Goal: Information Seeking & Learning: Learn about a topic

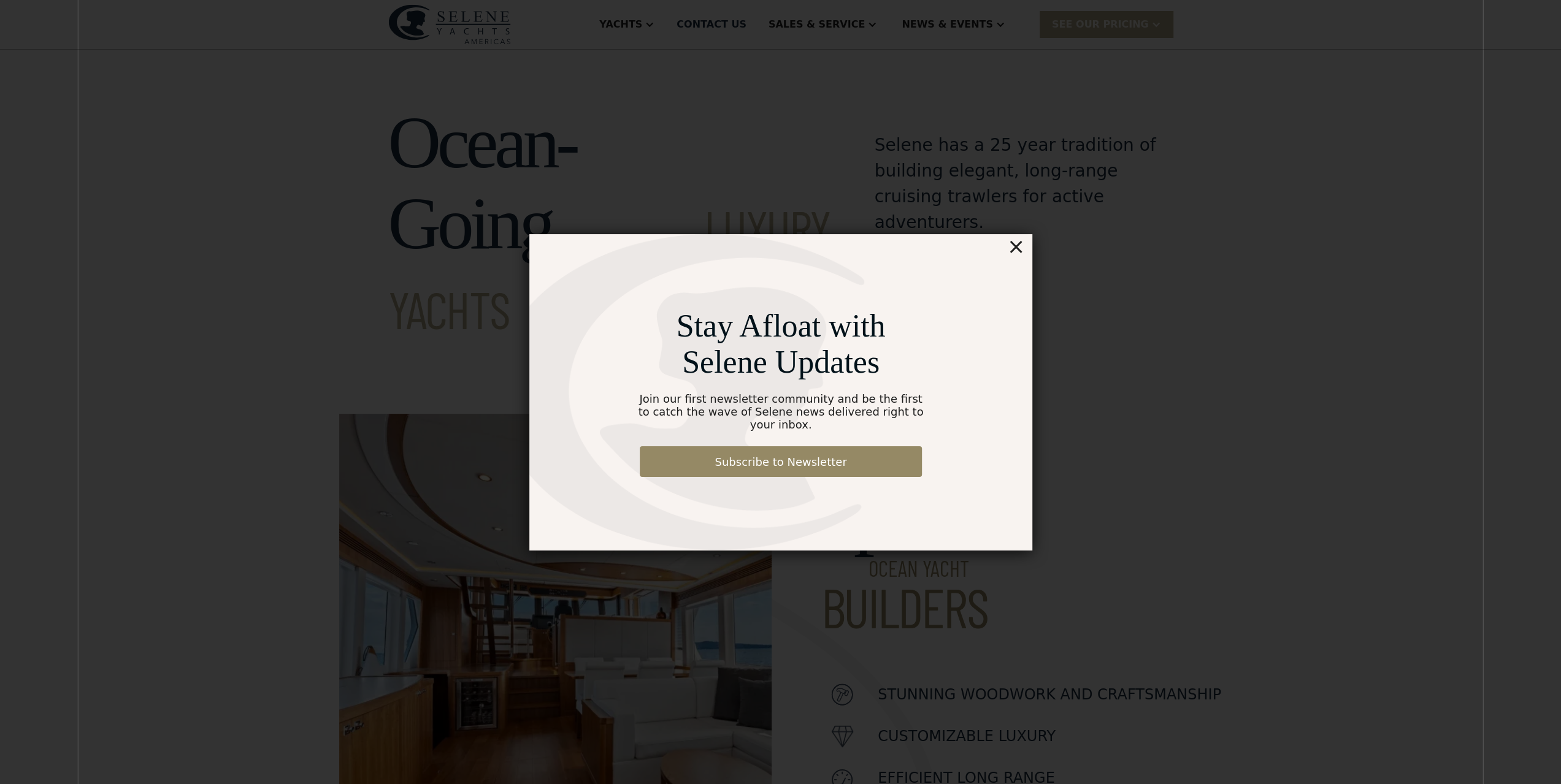
click at [1012, 254] on div "×" at bounding box center [1015, 246] width 18 height 25
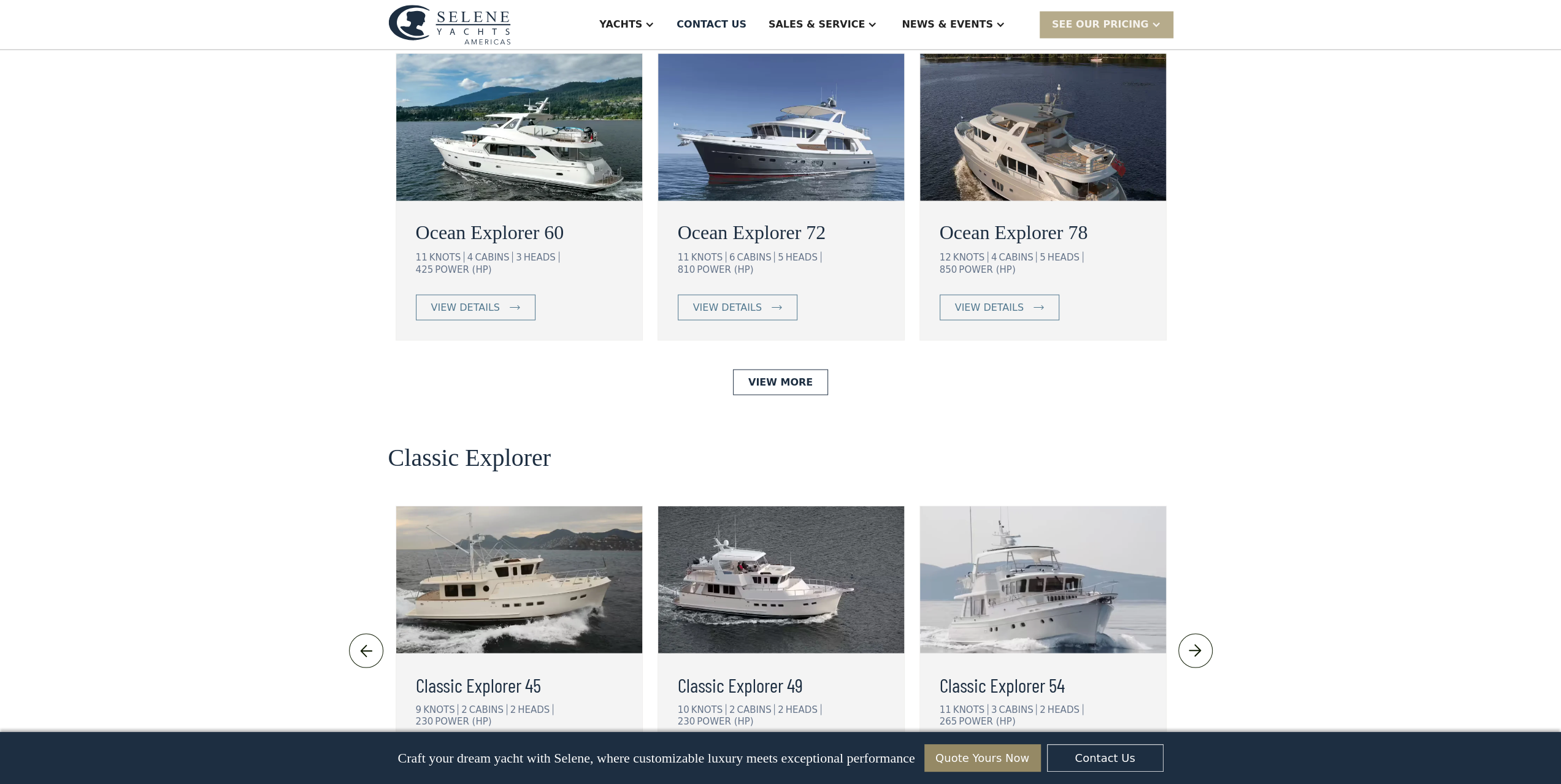
scroll to position [1936, 0]
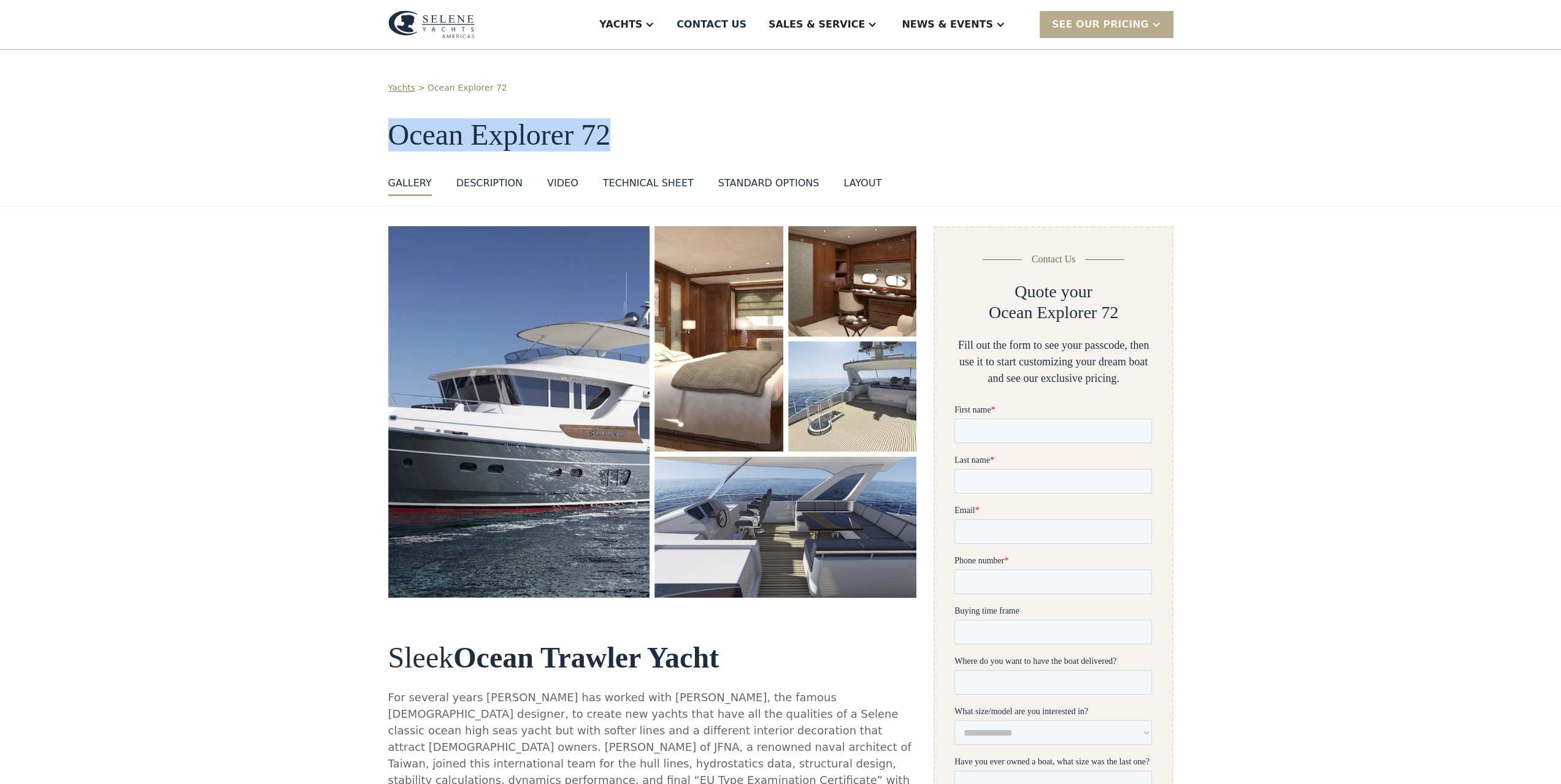
drag, startPoint x: 381, startPoint y: 135, endPoint x: 609, endPoint y: 136, distance: 228.0
click at [609, 136] on div "Yachts > Ocean Explorer 72 Ocean Explorer 72 GALLERY GALLERY VIRTUAL TOUR DESCR…" at bounding box center [780, 128] width 1561 height 157
copy h1 "Ocean Explorer 72"
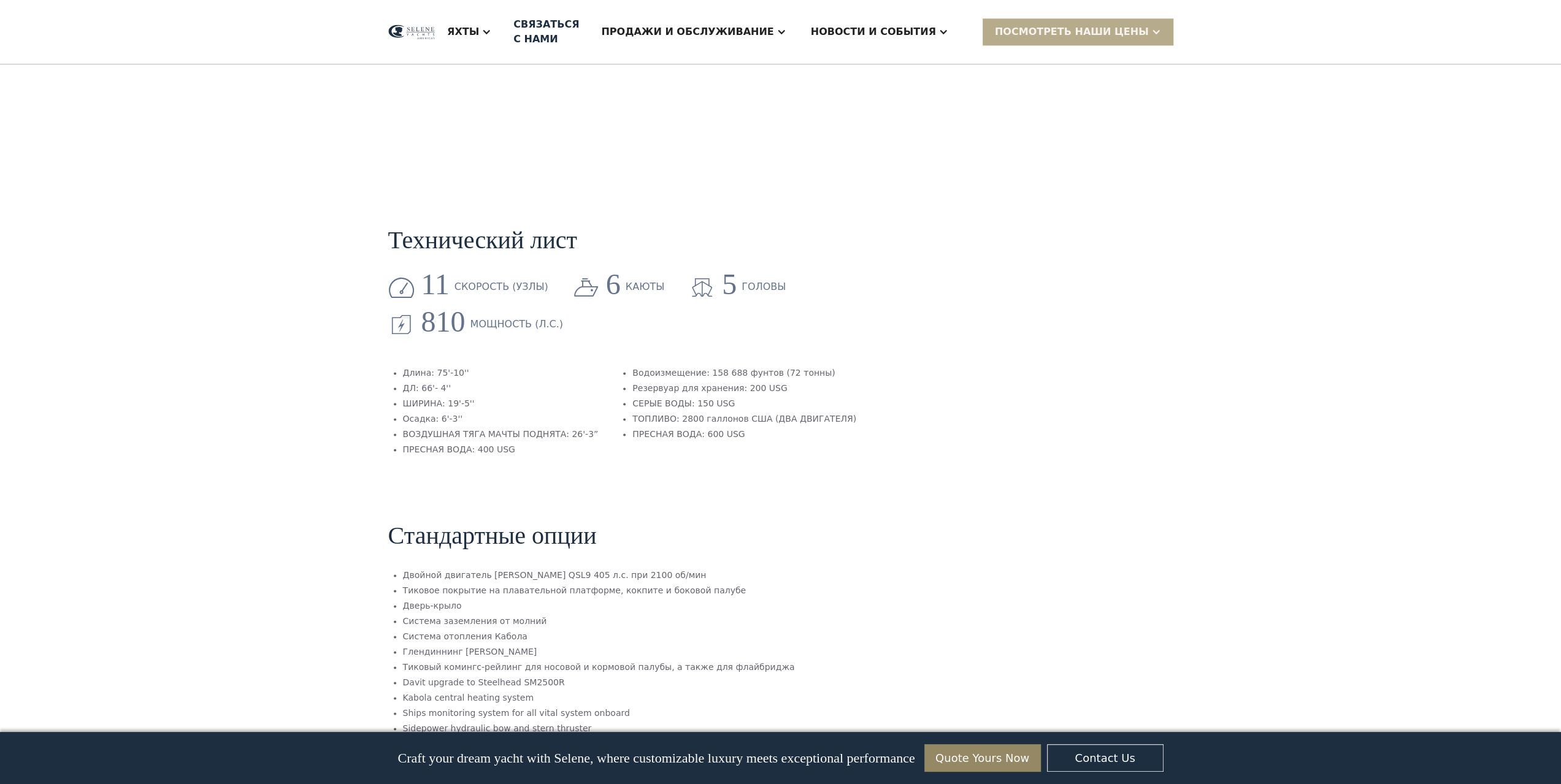
scroll to position [1648, 0]
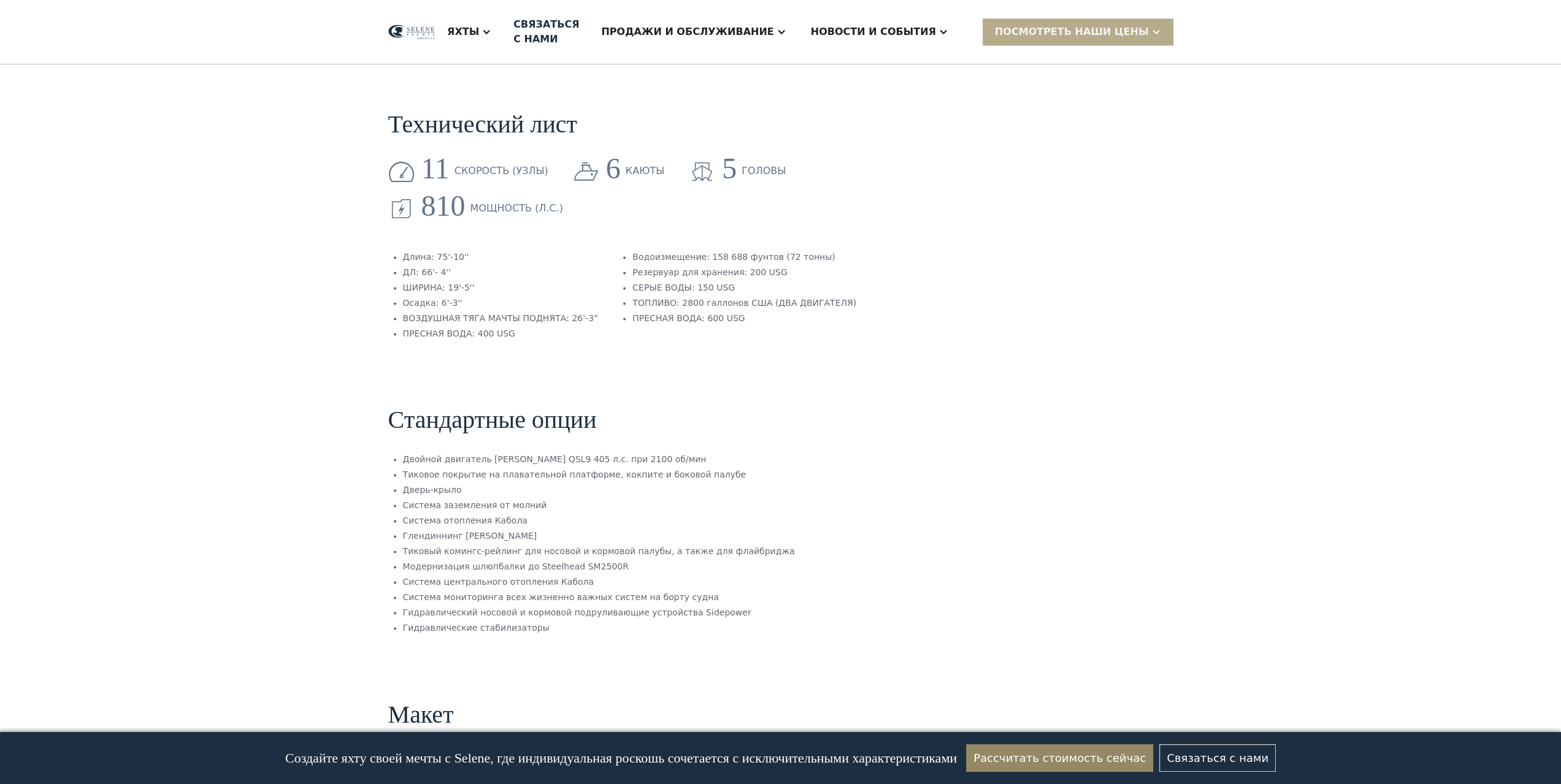
click at [870, 264] on section "Технический лист 11 скорость (узлы) 6 каюты 5 головы 810 Мощность (л.с.) Длина:…" at bounding box center [652, 209] width 528 height 295
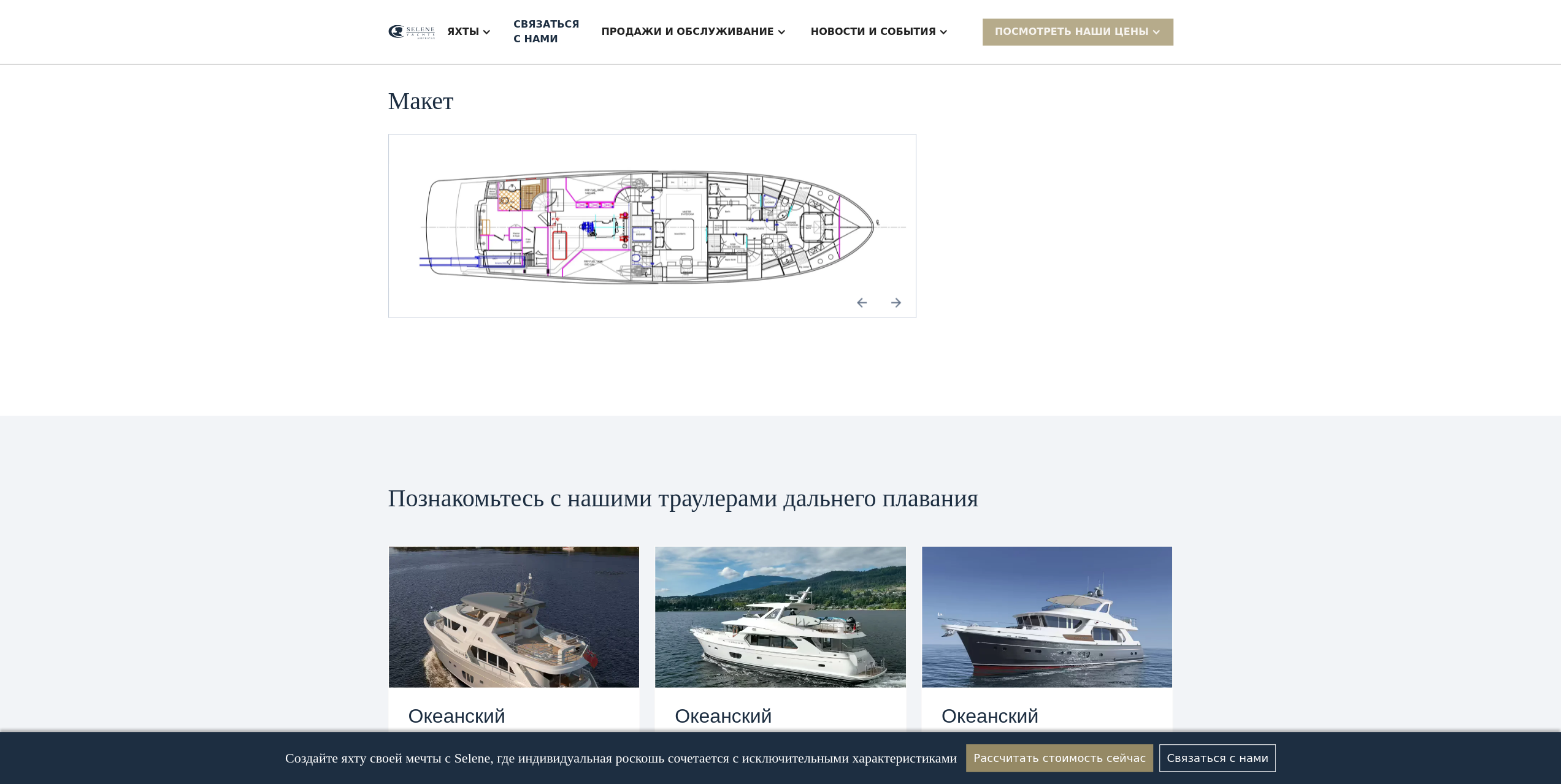
scroll to position [2158, 0]
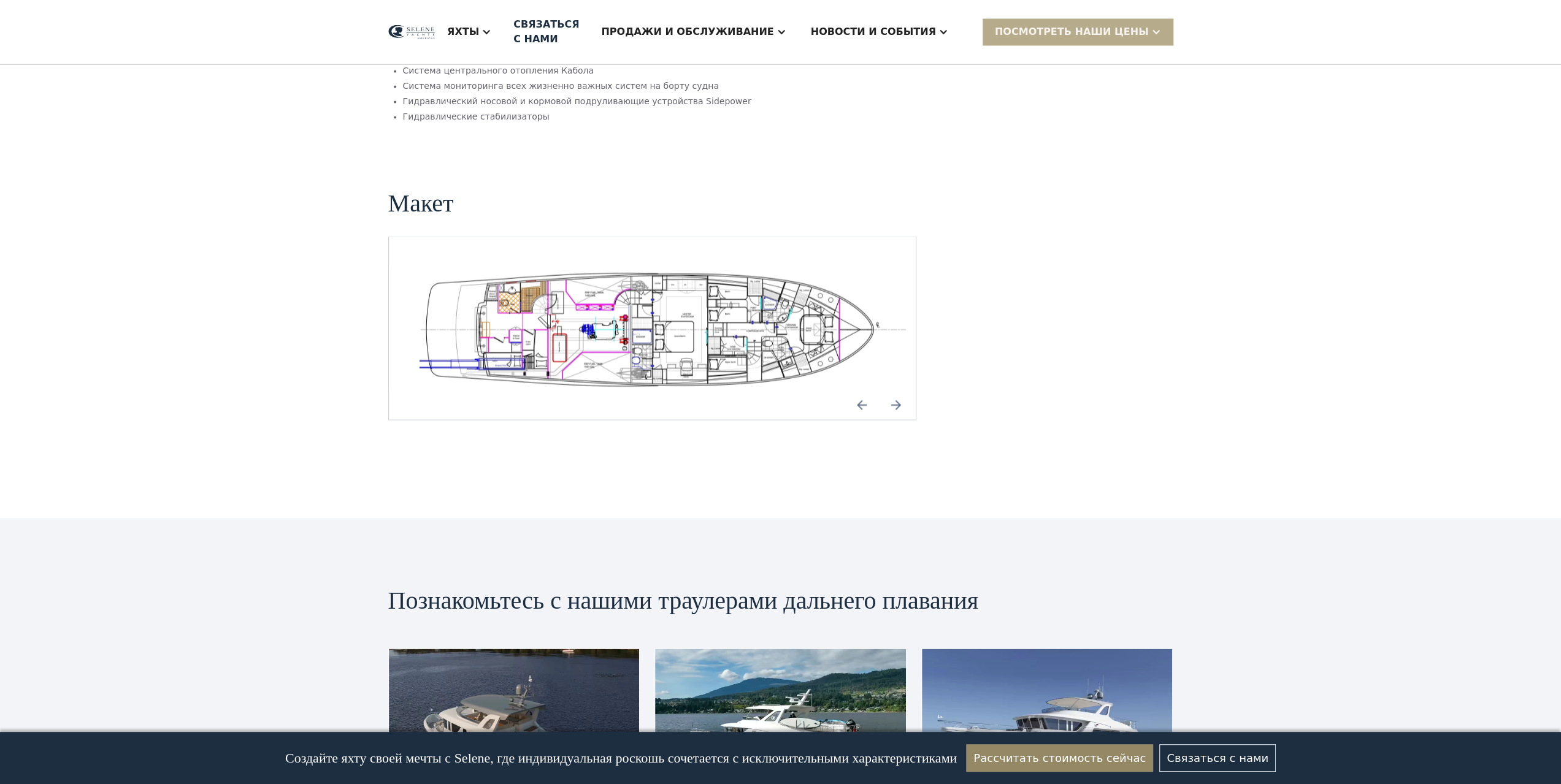
click at [858, 390] on img "Предыдущий слайд" at bounding box center [861, 404] width 29 height 29
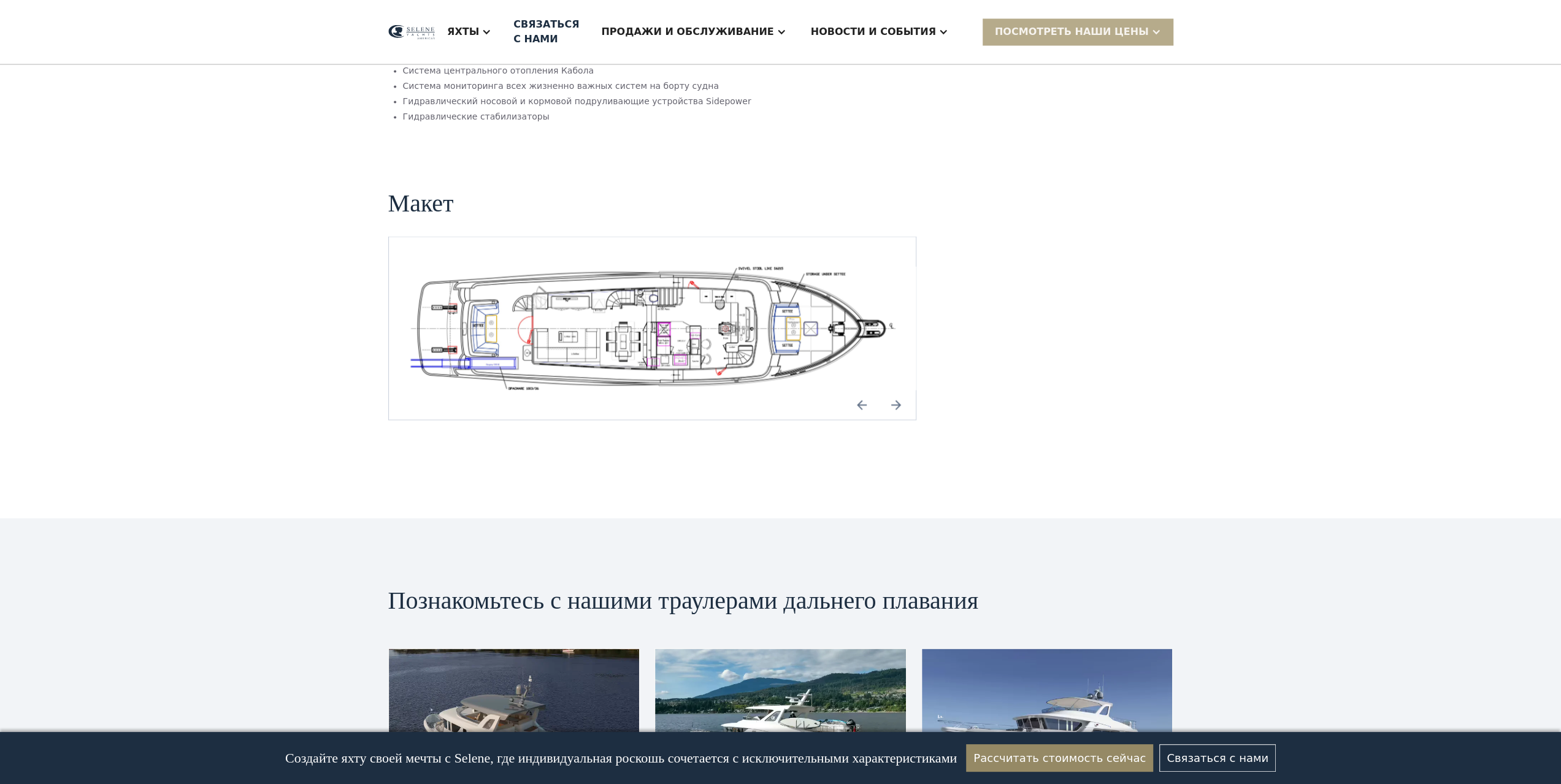
click at [700, 299] on img "открытый лайтбокс" at bounding box center [652, 328] width 508 height 124
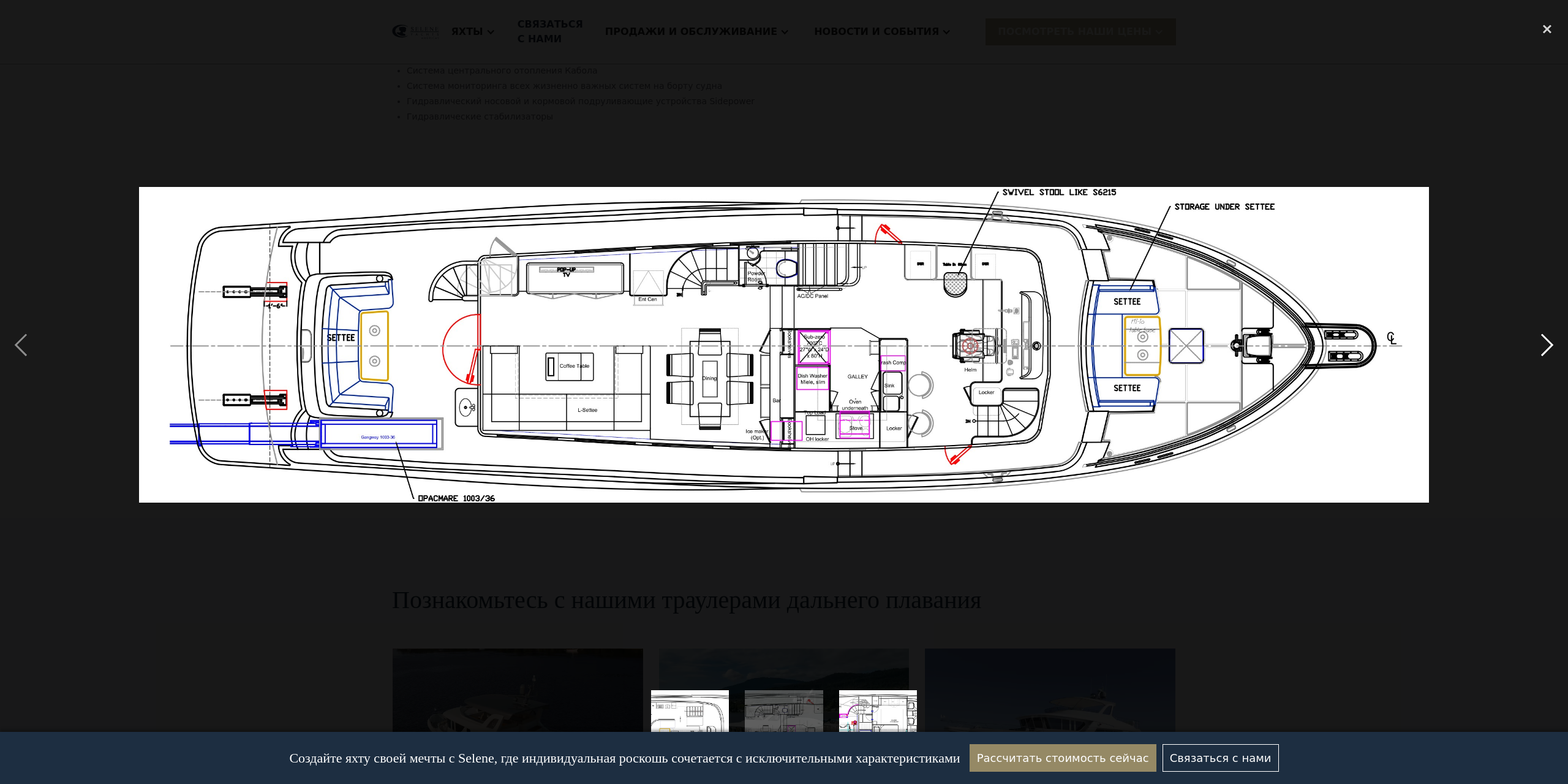
click at [1548, 344] on div "next image" at bounding box center [1547, 345] width 42 height 658
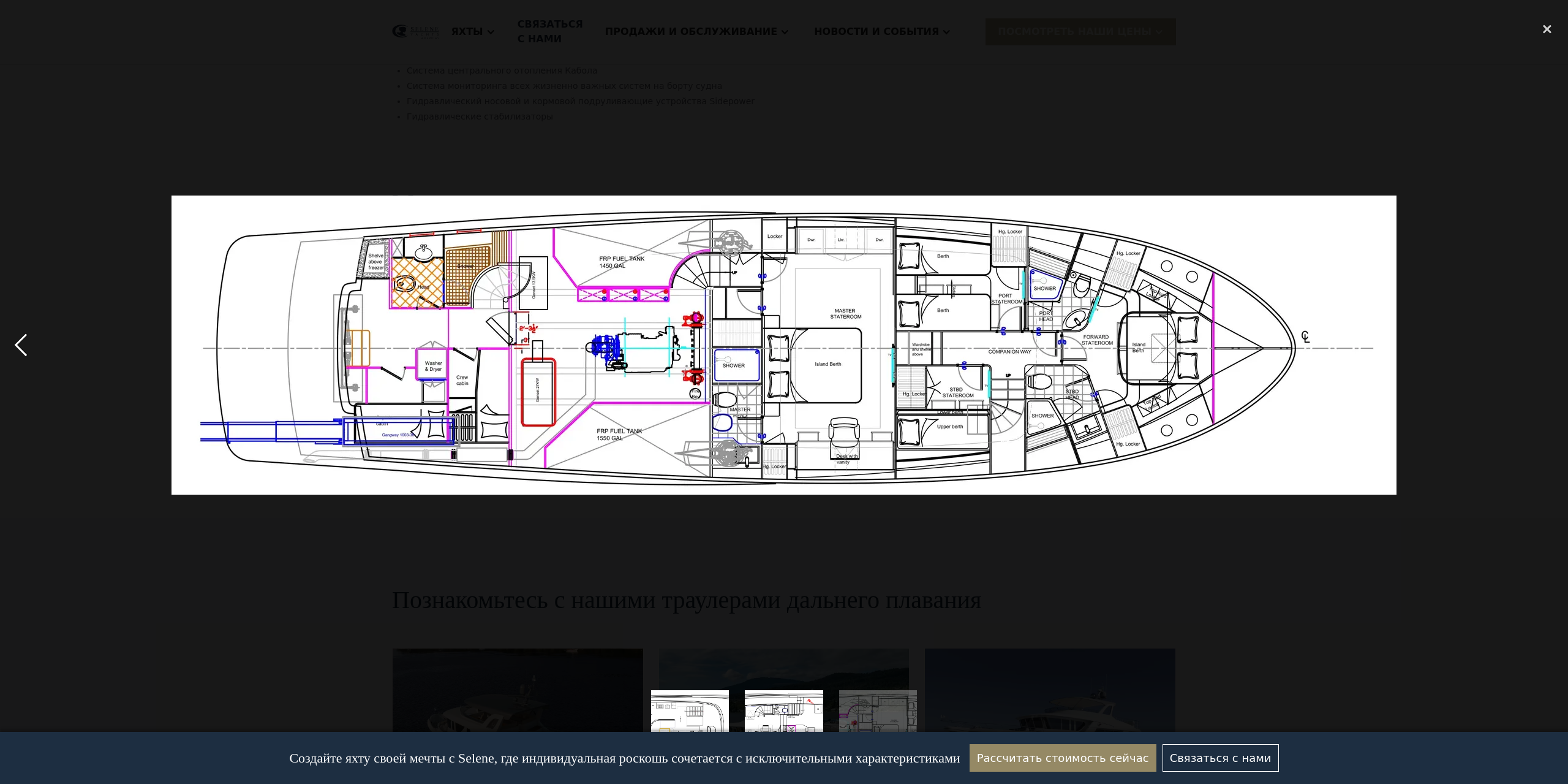
click at [18, 341] on div "previous image" at bounding box center [20, 345] width 42 height 658
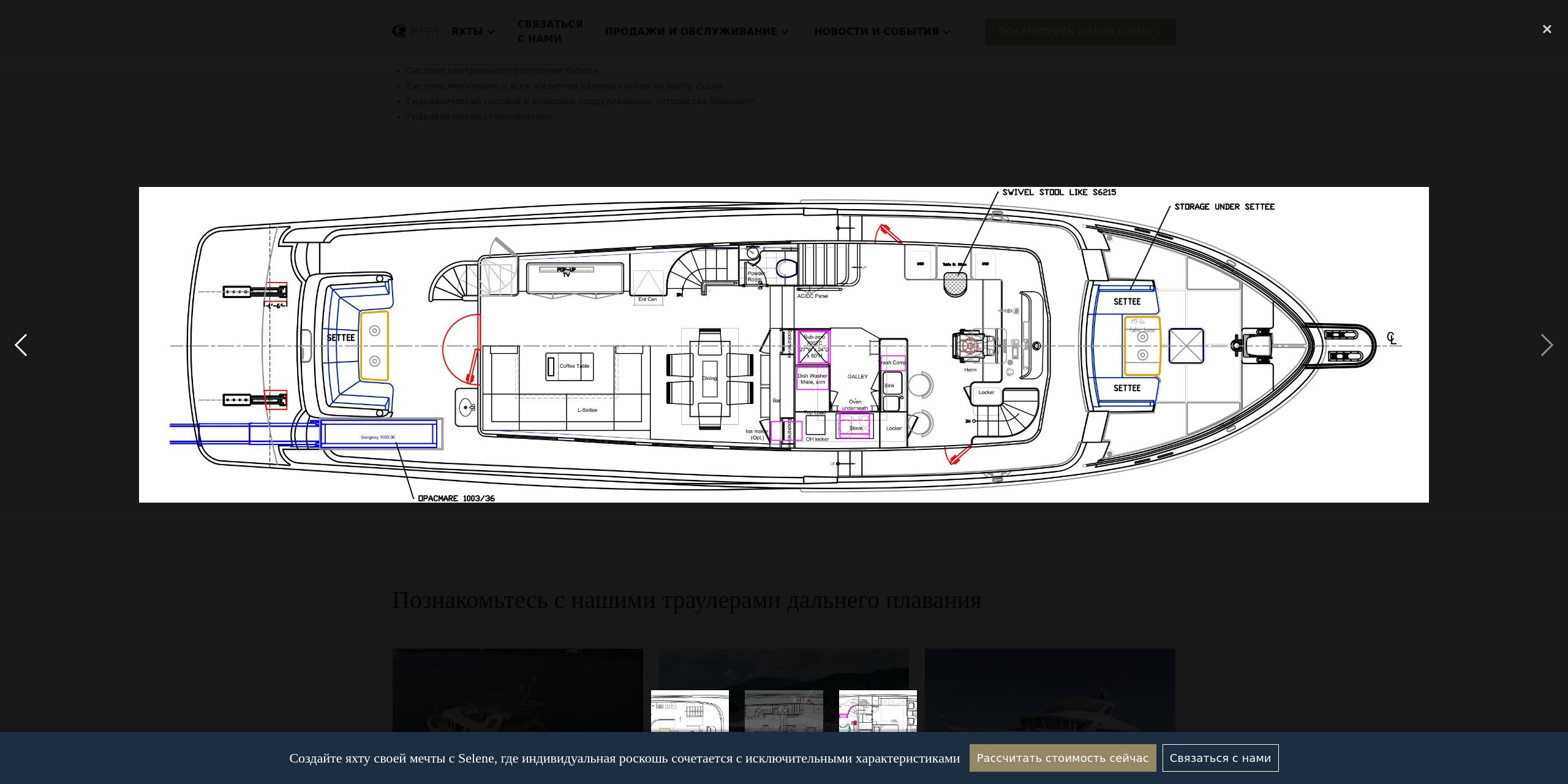
click at [19, 340] on div "previous image" at bounding box center [20, 345] width 42 height 658
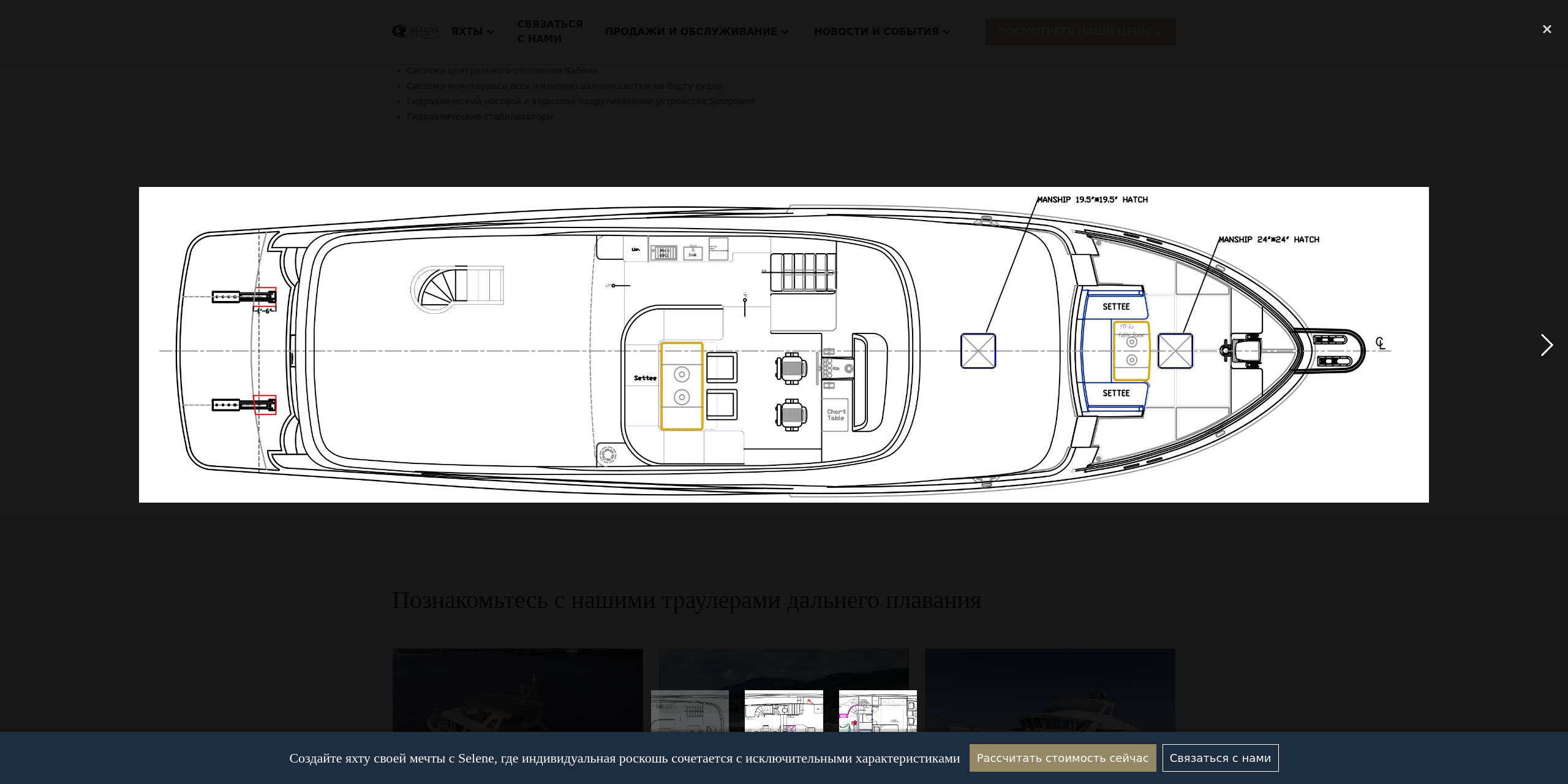
click at [1543, 343] on div "next image" at bounding box center [1547, 345] width 42 height 658
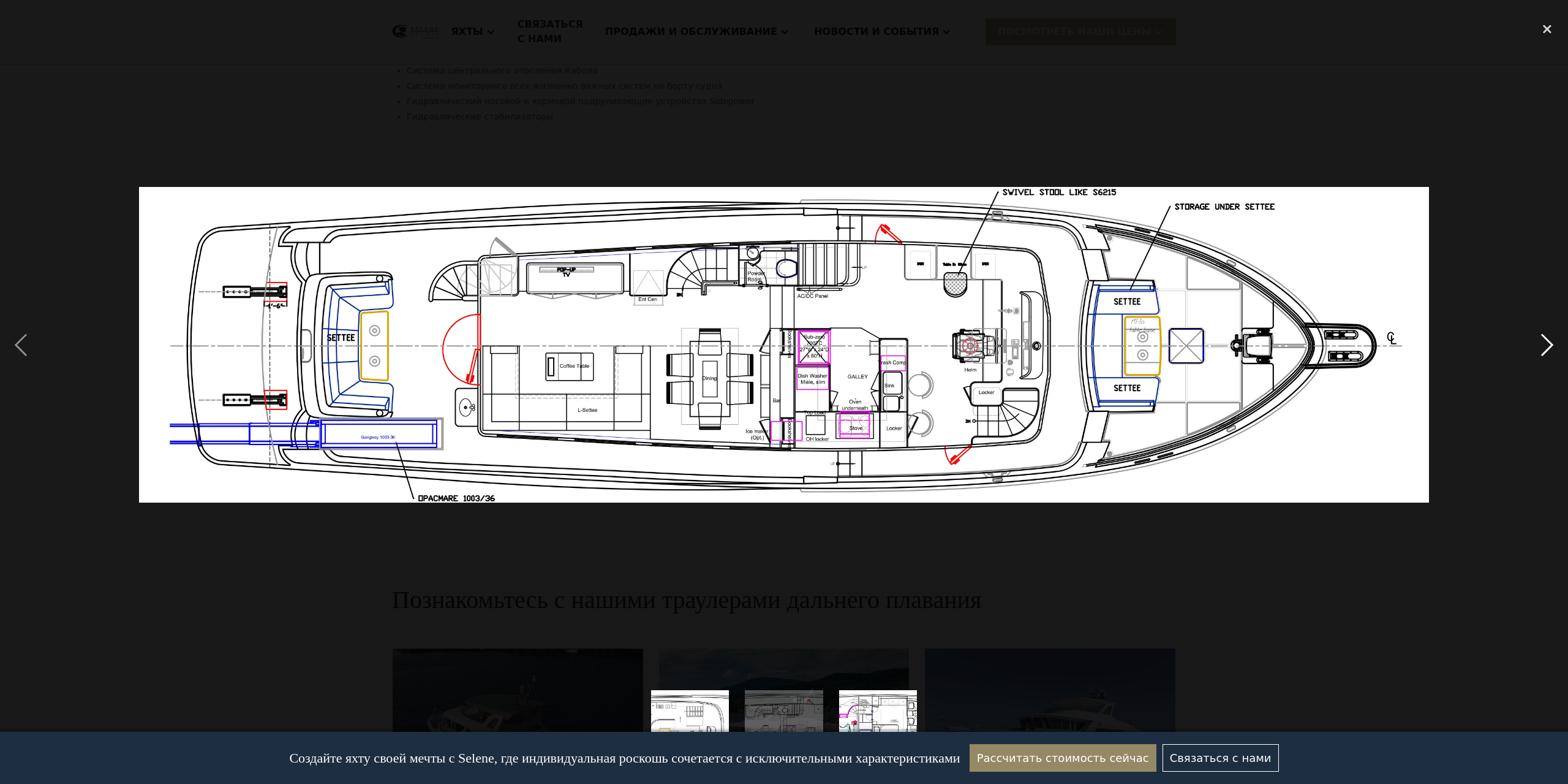
click at [1541, 343] on div "next image" at bounding box center [1547, 345] width 42 height 658
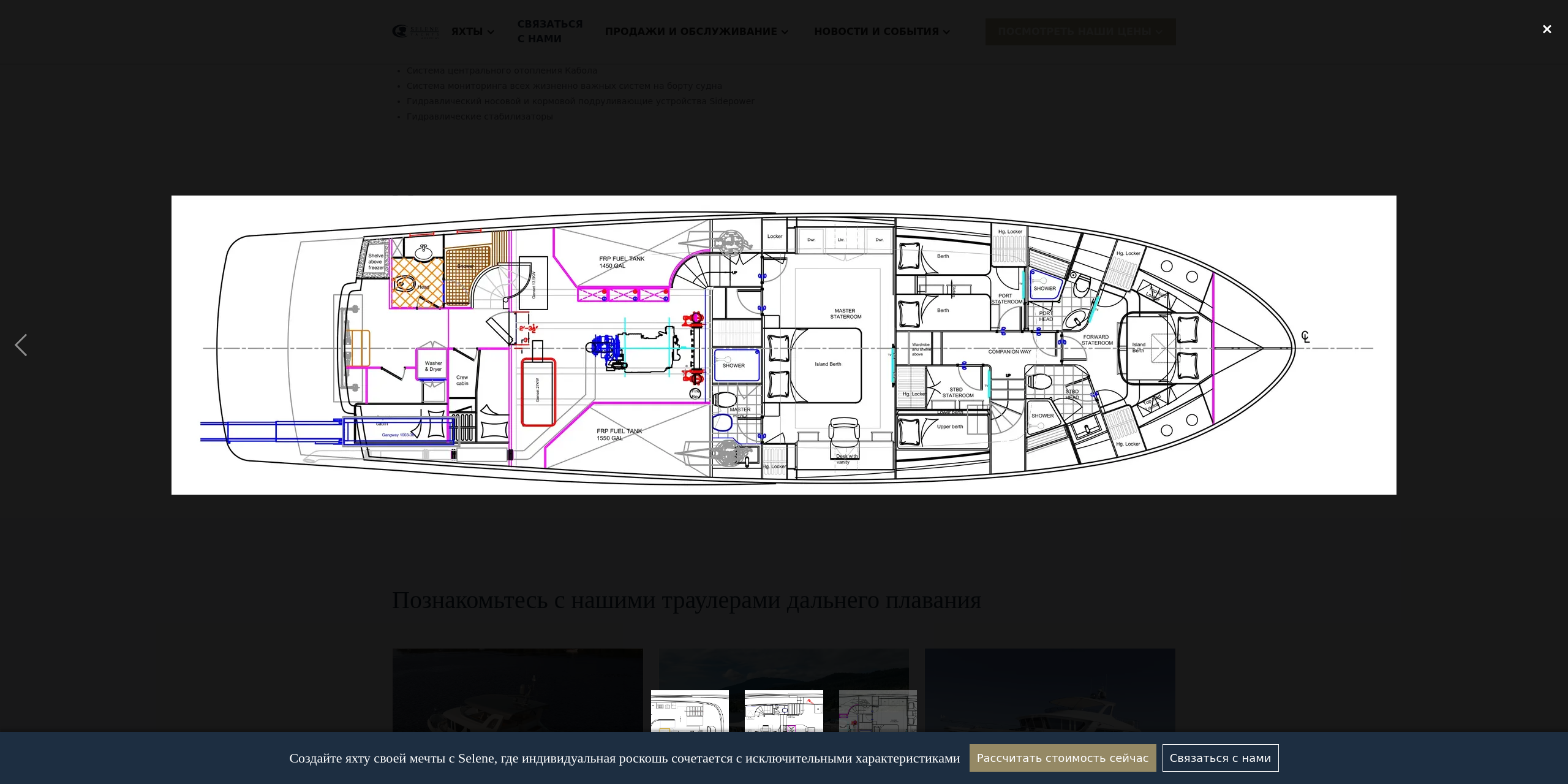
click at [1542, 33] on div "close lightbox" at bounding box center [1547, 29] width 42 height 27
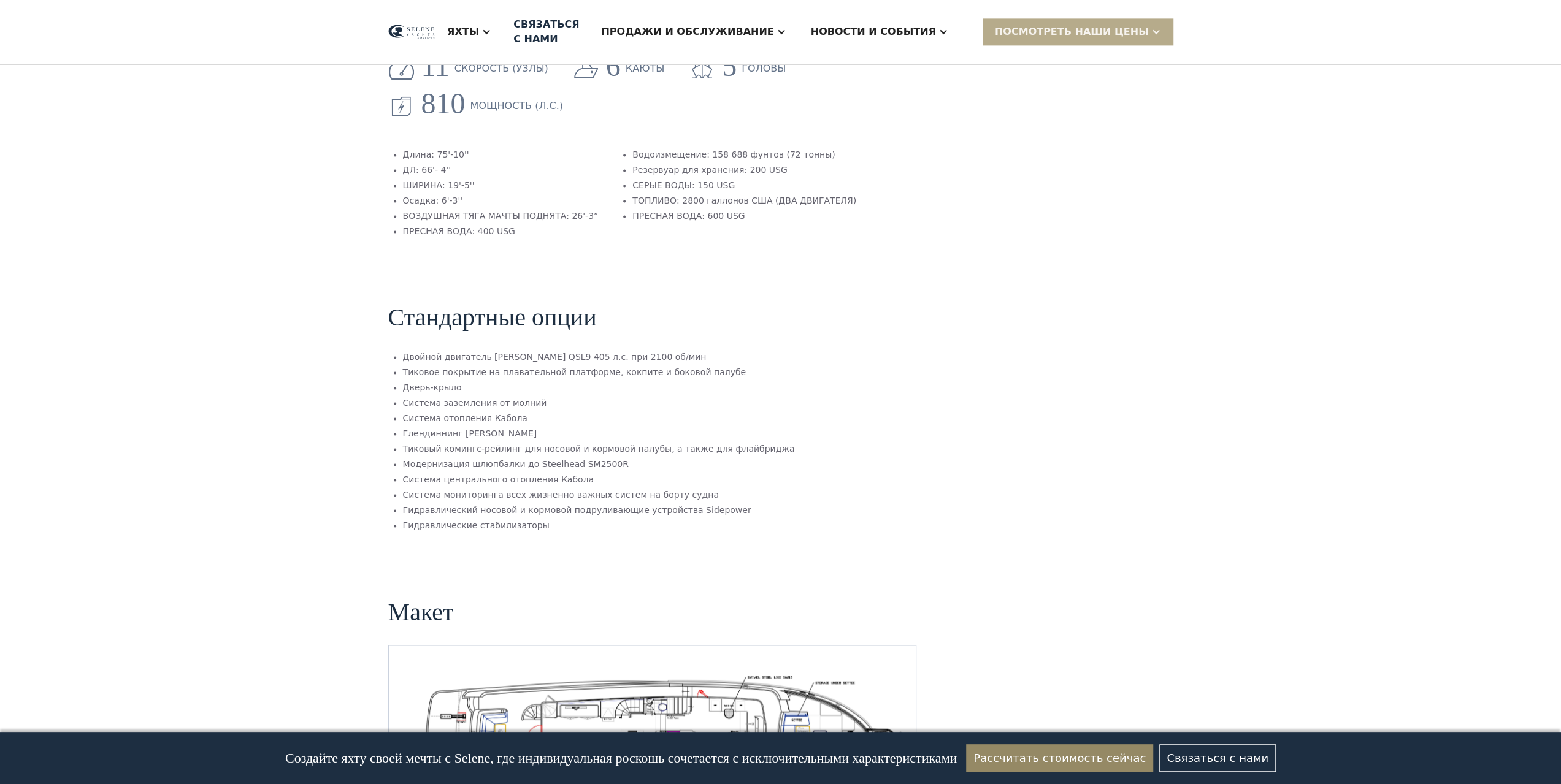
scroll to position [1546, 0]
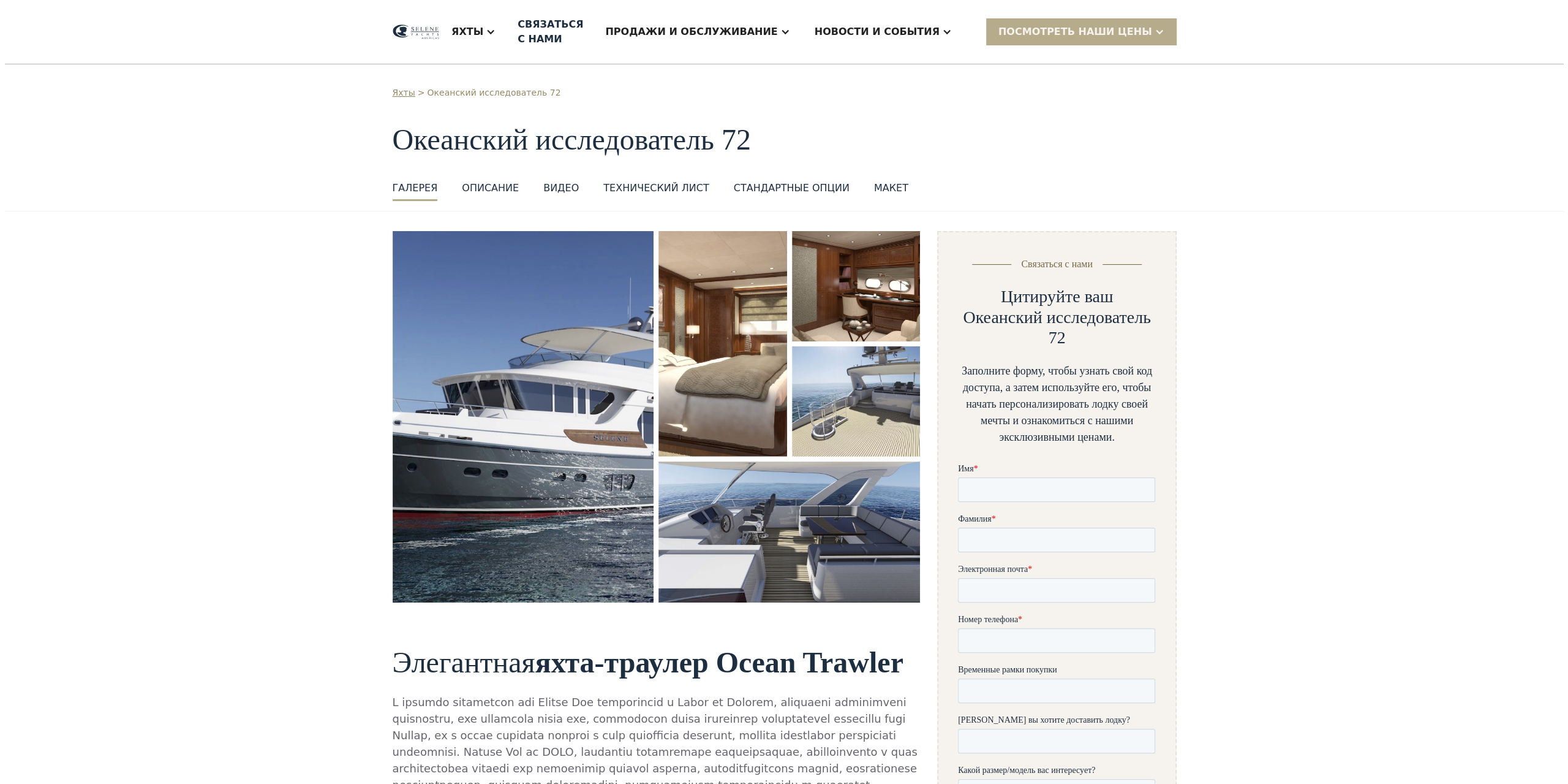
scroll to position [0, 0]
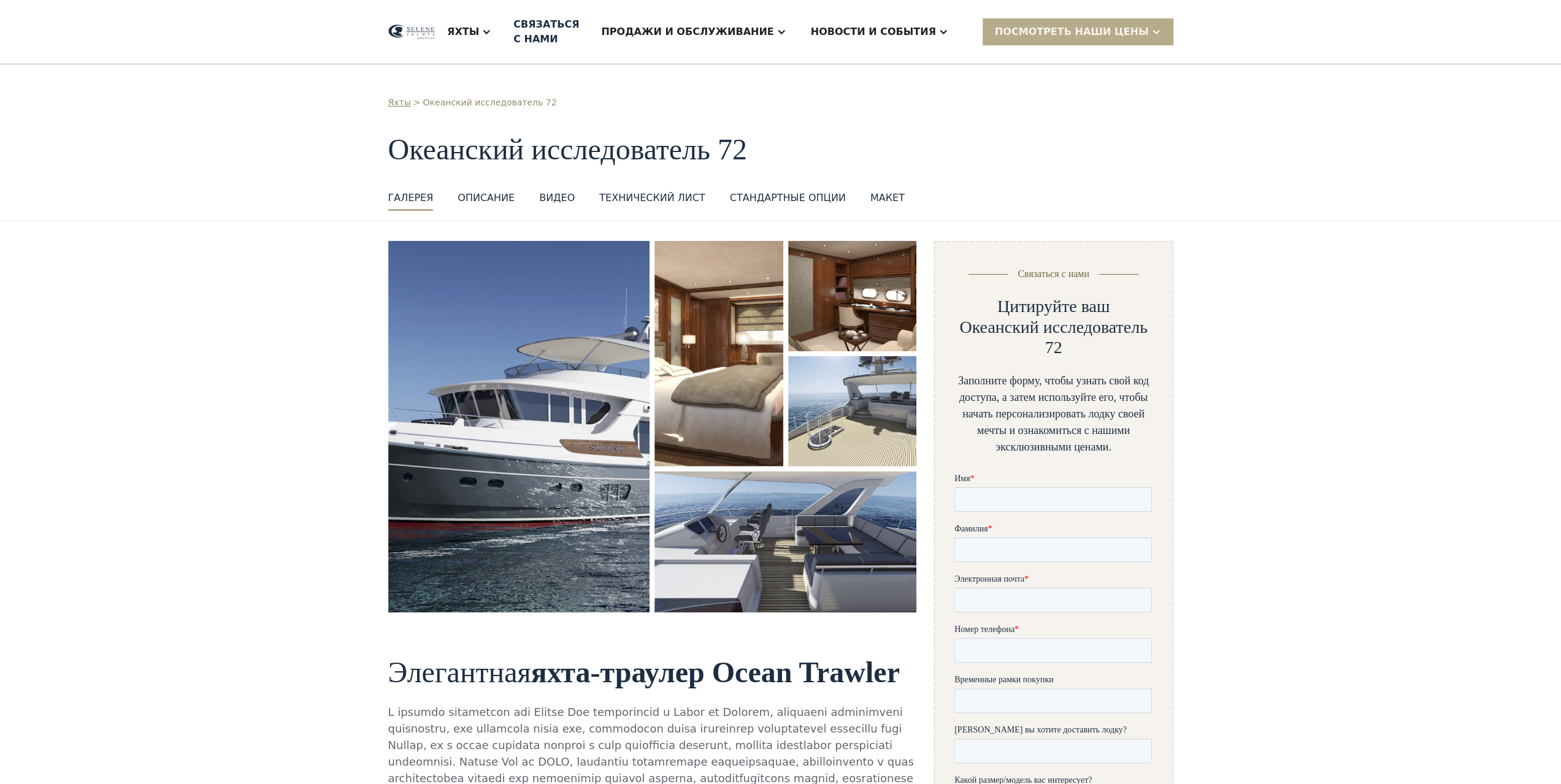
click at [983, 174] on div "Яхты > Океанский исследователь 72 Океанский исследователь 72 ГАЛЕРЕЯ ГАЛЕРЕЯ ВИ…" at bounding box center [780, 153] width 784 height 114
click at [554, 385] on img "открытый лайтбокс" at bounding box center [519, 426] width 261 height 371
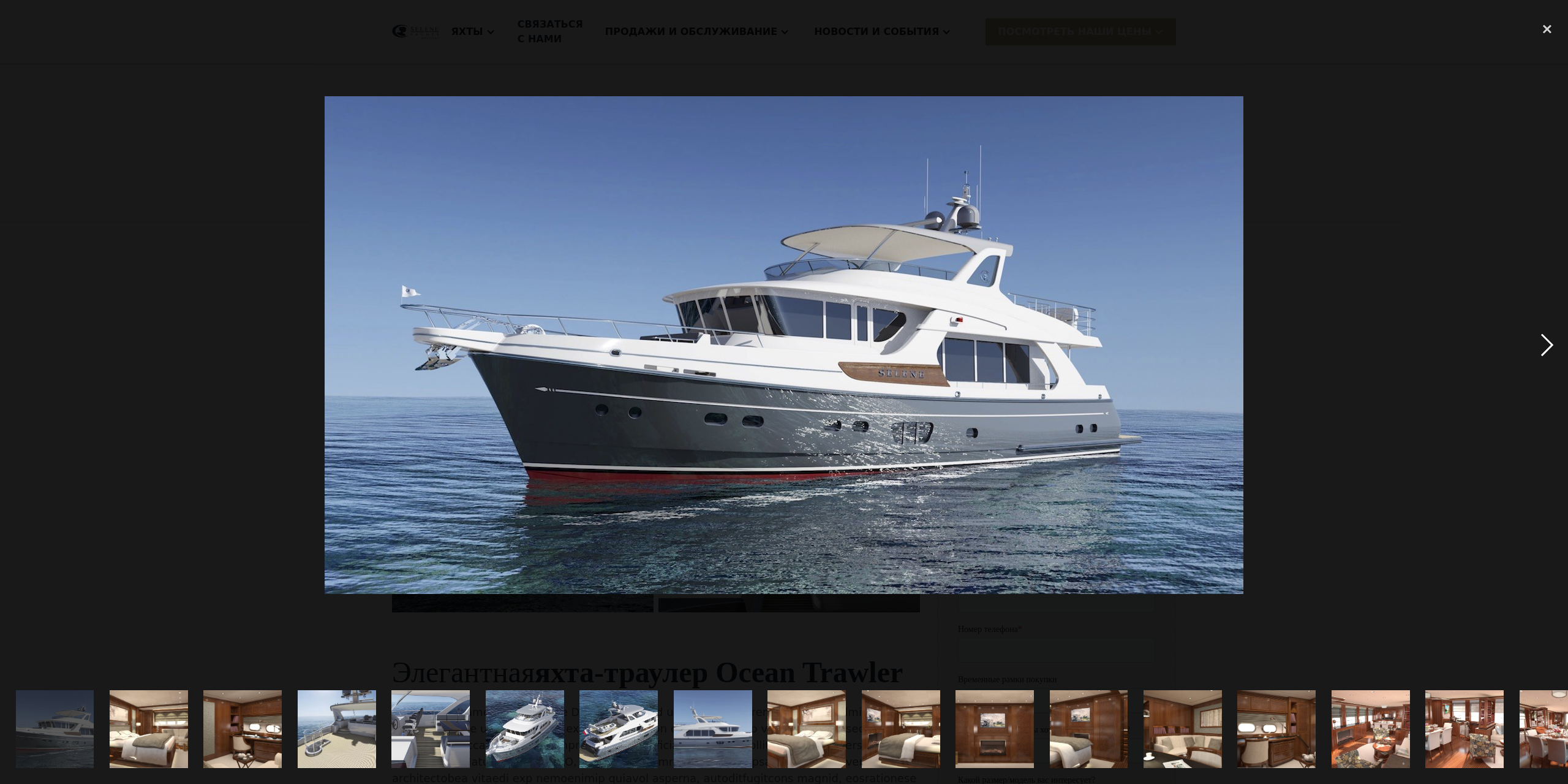
click at [1547, 345] on div "next image" at bounding box center [1547, 345] width 42 height 658
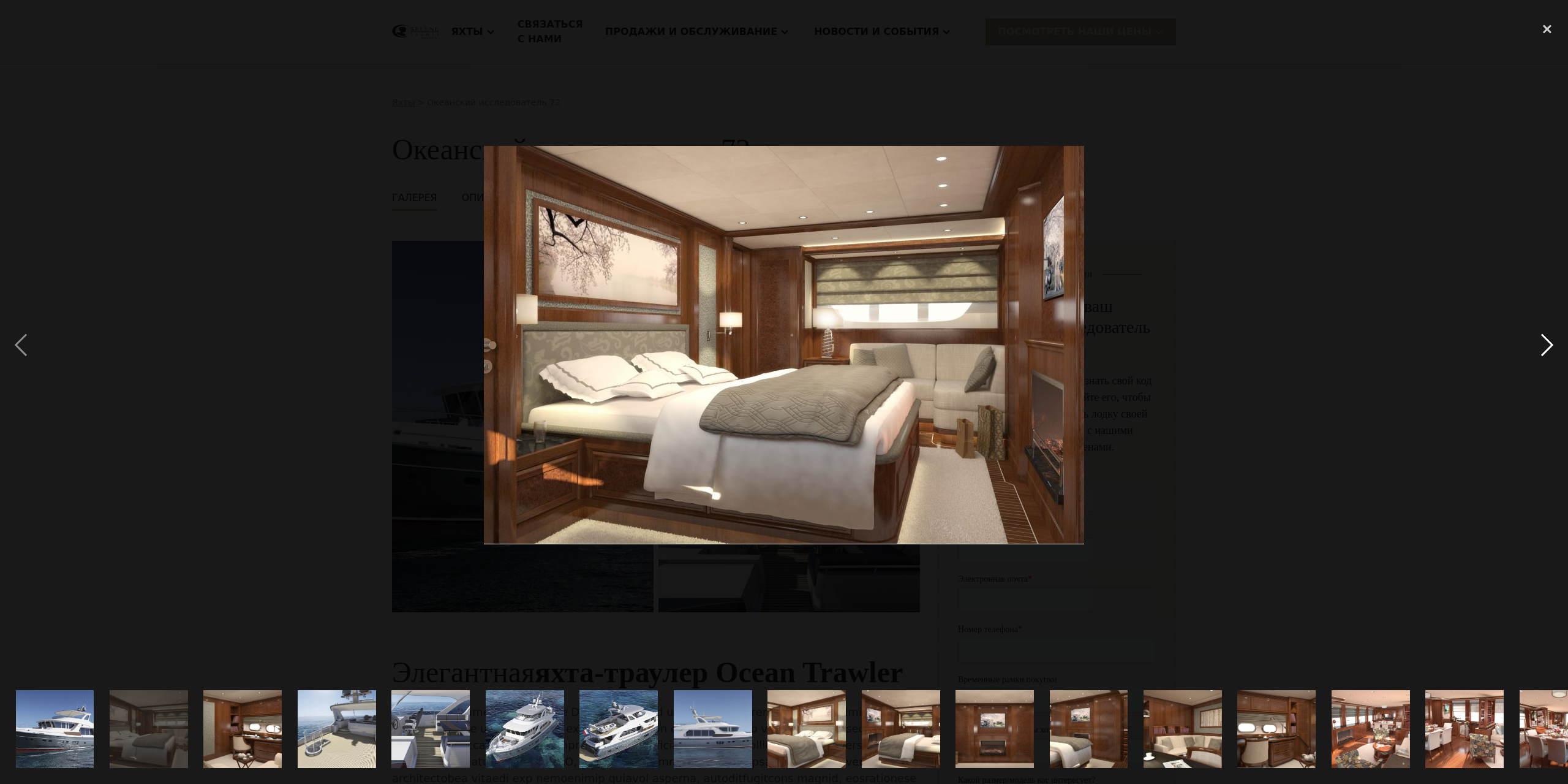
click at [1547, 345] on div "next image" at bounding box center [1547, 345] width 42 height 658
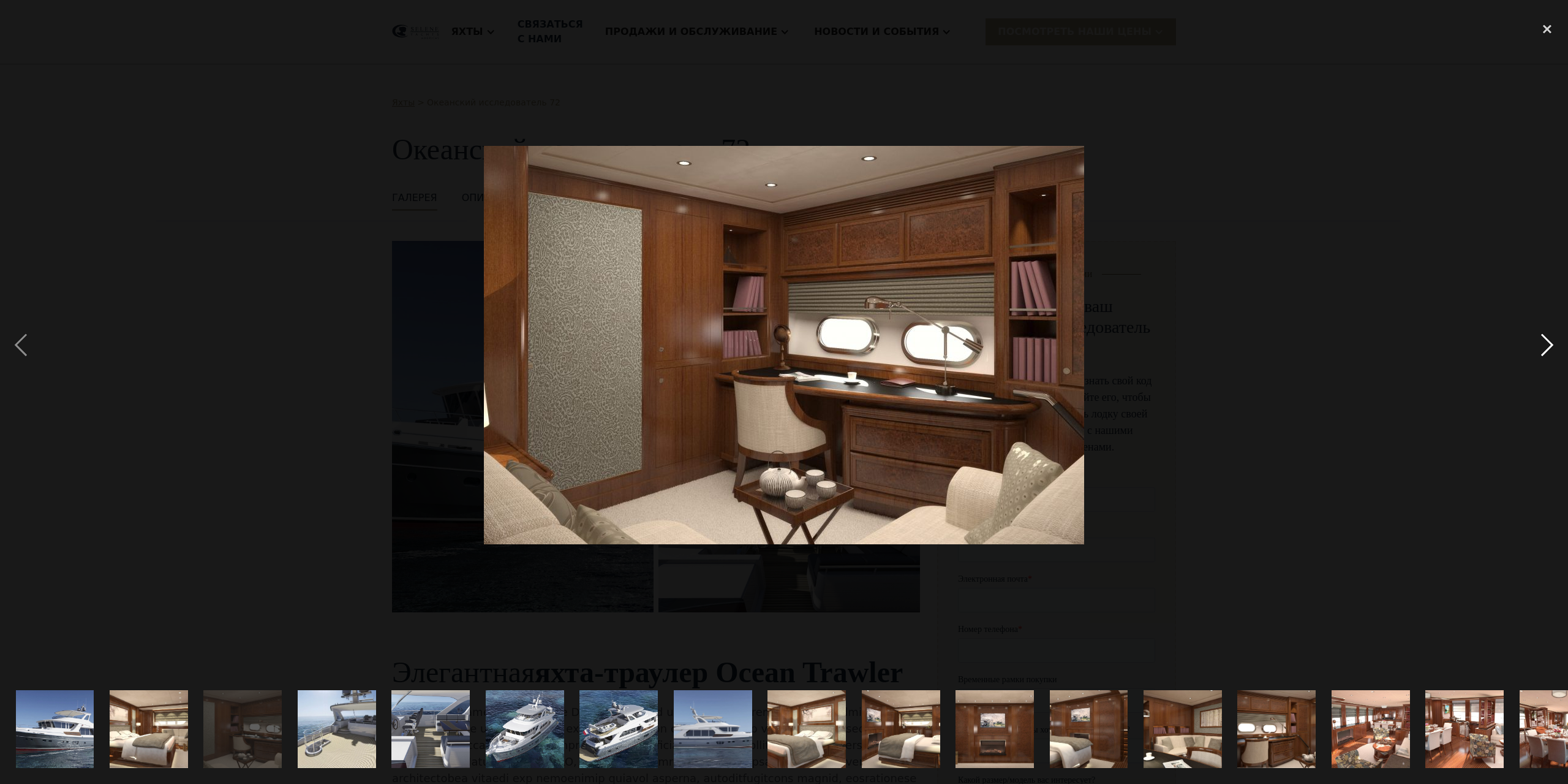
click at [1546, 346] on div "next image" at bounding box center [1547, 345] width 42 height 658
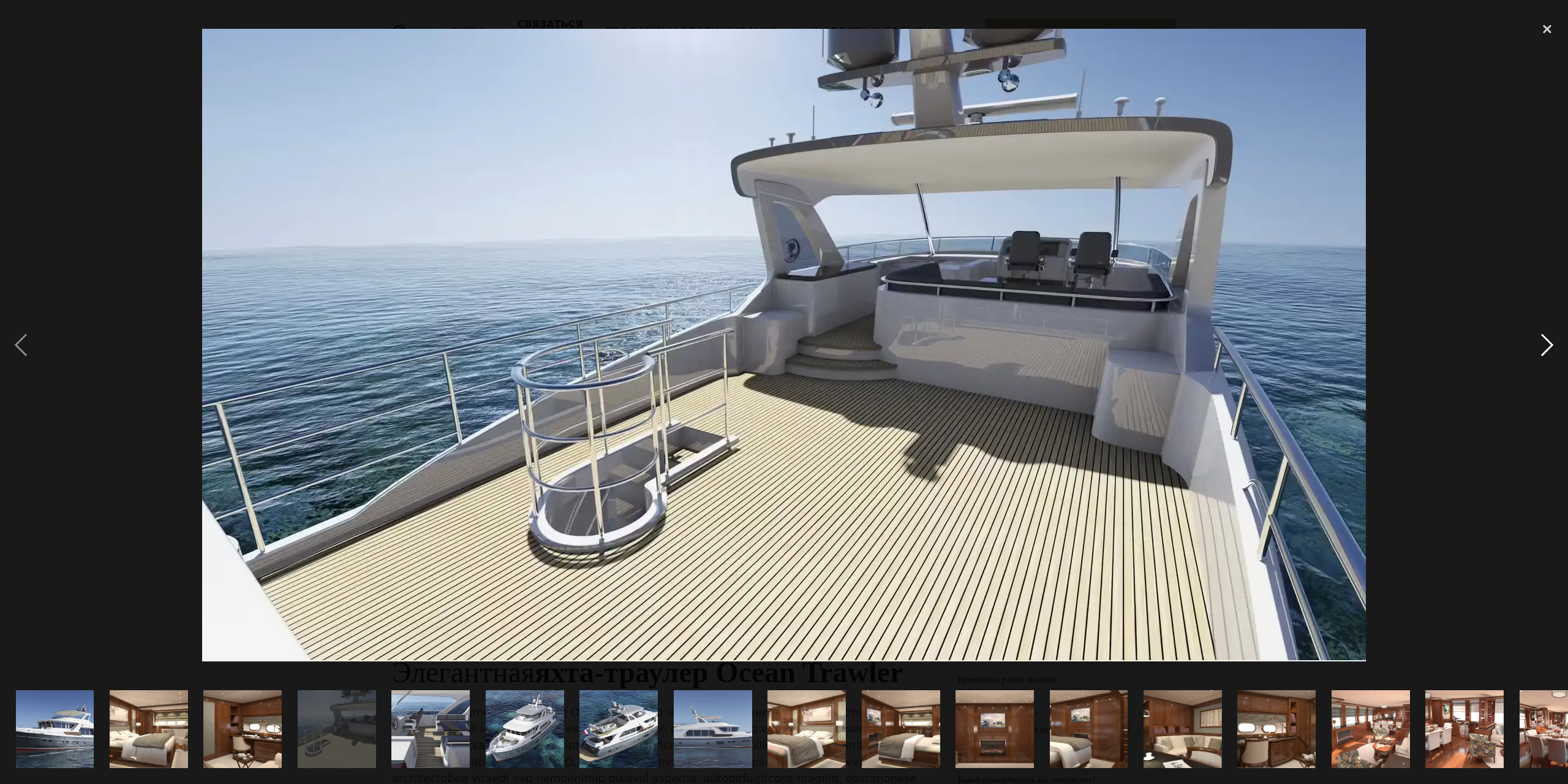
click at [1546, 346] on div "next image" at bounding box center [1547, 345] width 42 height 658
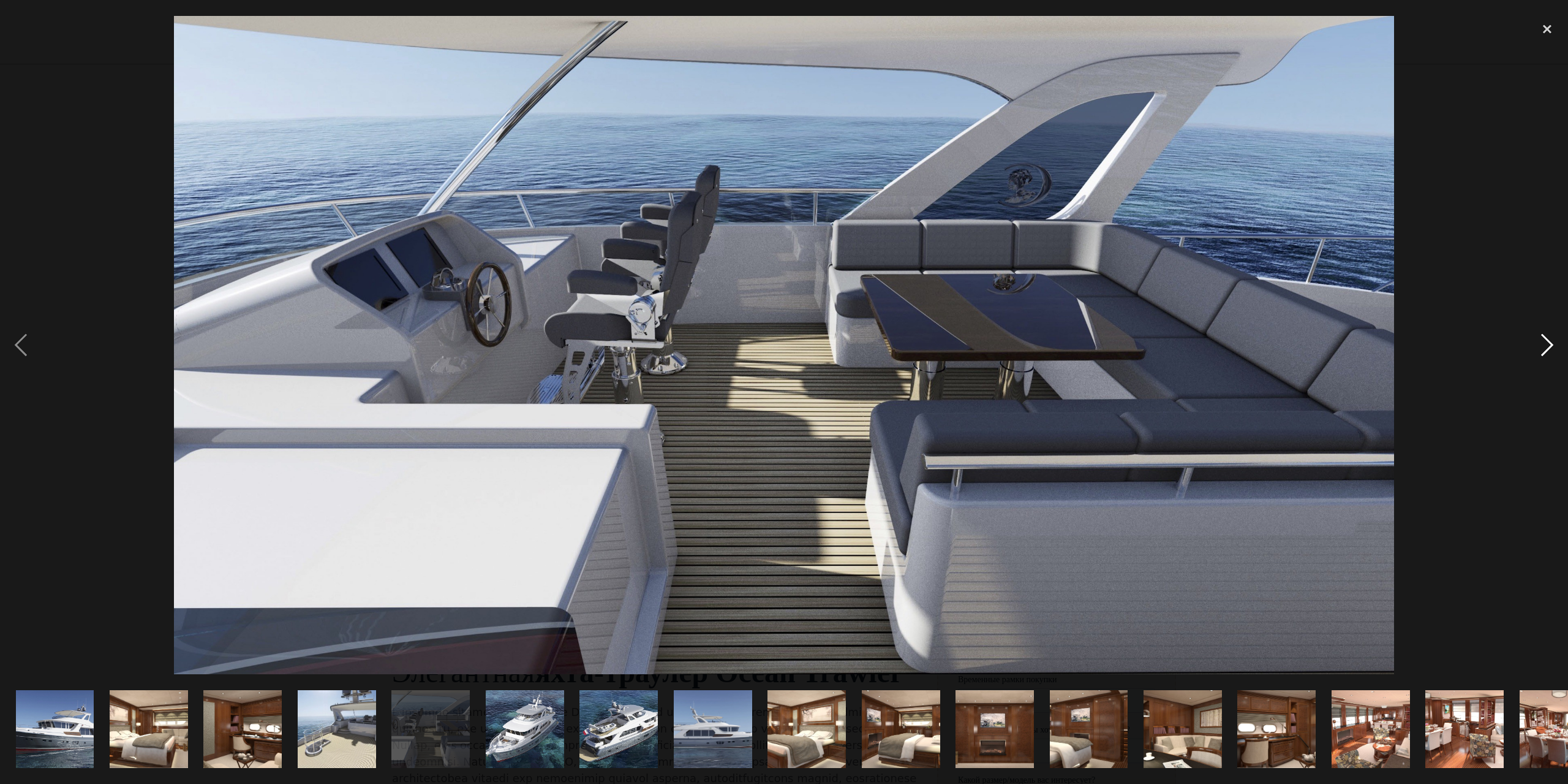
click at [1546, 346] on div "next image" at bounding box center [1547, 345] width 42 height 658
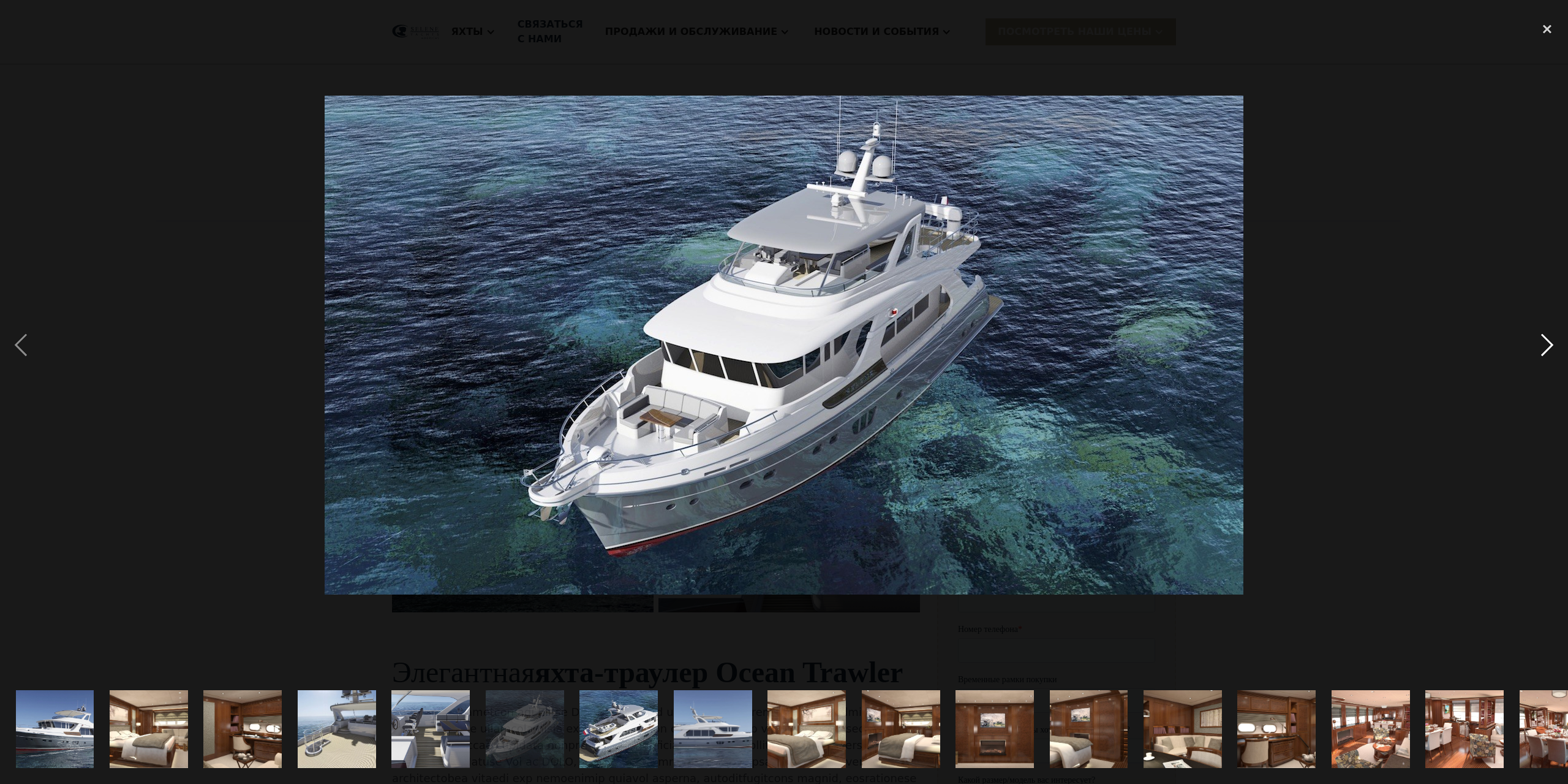
click at [1547, 343] on div "next image" at bounding box center [1547, 345] width 42 height 658
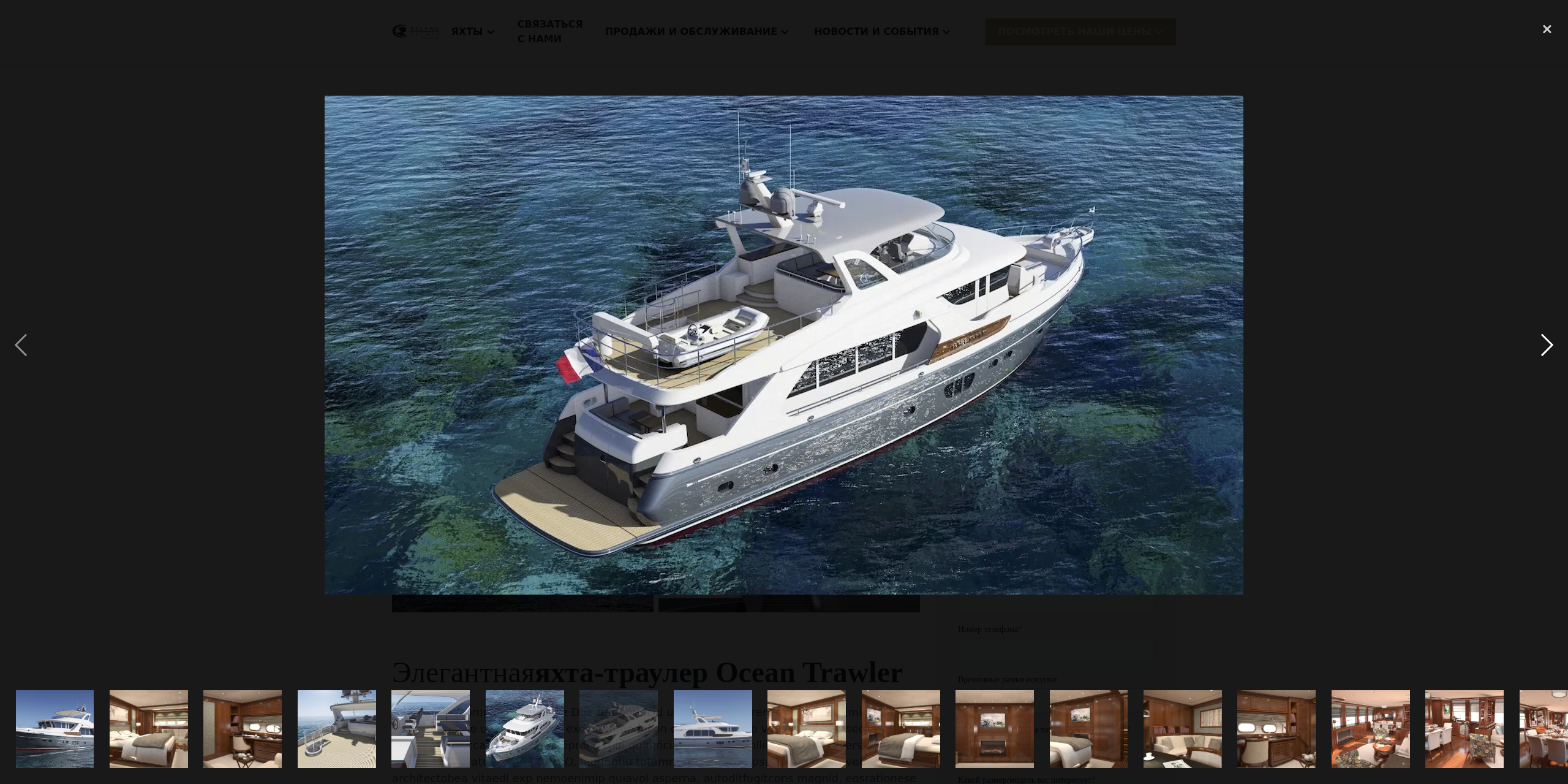
click at [1545, 347] on div "next image" at bounding box center [1547, 345] width 42 height 658
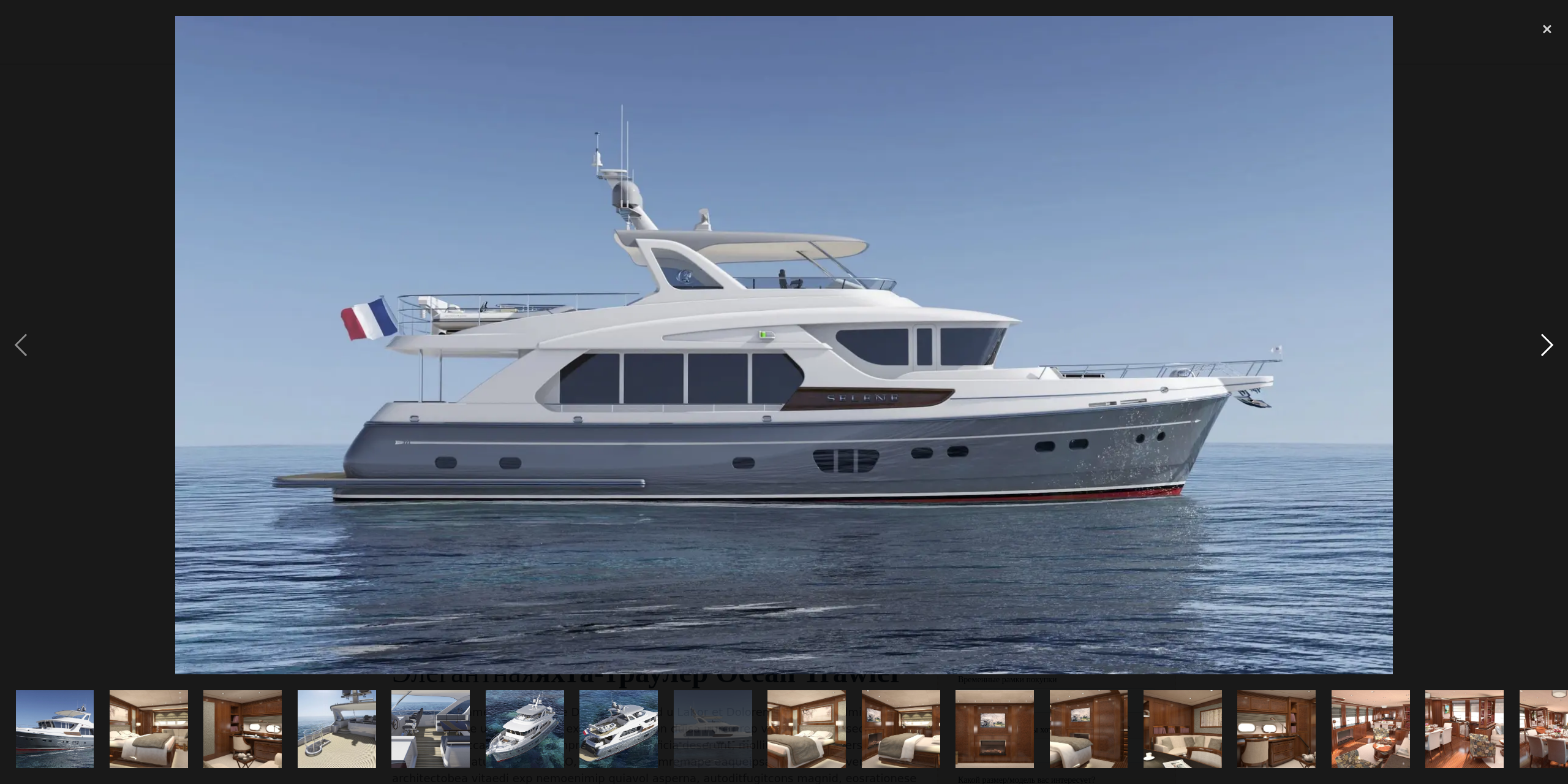
click at [1541, 341] on div "next image" at bounding box center [1547, 345] width 42 height 658
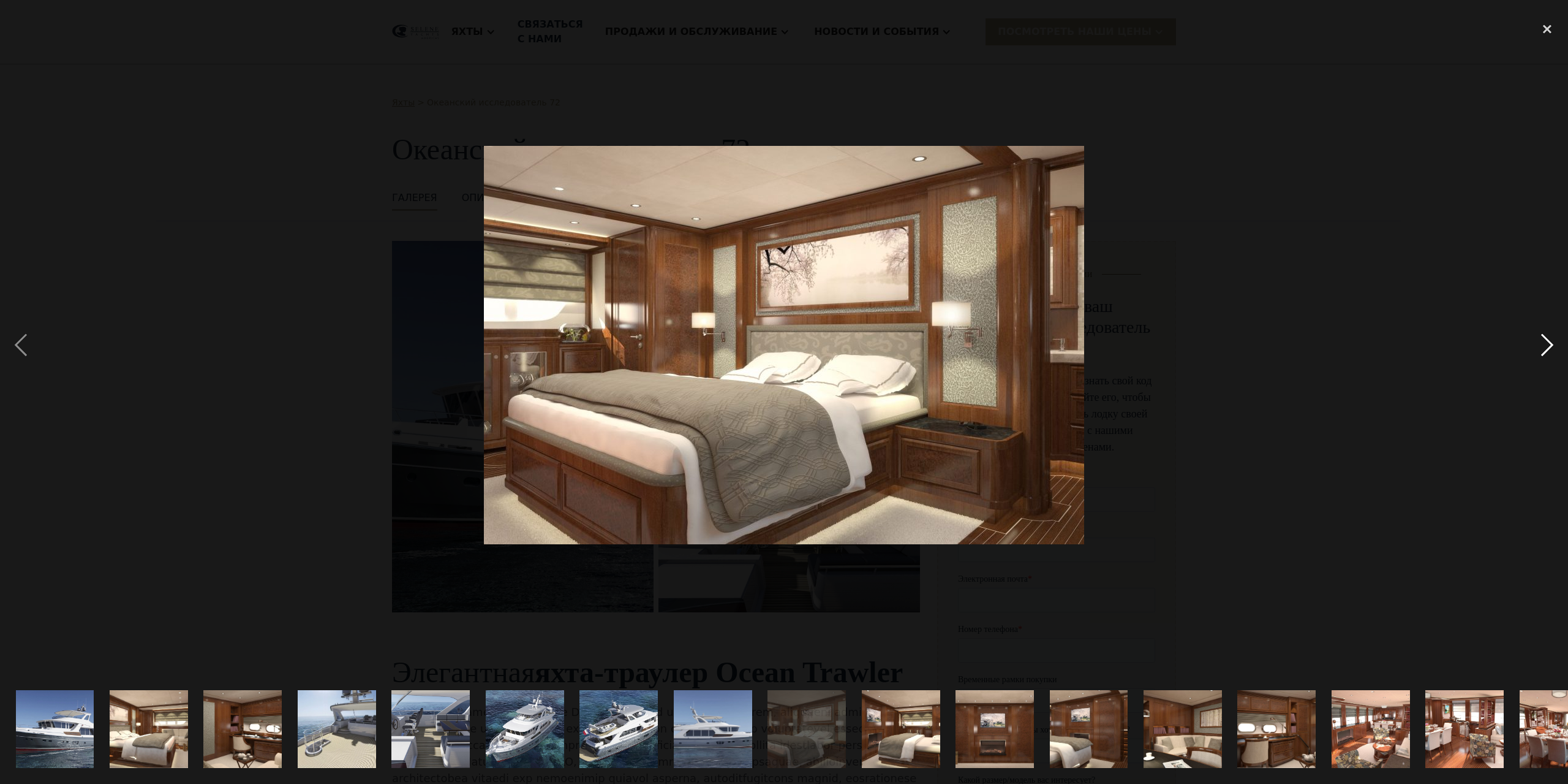
click at [1541, 347] on div "next image" at bounding box center [1547, 345] width 42 height 658
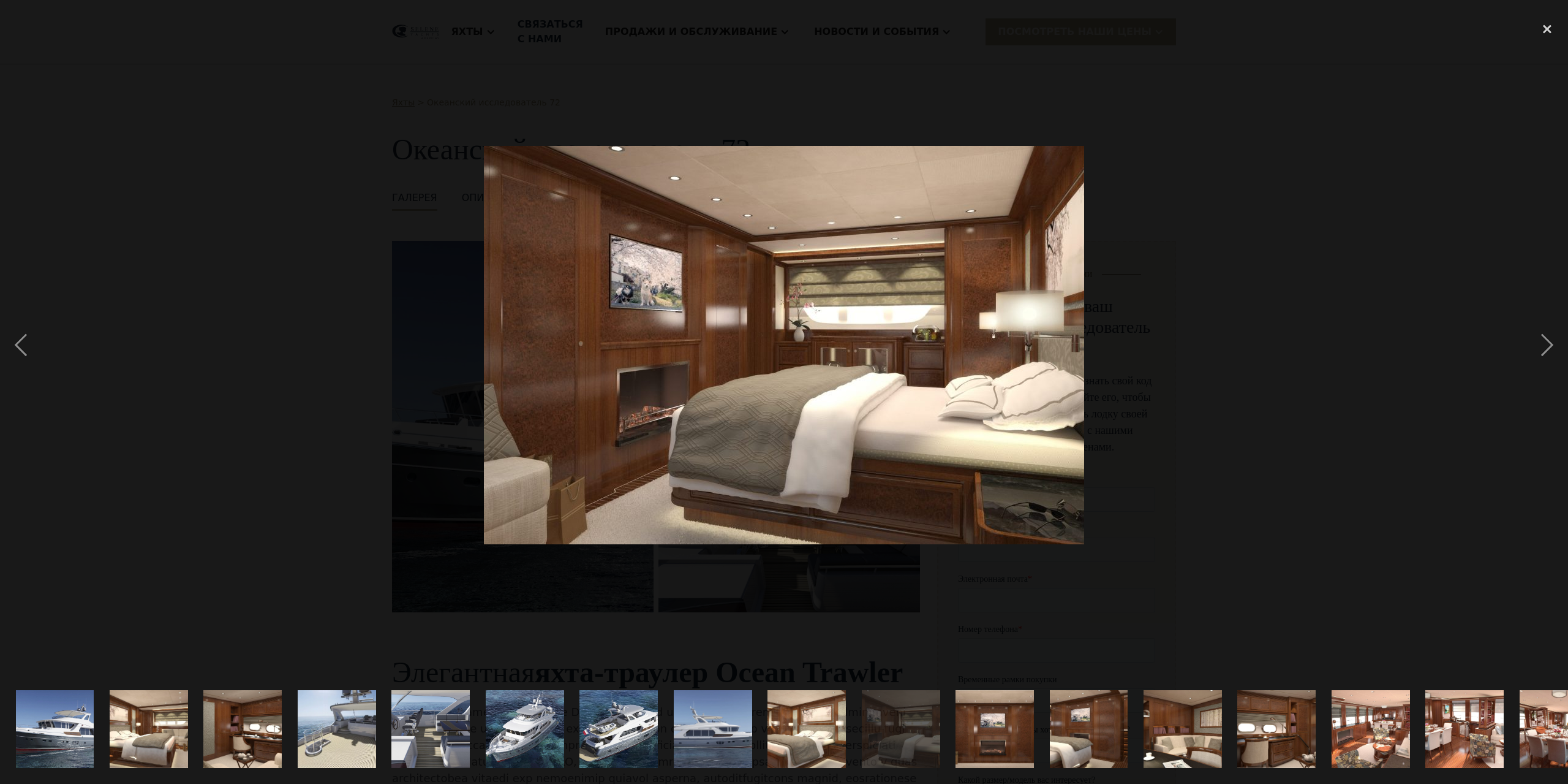
click at [999, 726] on img "show item 11 of 21" at bounding box center [995, 729] width 119 height 79
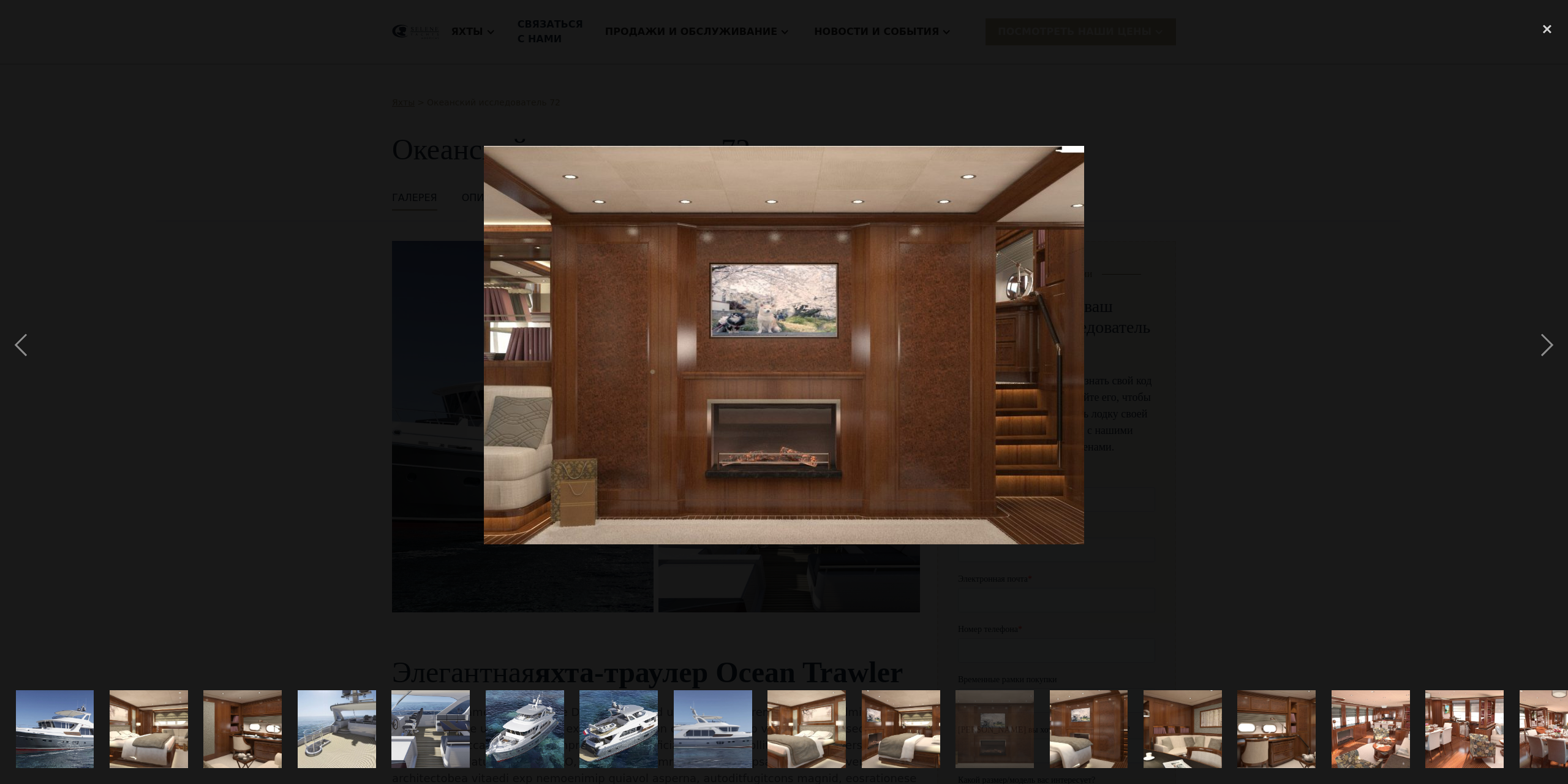
click at [150, 724] on img "show item 2 of 21" at bounding box center [150, 729] width 119 height 79
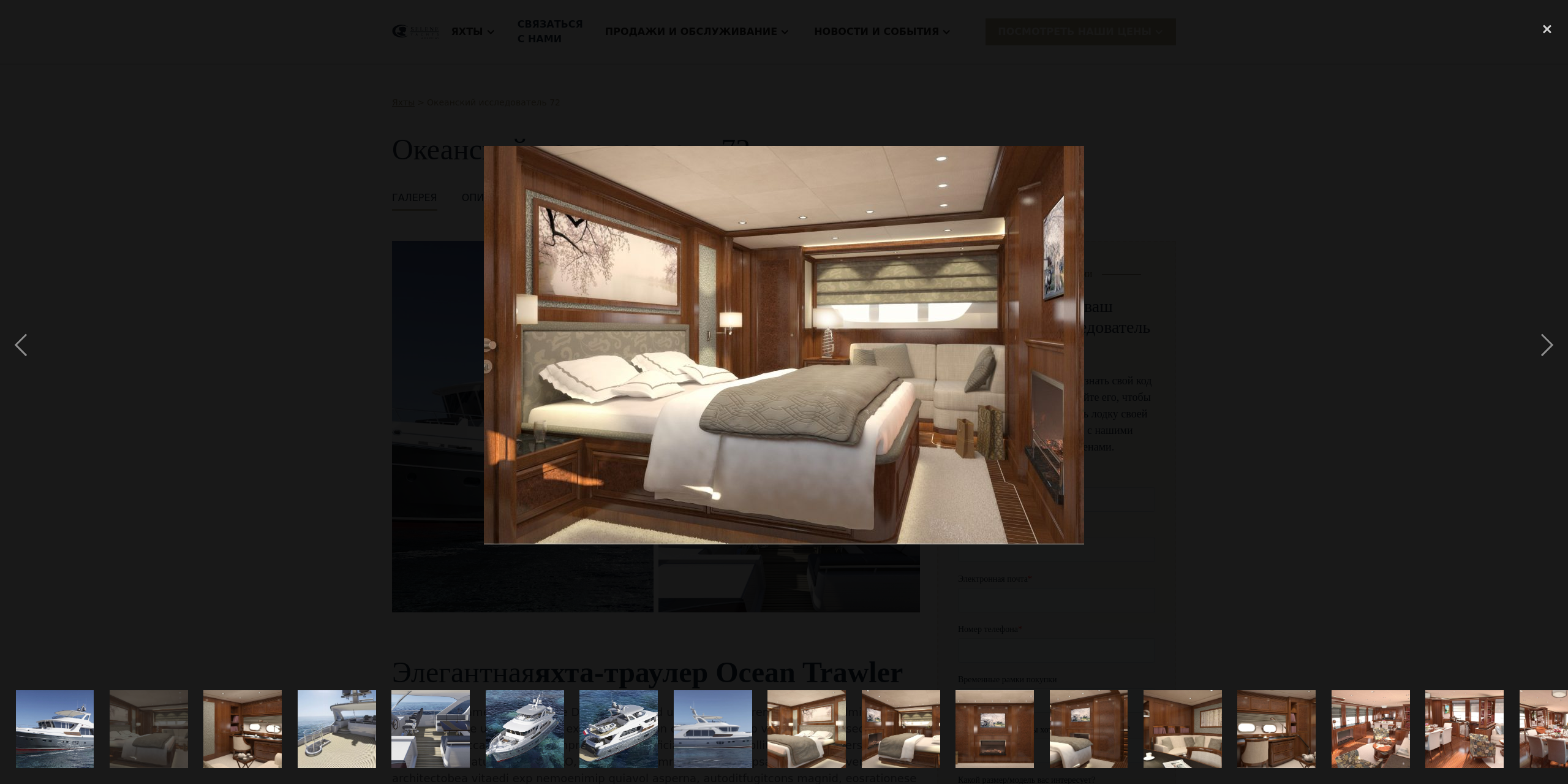
click at [271, 723] on img "show item 3 of 21" at bounding box center [243, 729] width 119 height 79
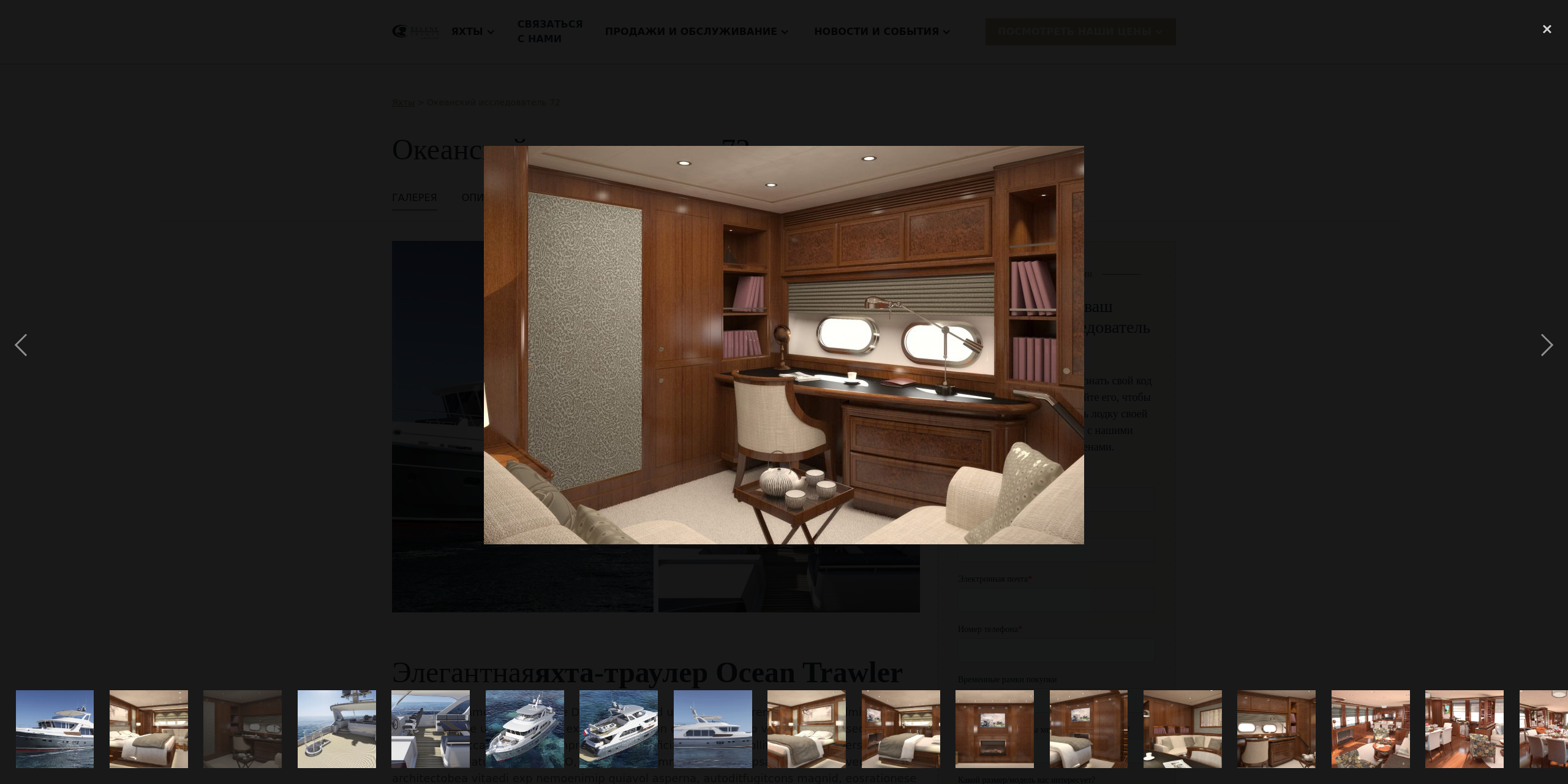
click at [351, 718] on img "show item 4 of 21" at bounding box center [336, 729] width 144 height 79
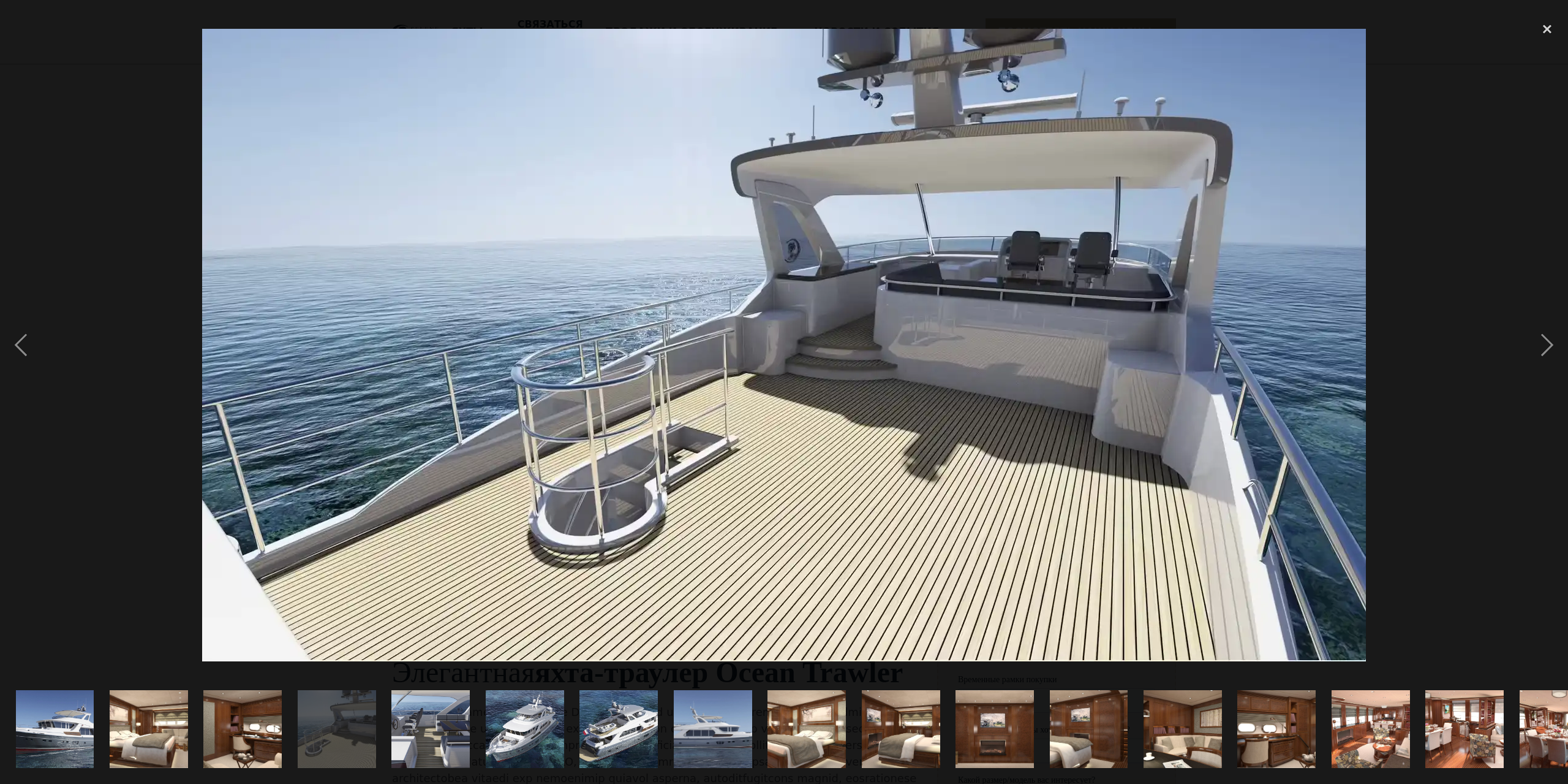
click at [438, 727] on img "show item 5 of 21" at bounding box center [431, 729] width 145 height 79
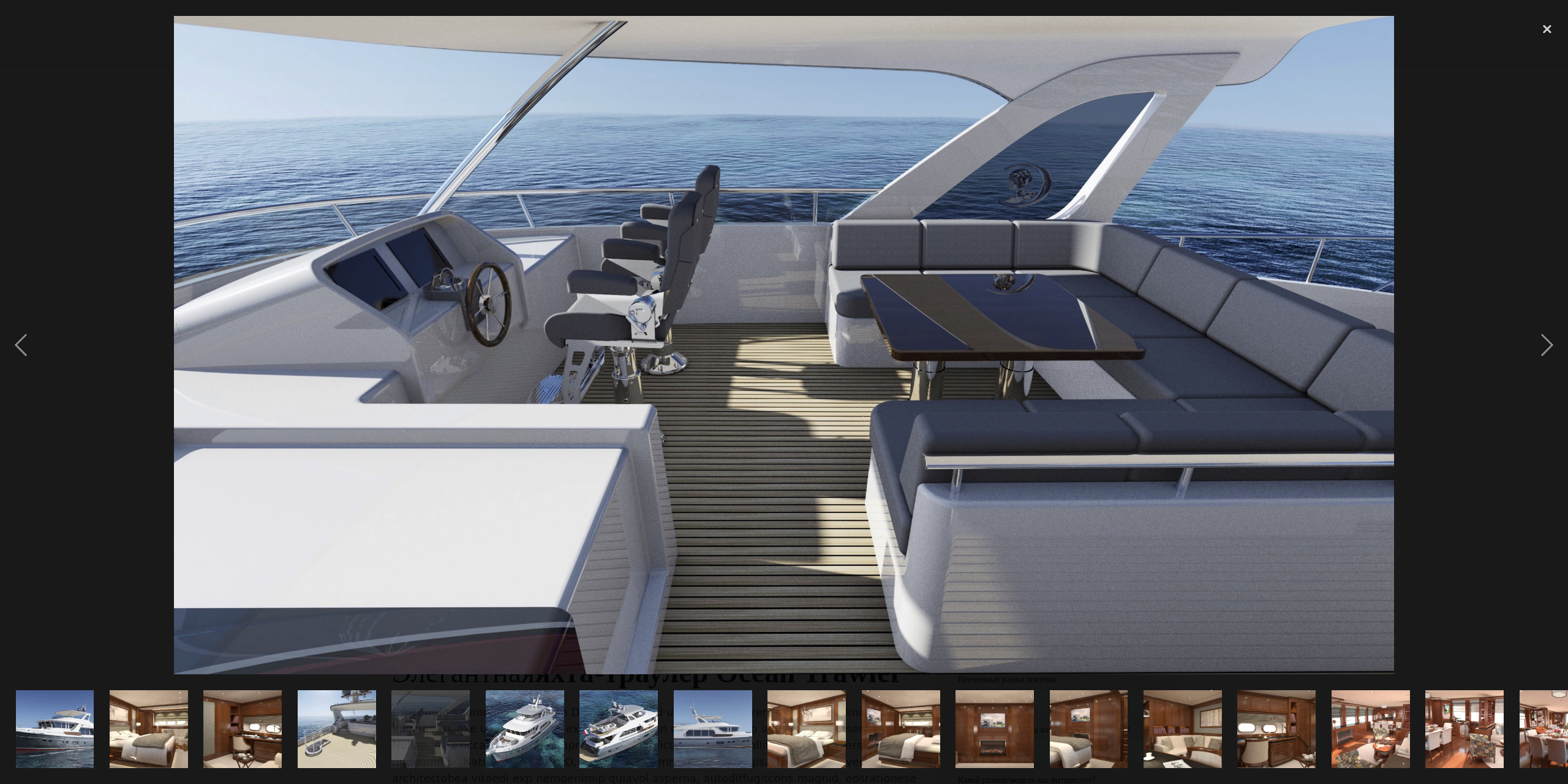
click at [1074, 719] on img "show item 12 of 21" at bounding box center [1089, 729] width 119 height 79
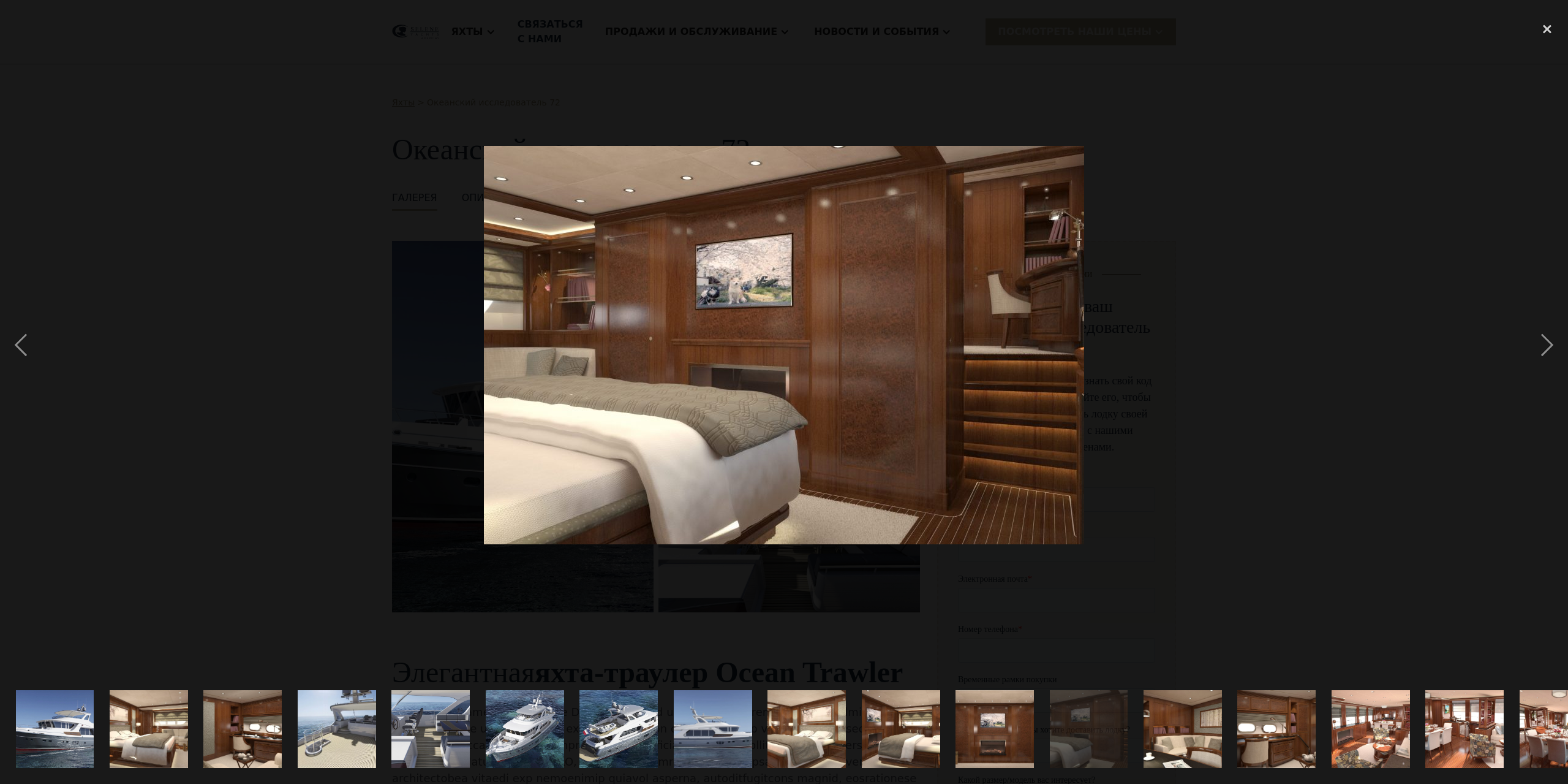
click at [1176, 718] on img "show item 13 of 21" at bounding box center [1183, 729] width 119 height 79
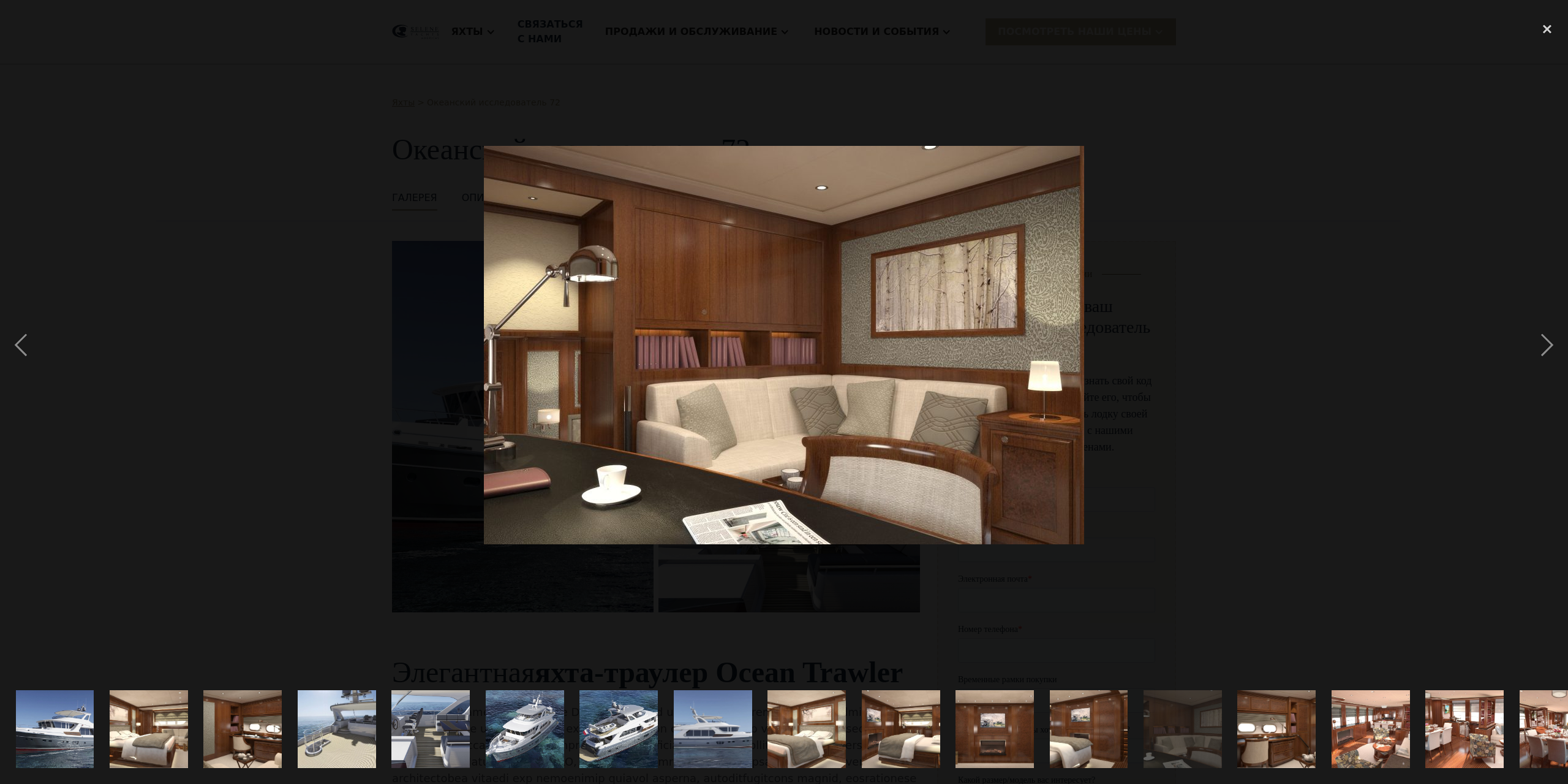
click at [1247, 718] on img "show item 14 of 21" at bounding box center [1277, 729] width 119 height 79
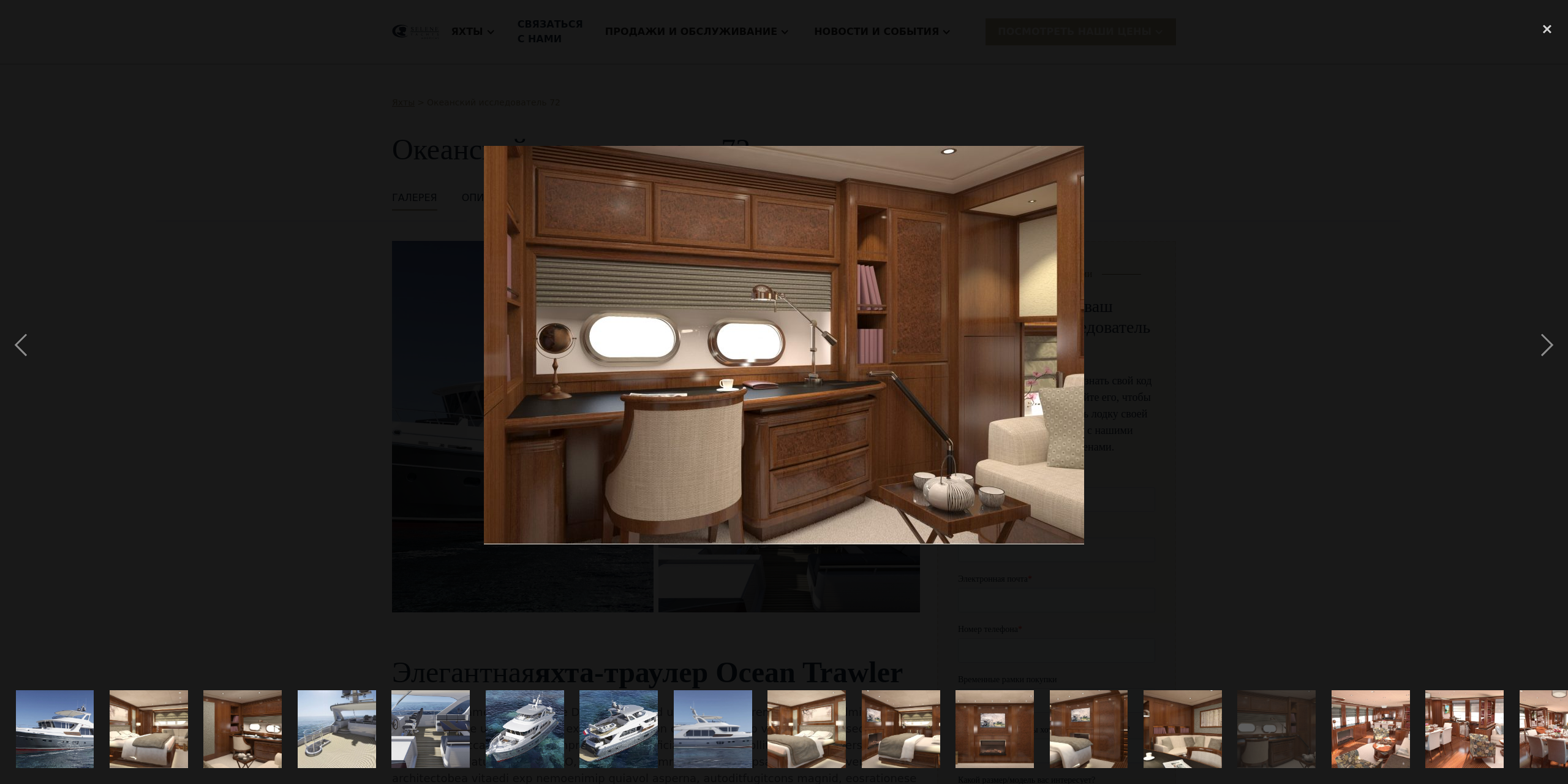
click at [1366, 723] on img "show item 15 of 21" at bounding box center [1371, 729] width 119 height 79
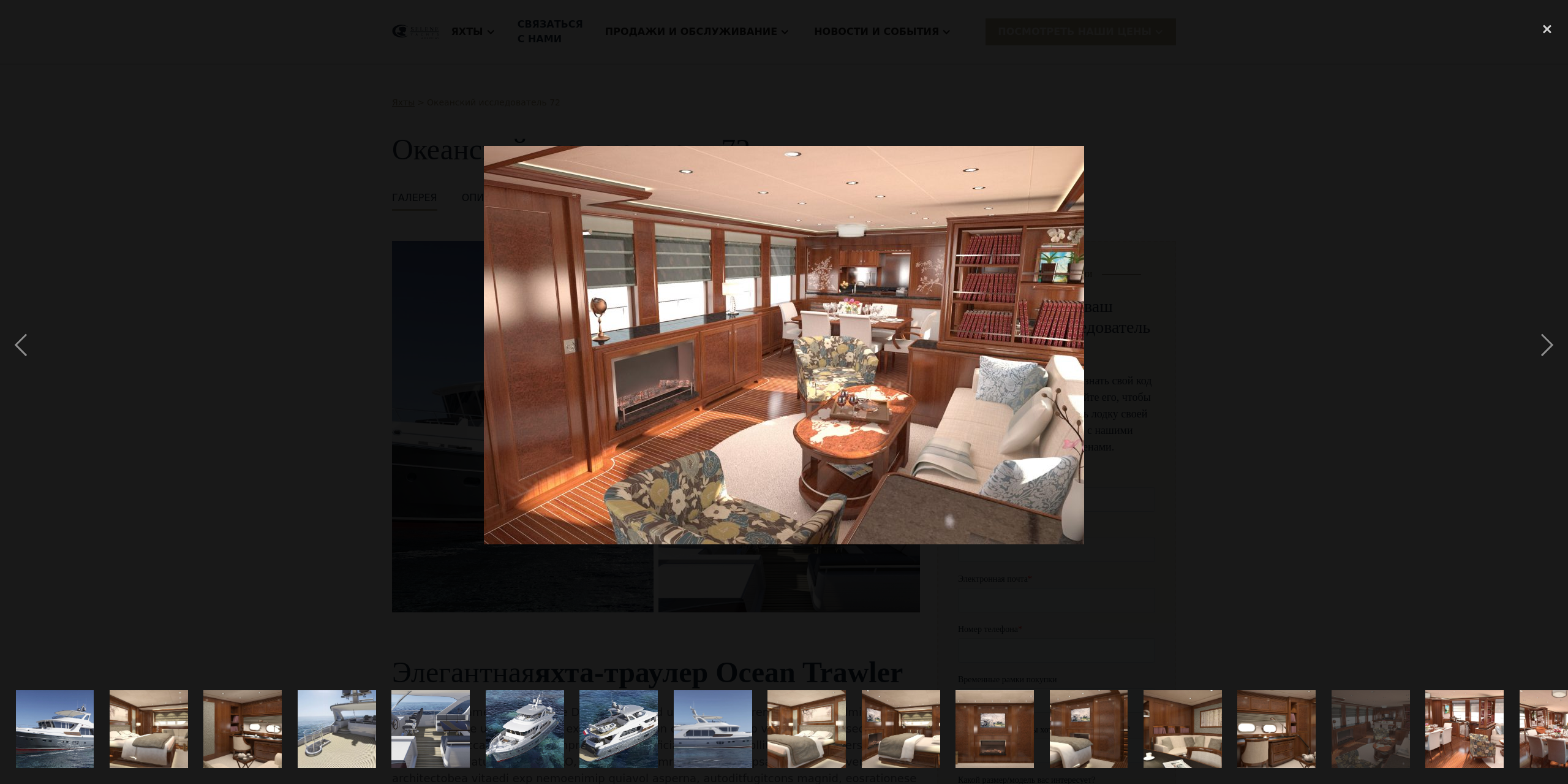
click at [1462, 719] on img "show item 16 of 21" at bounding box center [1465, 729] width 119 height 79
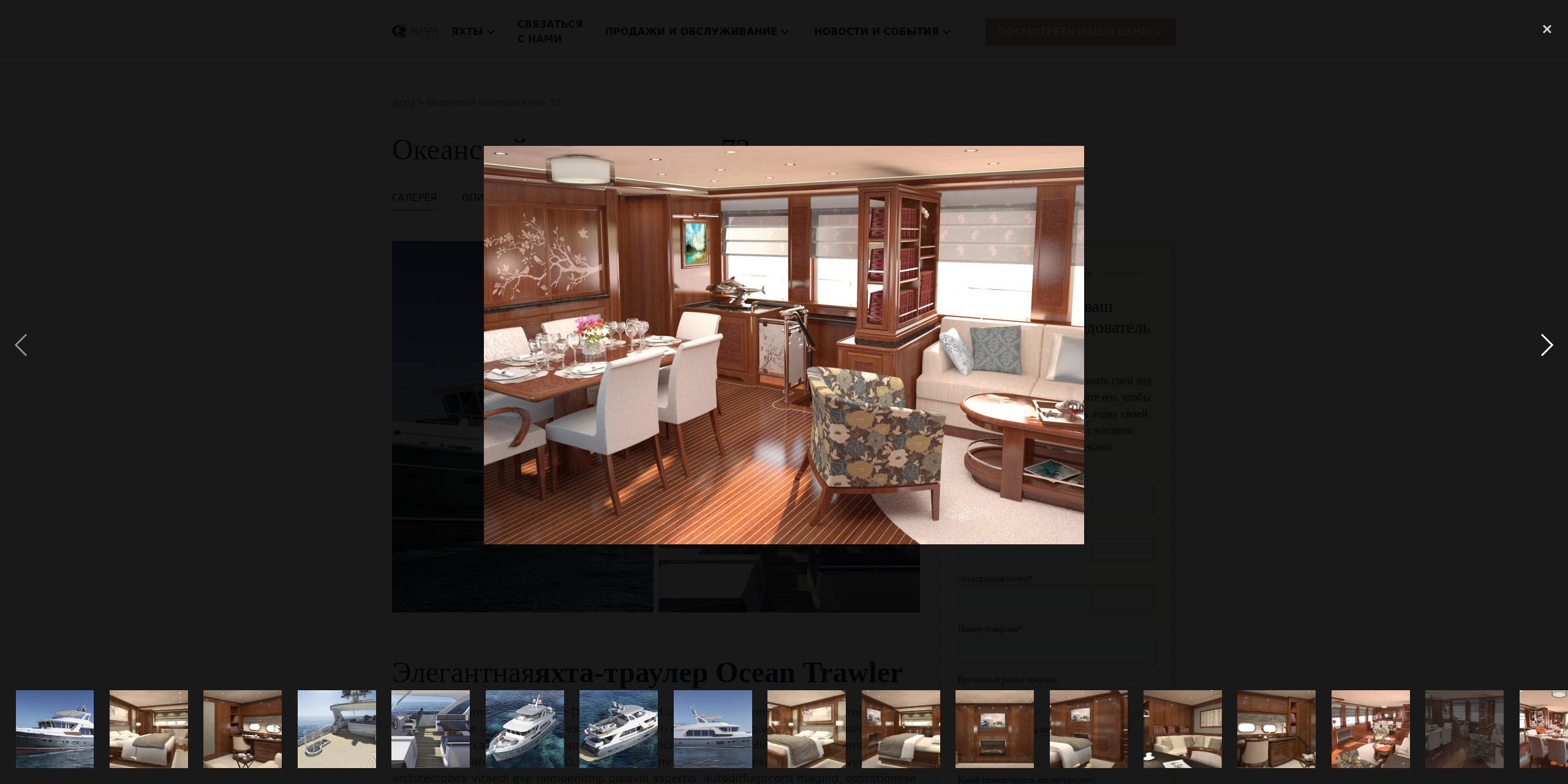
click at [1542, 341] on div "next image" at bounding box center [1547, 345] width 42 height 658
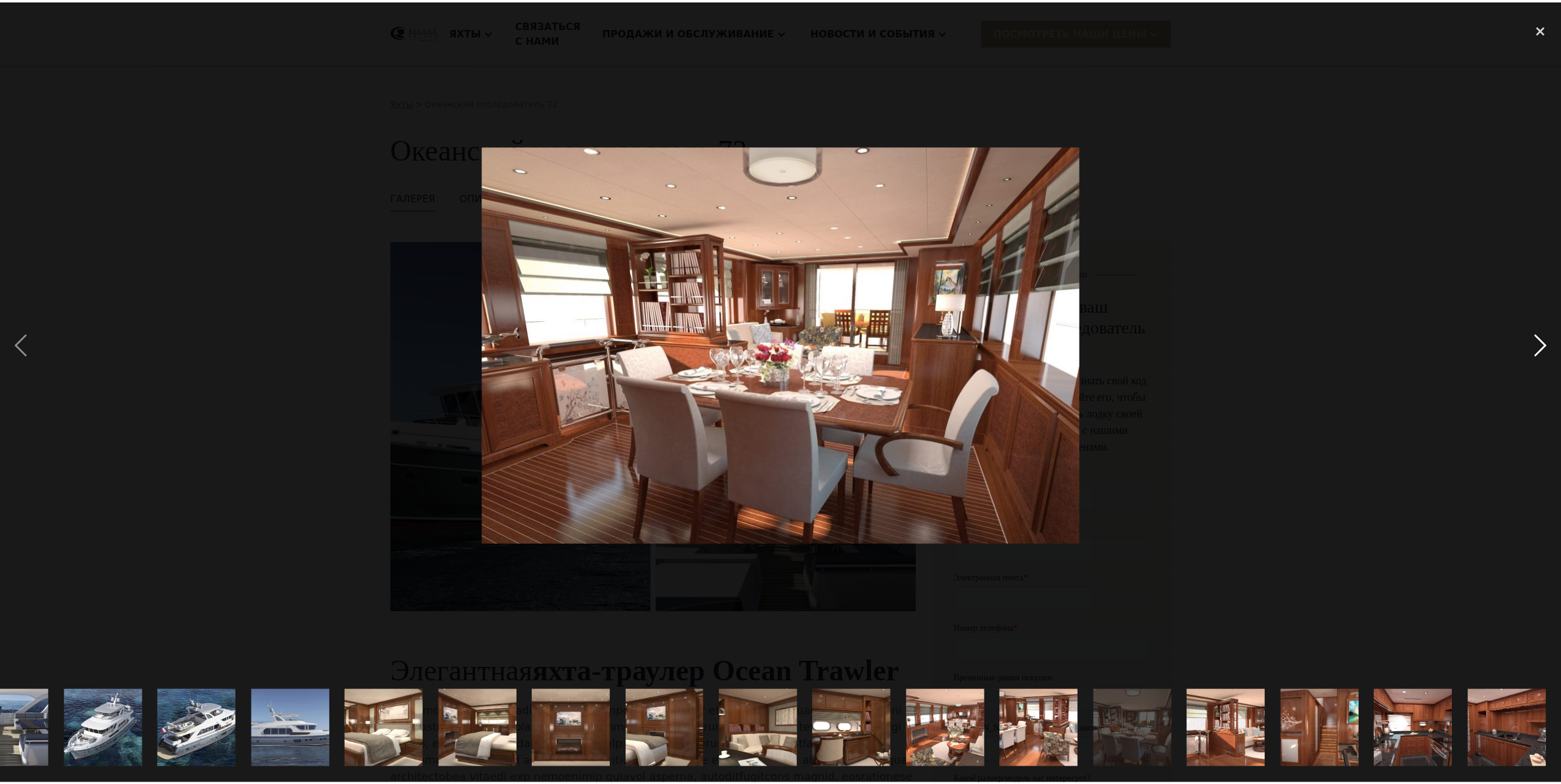
scroll to position [0, 423]
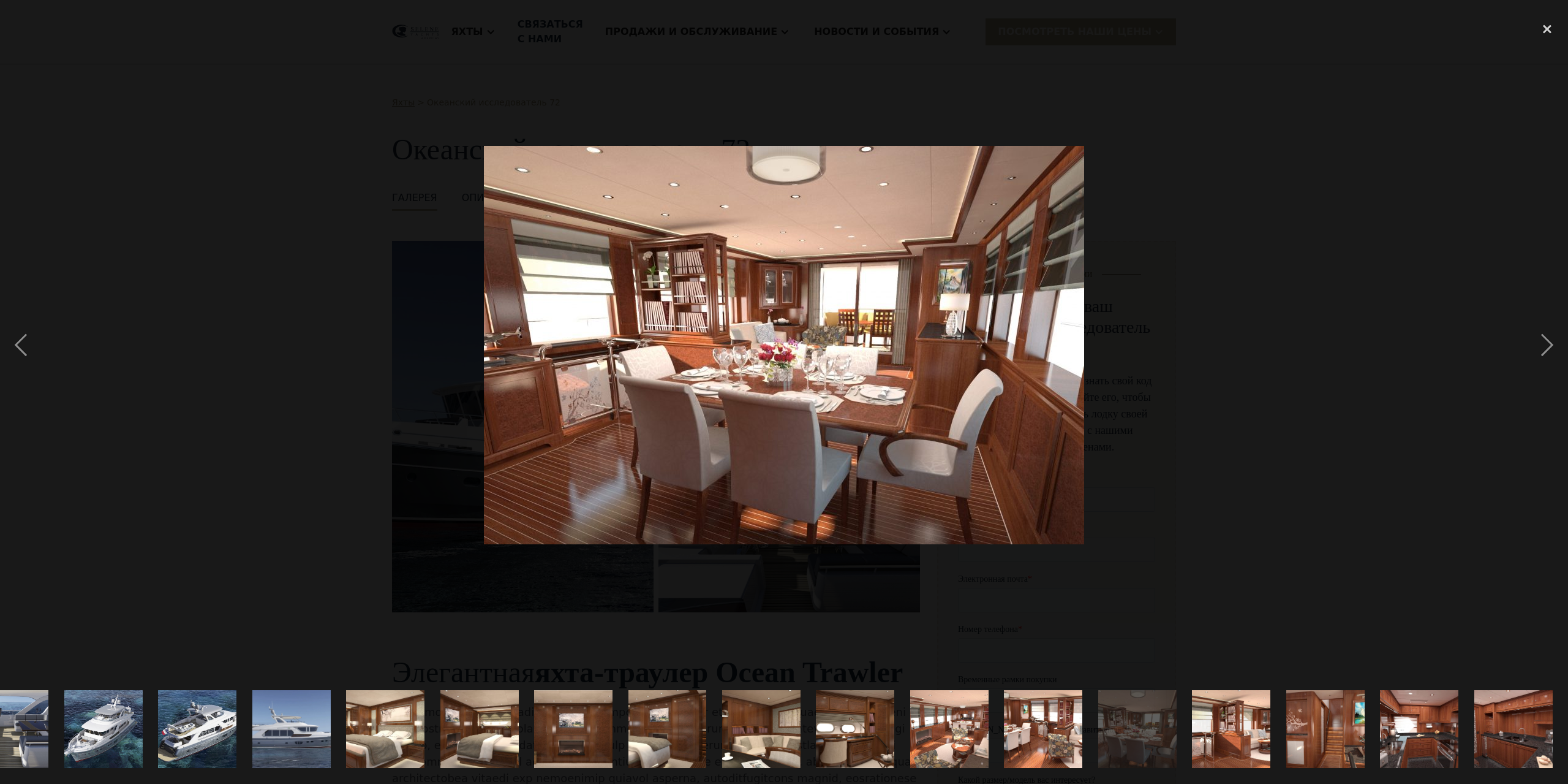
click at [1218, 715] on img "show item 18 of 21" at bounding box center [1232, 729] width 119 height 79
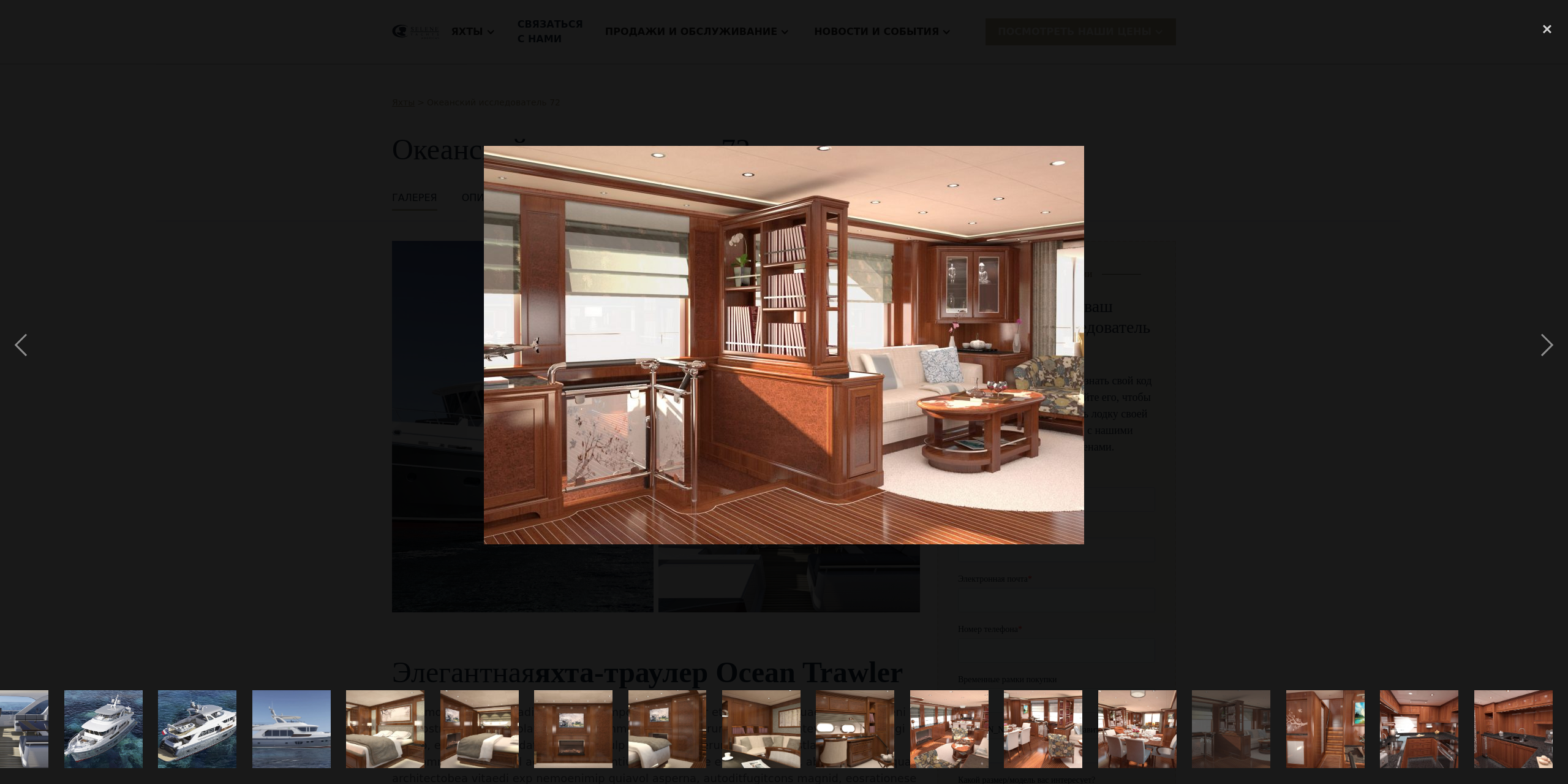
click at [1339, 727] on img "show item 19 of 21" at bounding box center [1325, 729] width 119 height 79
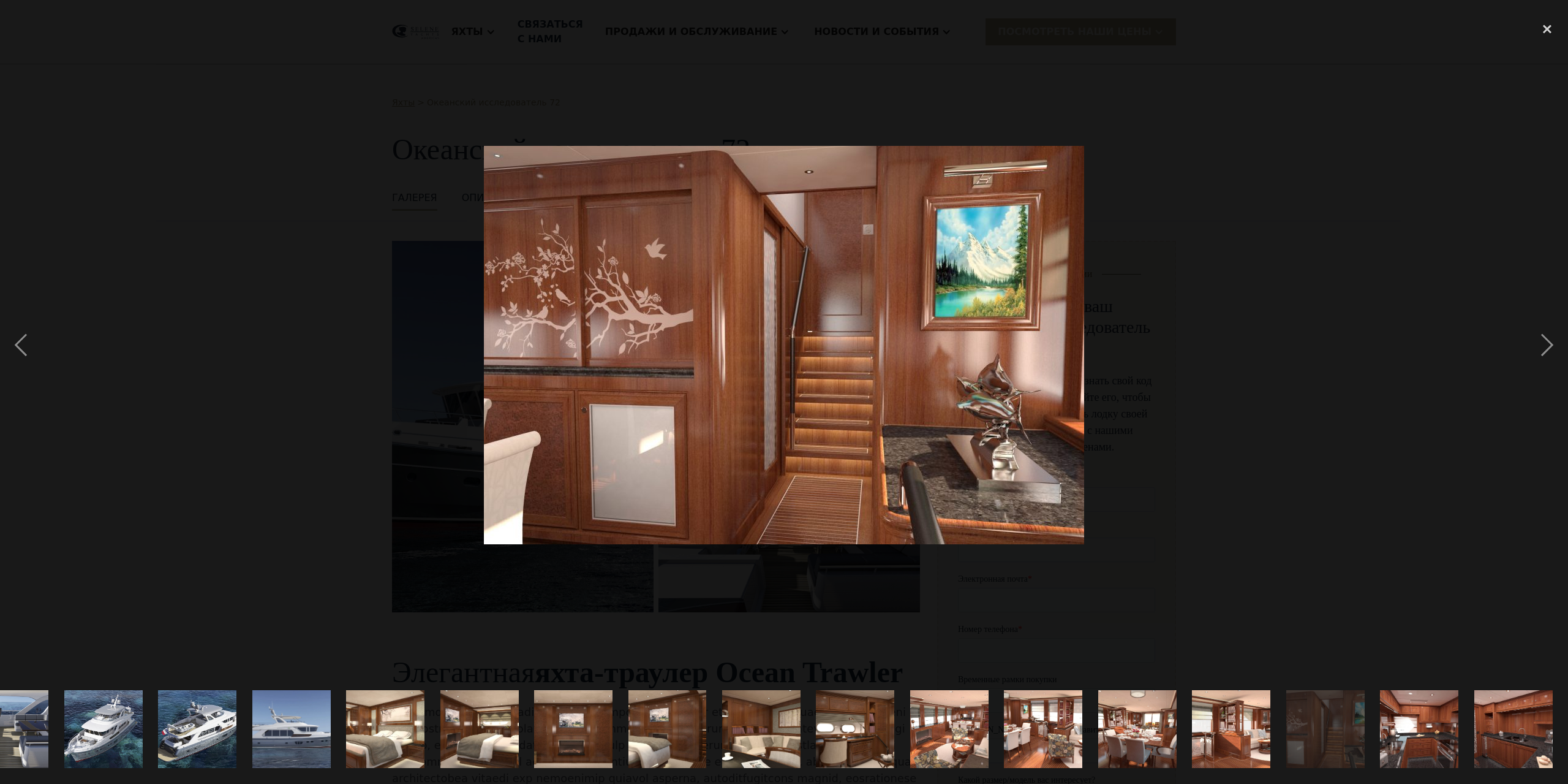
click at [1430, 726] on img "show item 20 of 21" at bounding box center [1419, 729] width 119 height 79
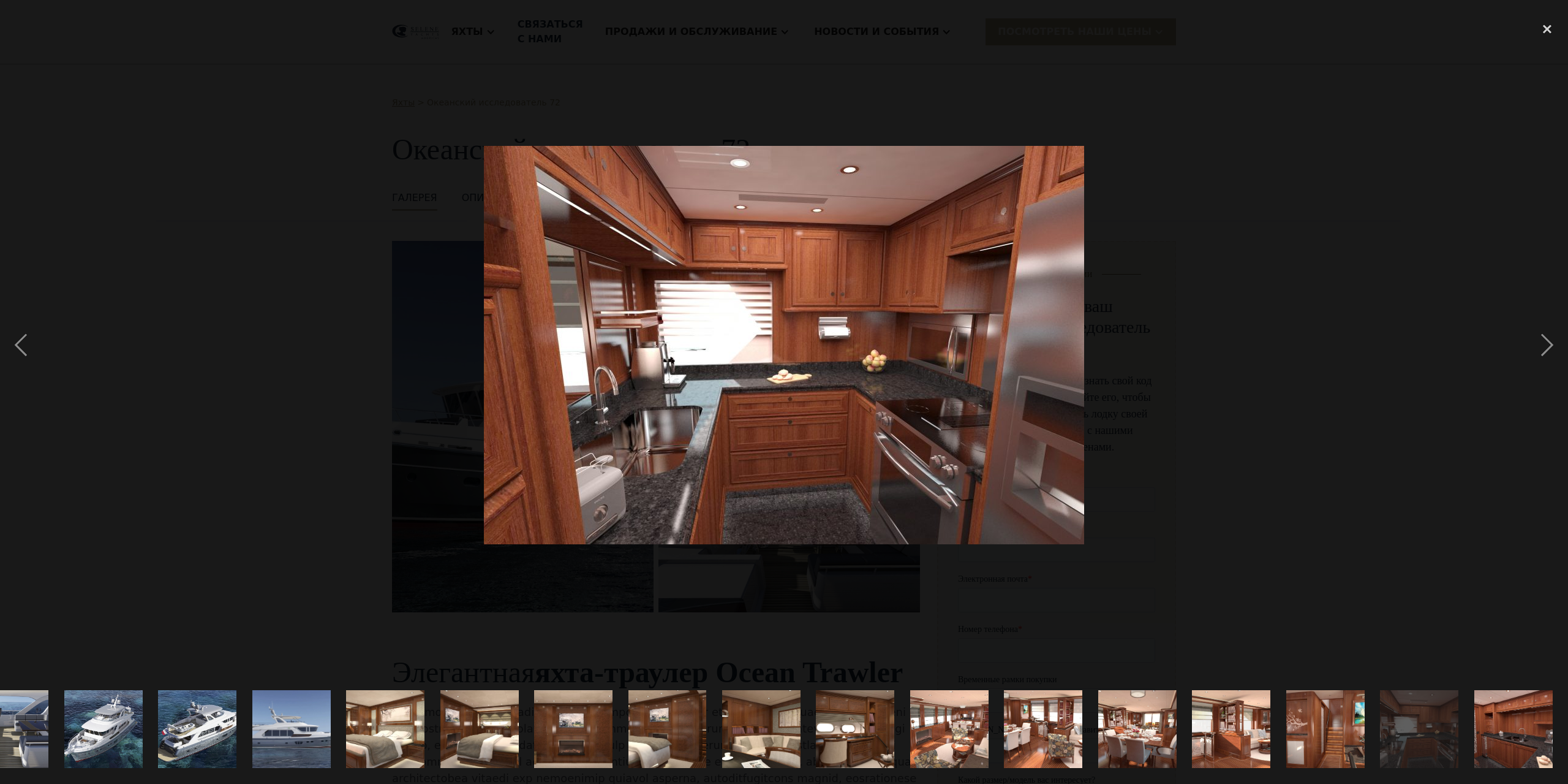
click at [1514, 705] on img "show item 21 of 21" at bounding box center [1513, 729] width 119 height 79
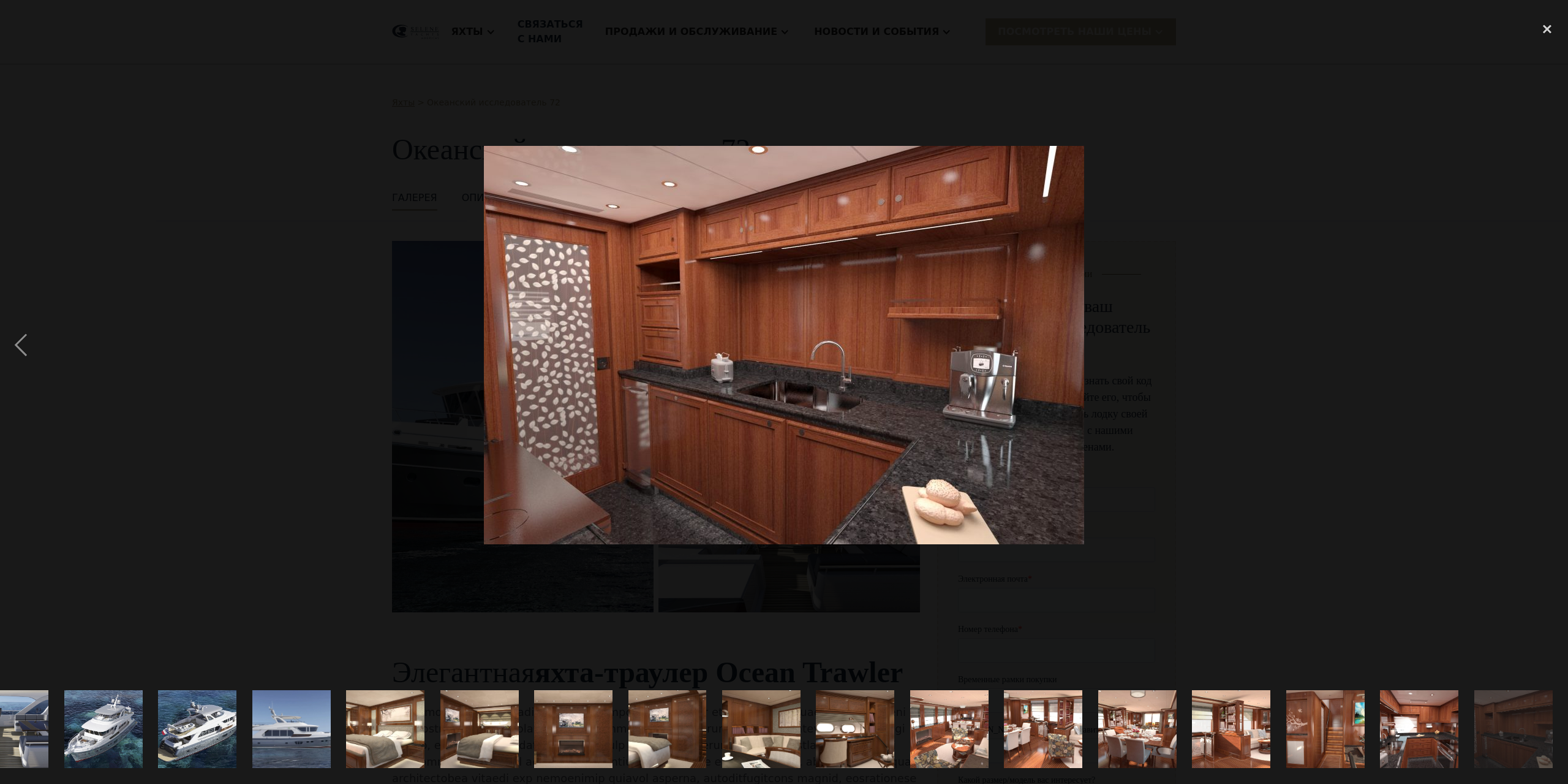
drag, startPoint x: 1517, startPoint y: 509, endPoint x: 1438, endPoint y: 524, distance: 80.4
click at [1438, 524] on div at bounding box center [784, 345] width 1568 height 658
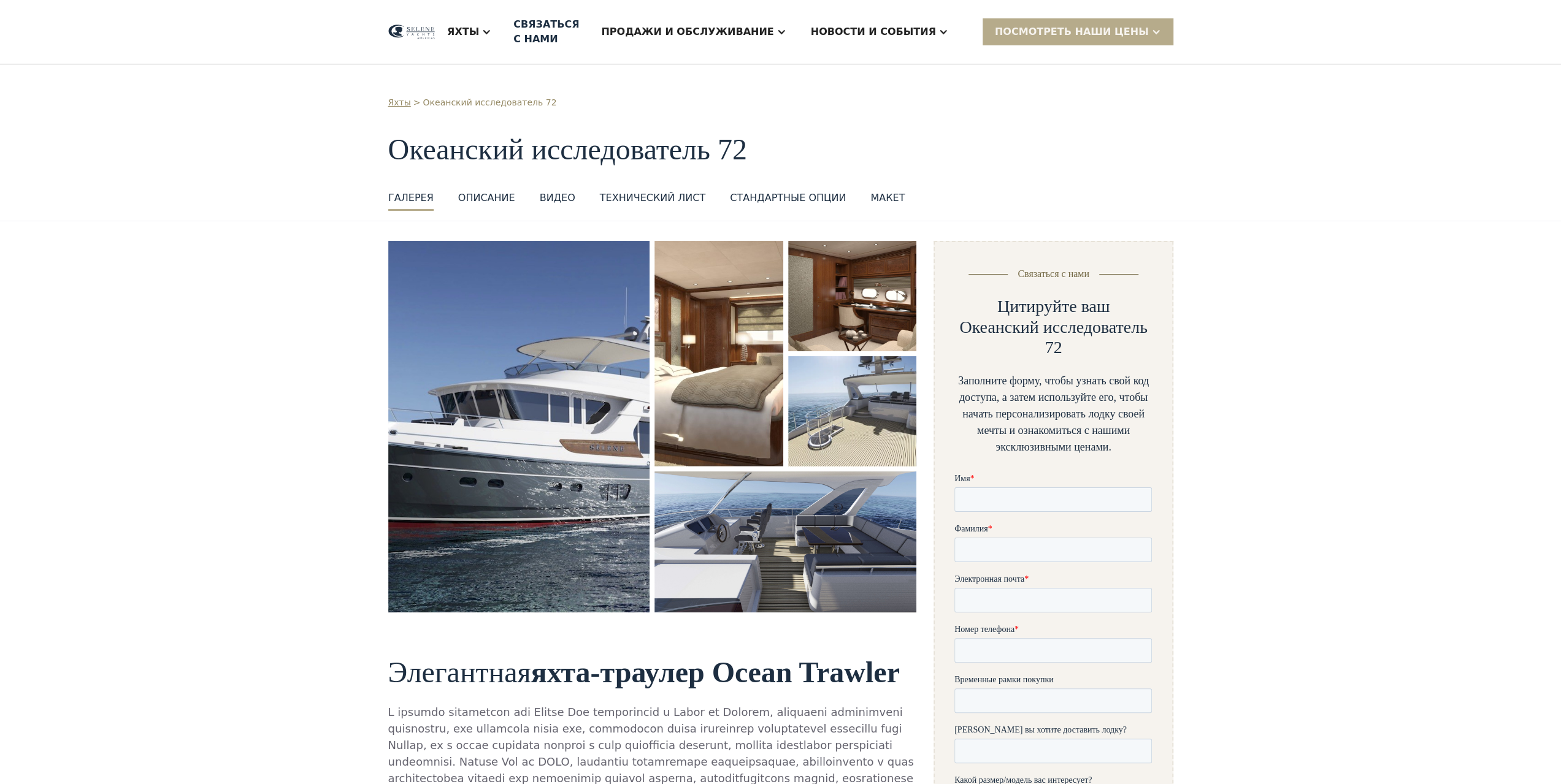
scroll to position [0, 0]
click at [855, 514] on img "открытый лайтбокс" at bounding box center [784, 541] width 261 height 141
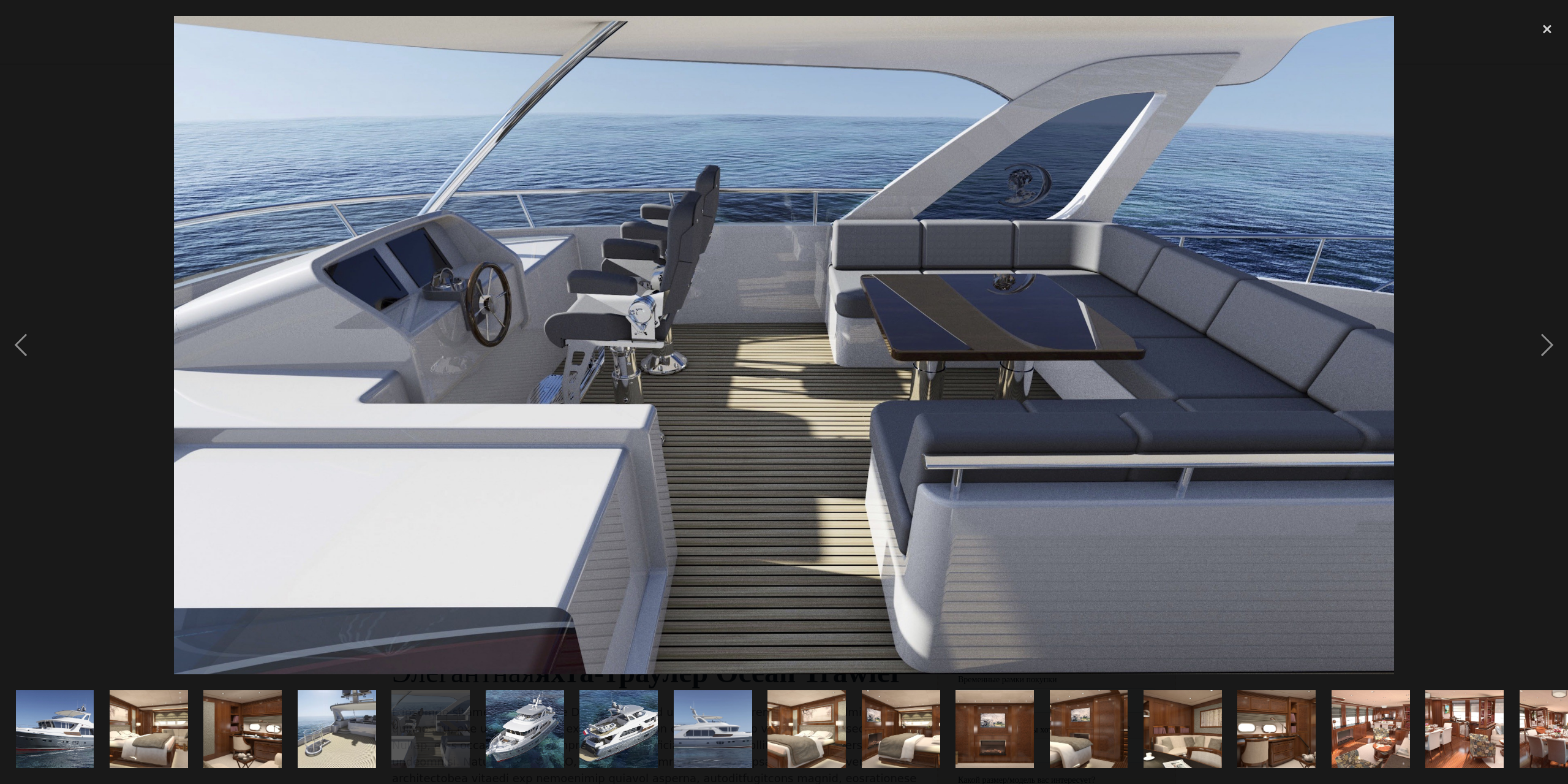
click at [702, 734] on img "show item 8 of 21" at bounding box center [713, 729] width 145 height 79
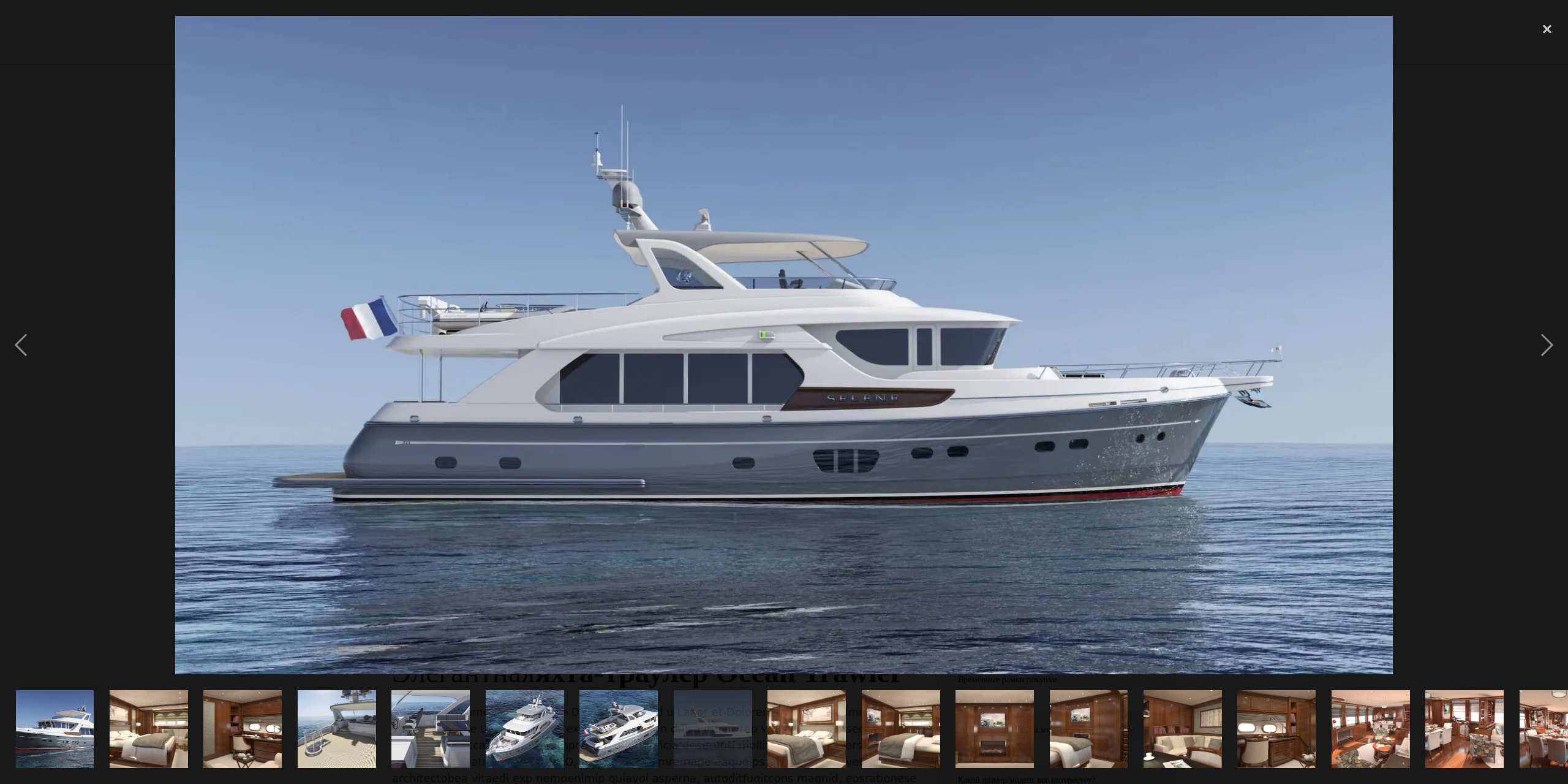
click at [606, 717] on img "show item 7 of 21" at bounding box center [618, 729] width 144 height 79
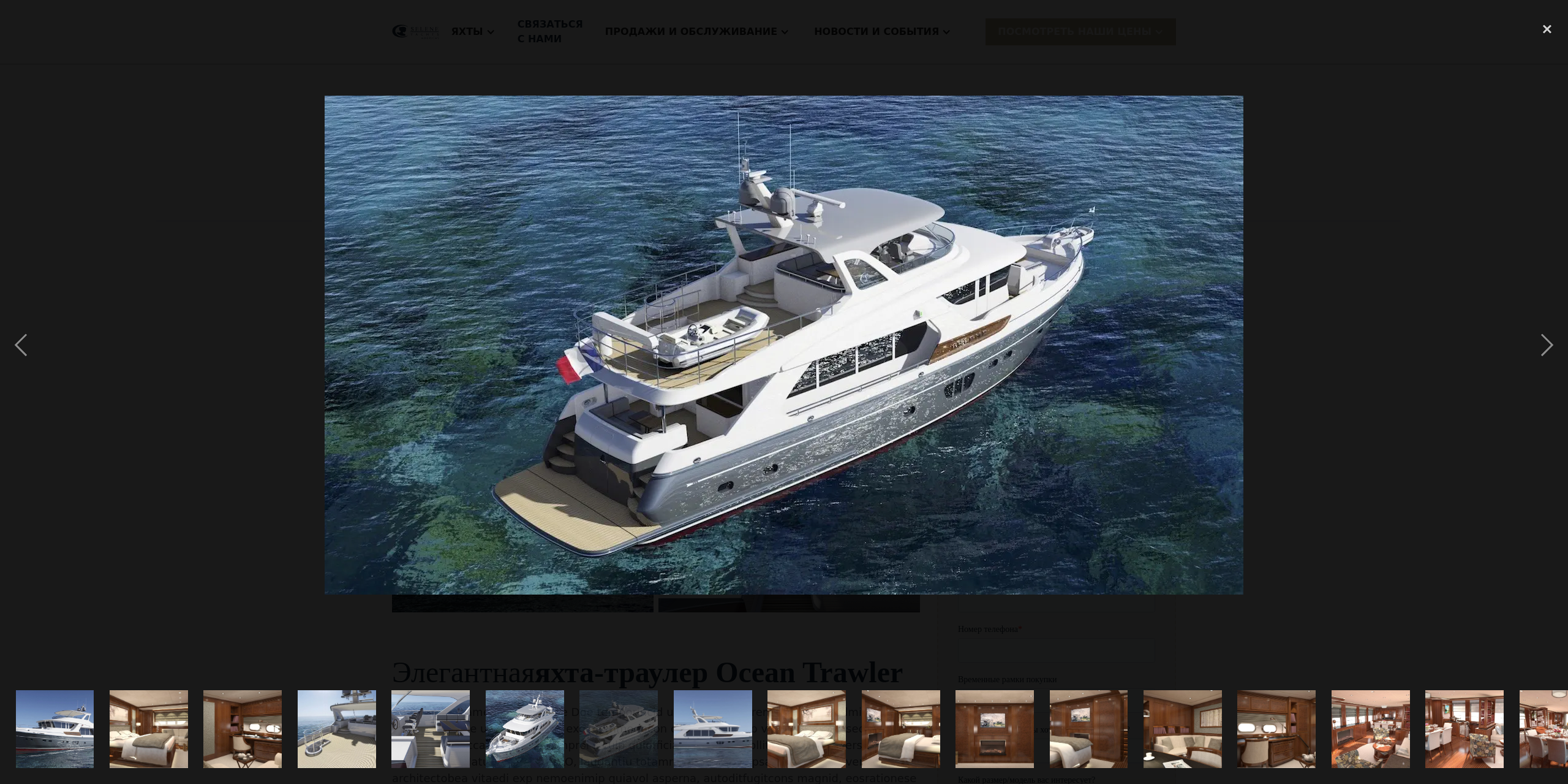
click at [524, 713] on img "show item 6 of 21" at bounding box center [524, 729] width 144 height 79
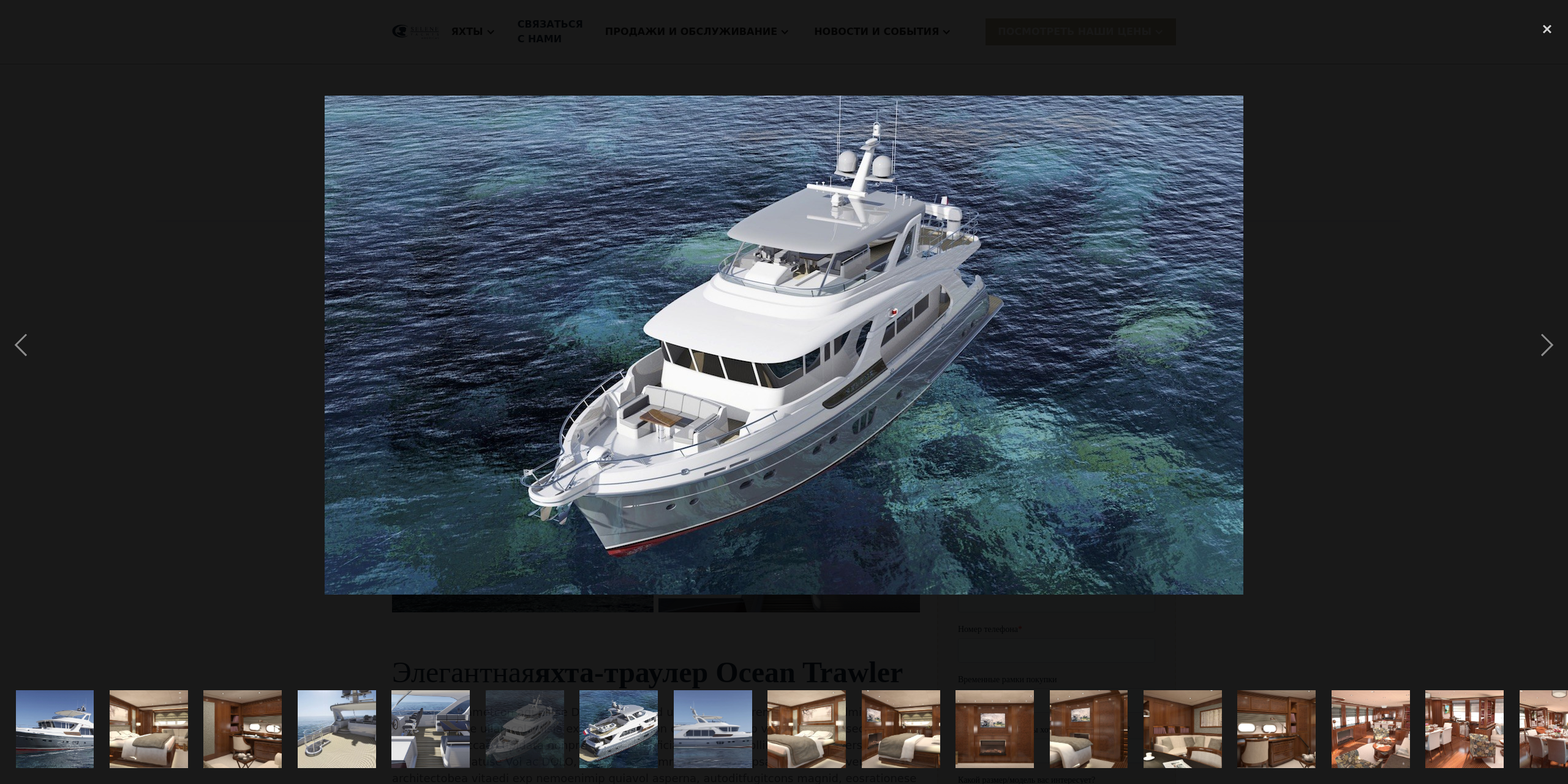
click at [705, 719] on img "show item 8 of 21" at bounding box center [713, 729] width 145 height 79
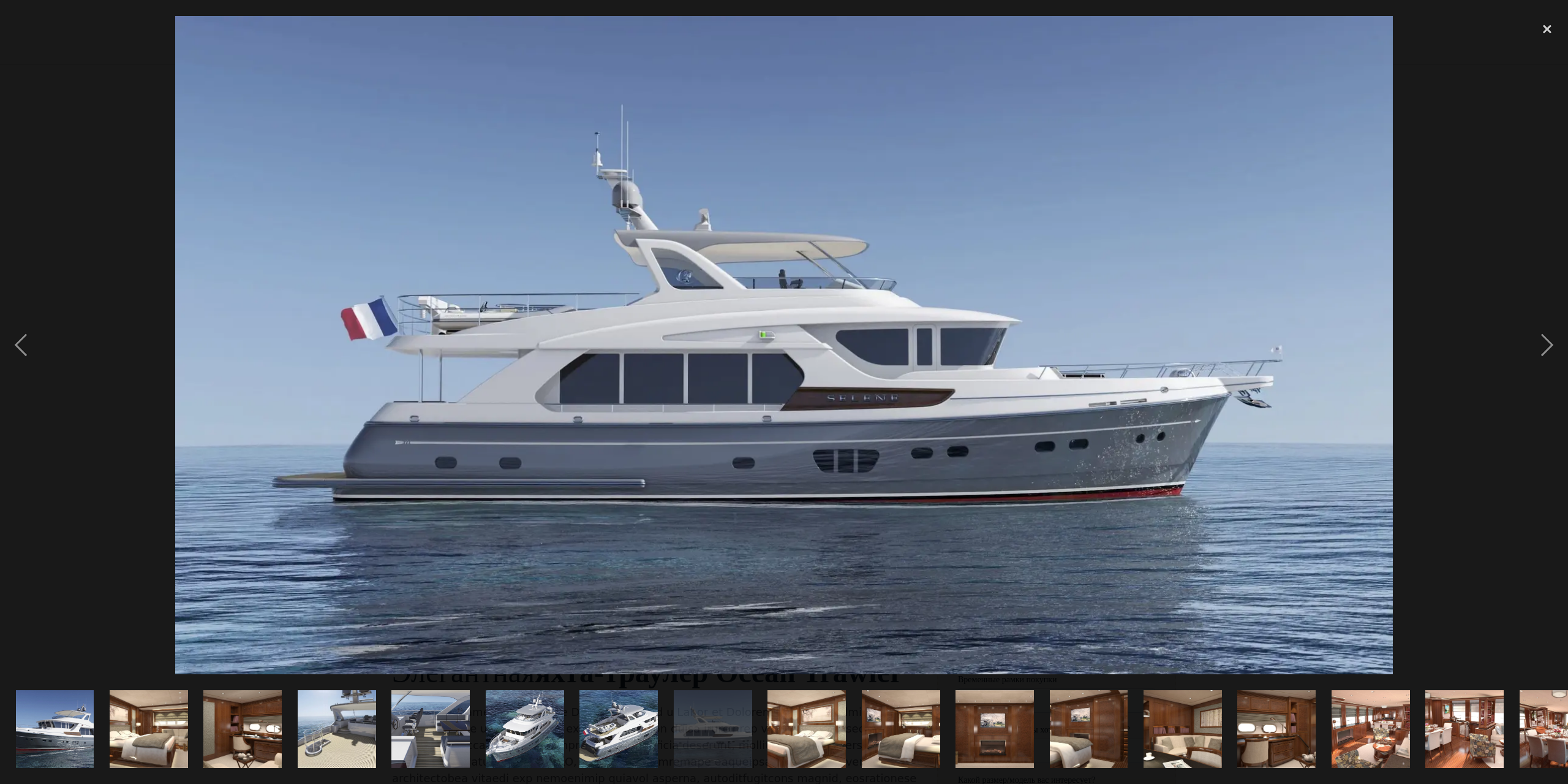
click at [68, 710] on img "show item 1 of 21" at bounding box center [54, 729] width 144 height 79
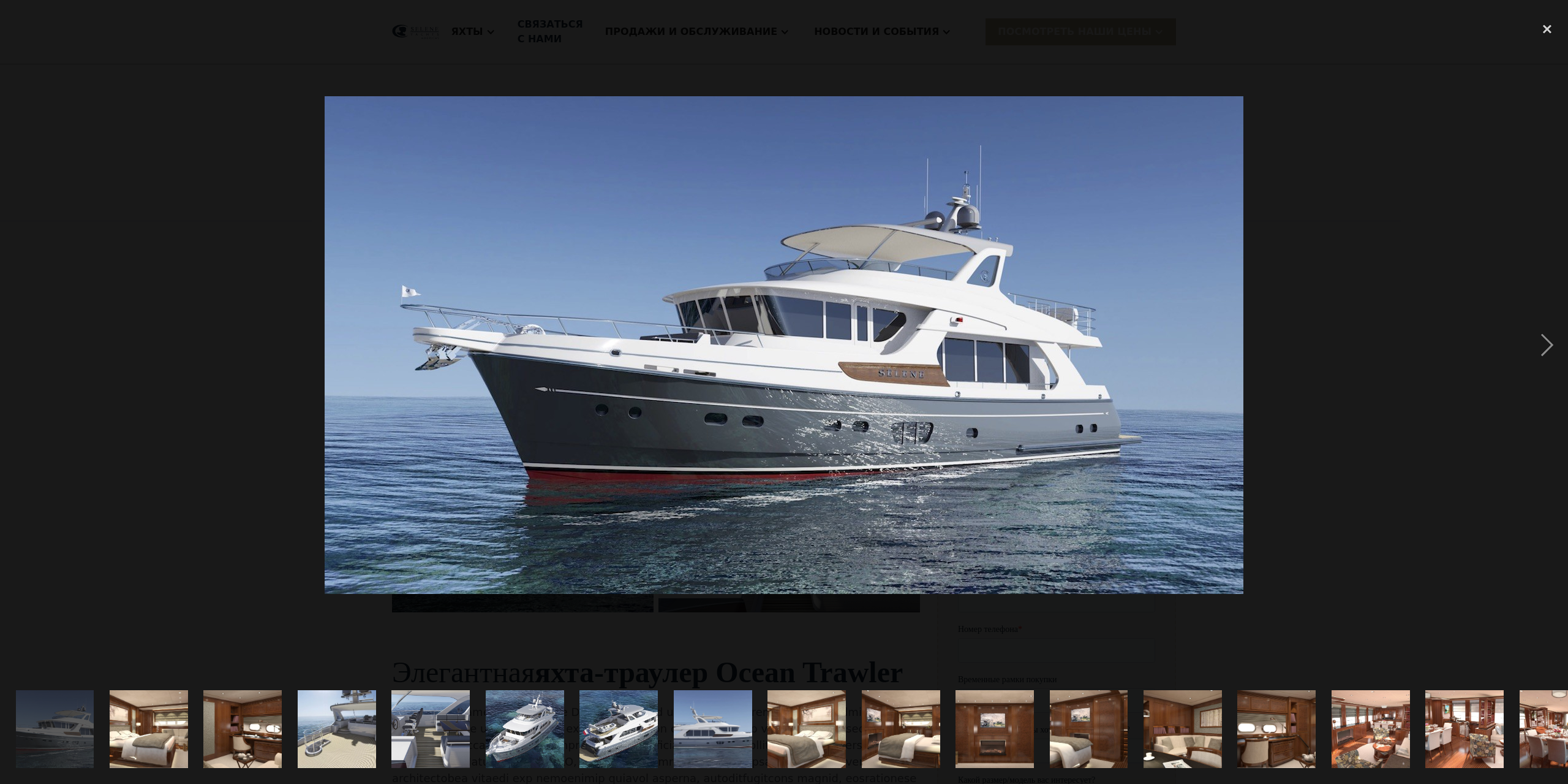
click at [594, 745] on img "show item 7 of 21" at bounding box center [618, 729] width 144 height 79
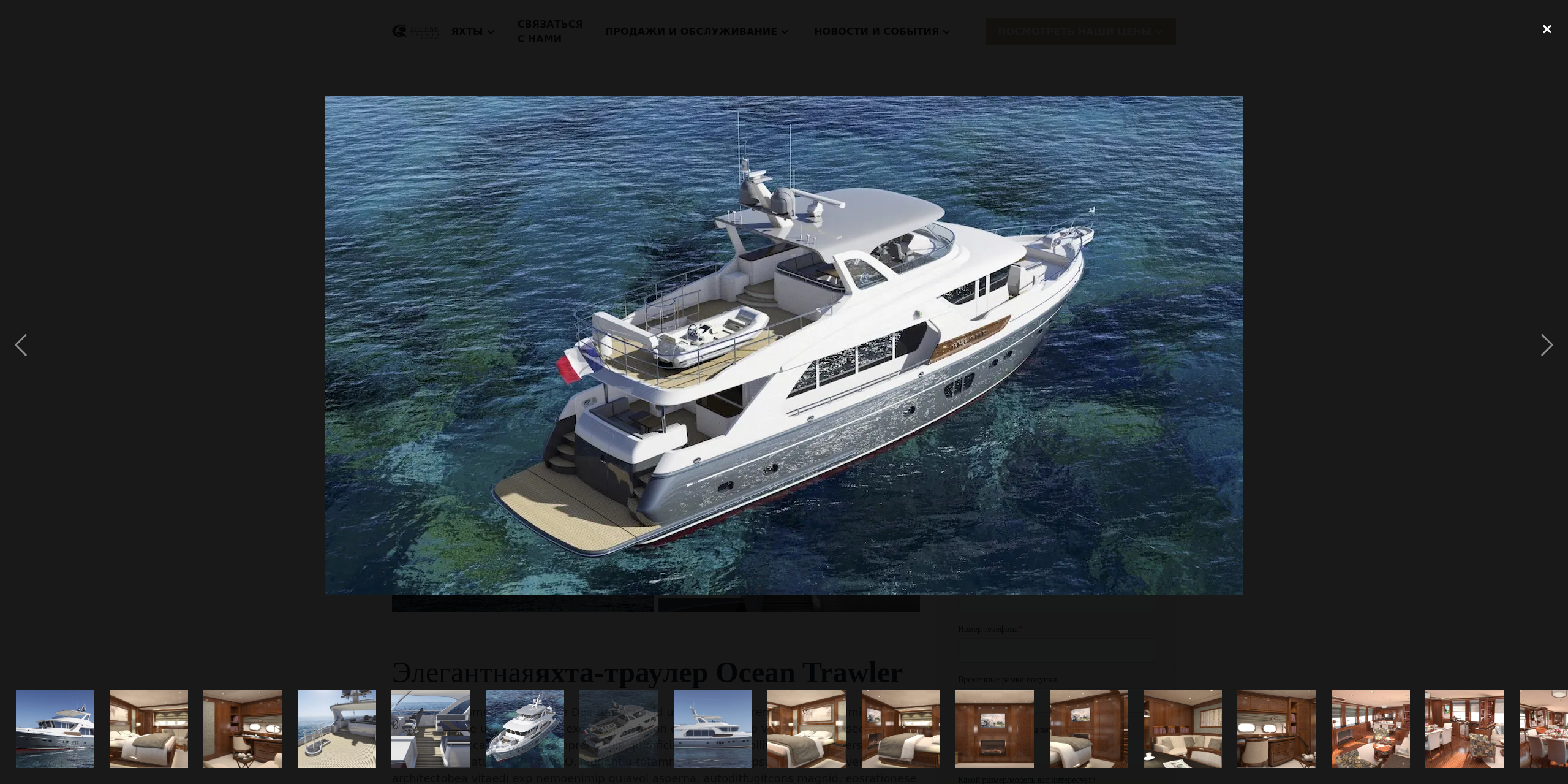
click at [1545, 30] on div "close lightbox" at bounding box center [1547, 29] width 42 height 27
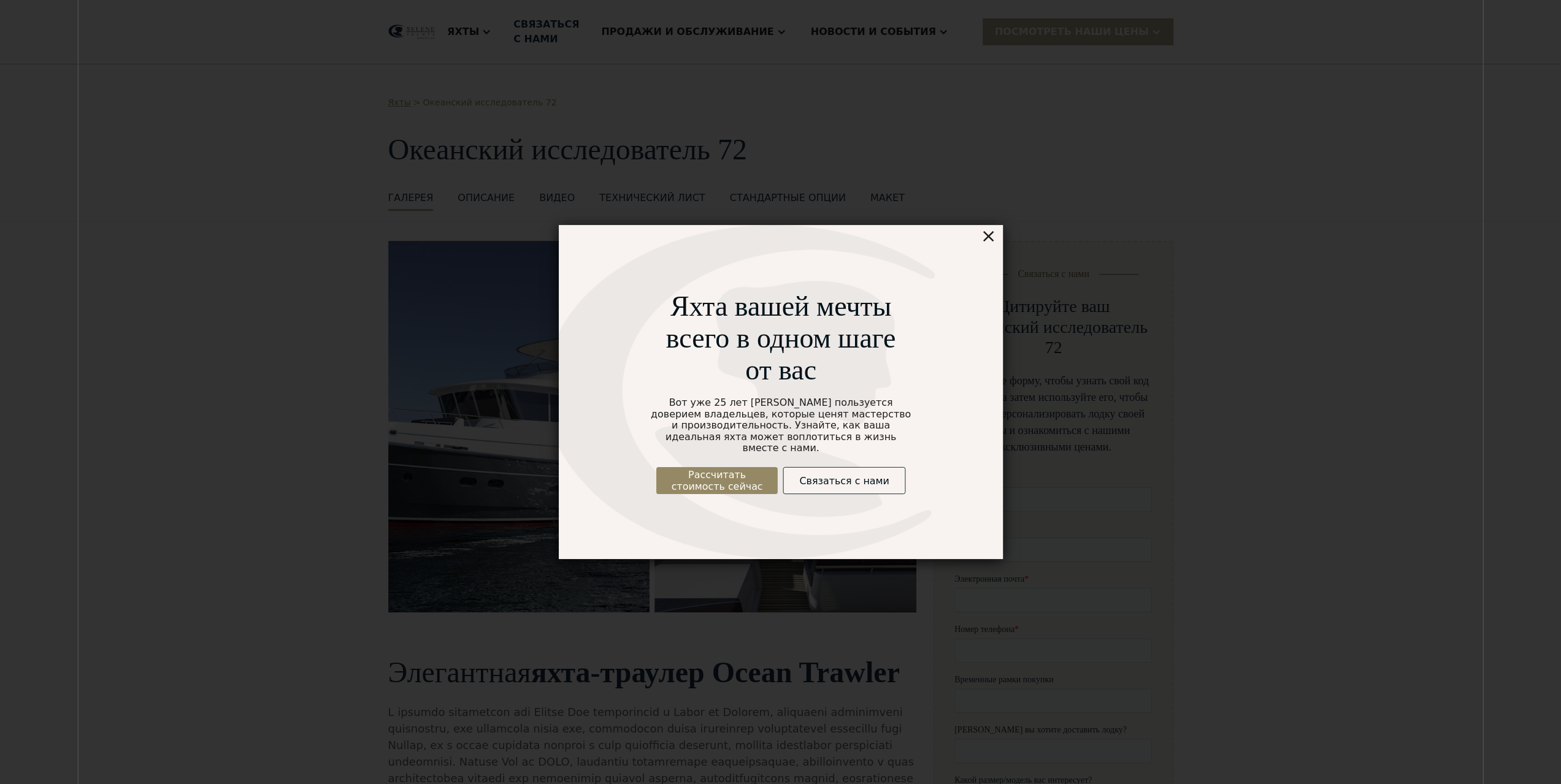
click at [1016, 220] on font "×" at bounding box center [1015, 215] width 18 height 25
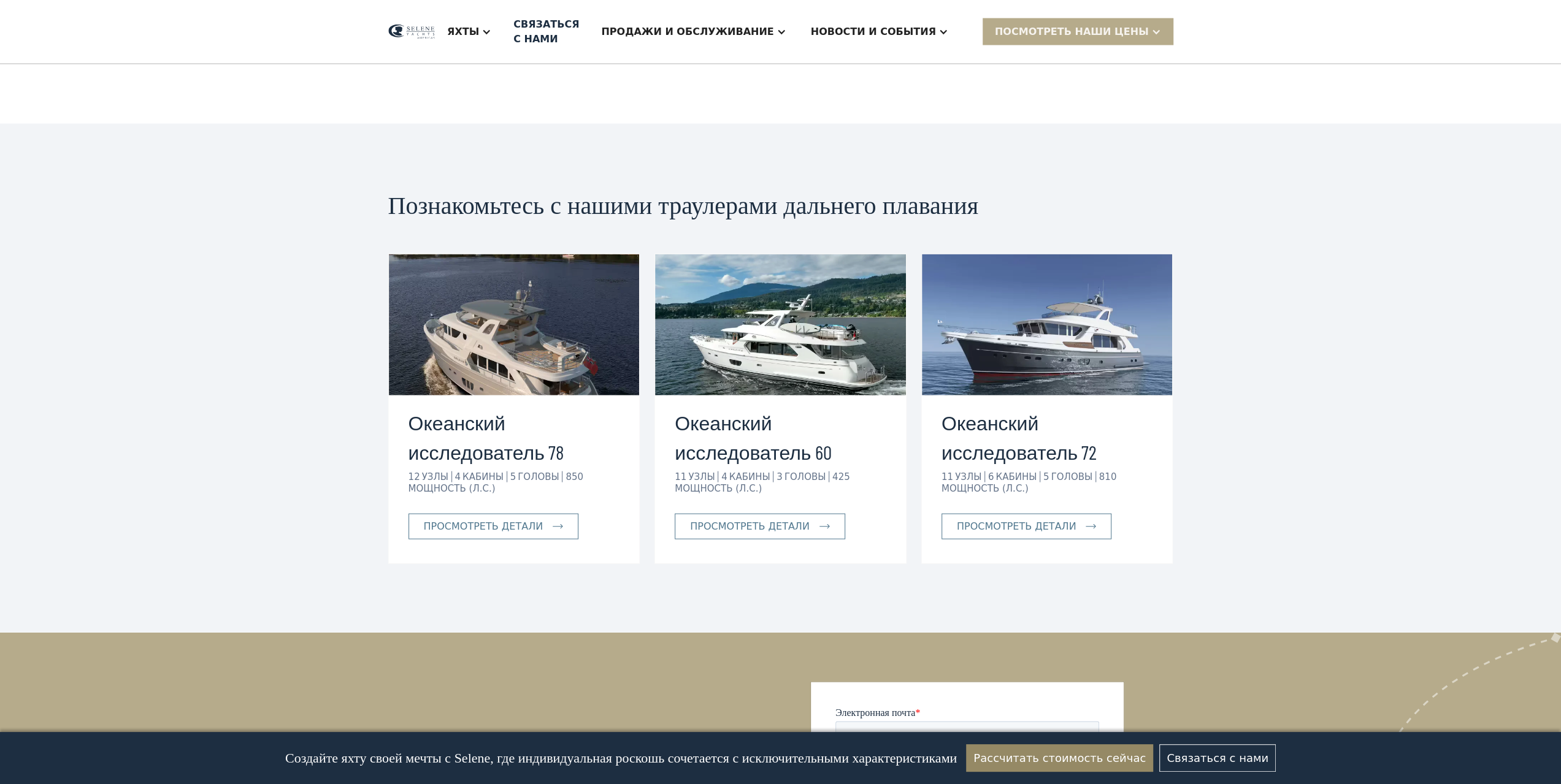
scroll to position [2655, 0]
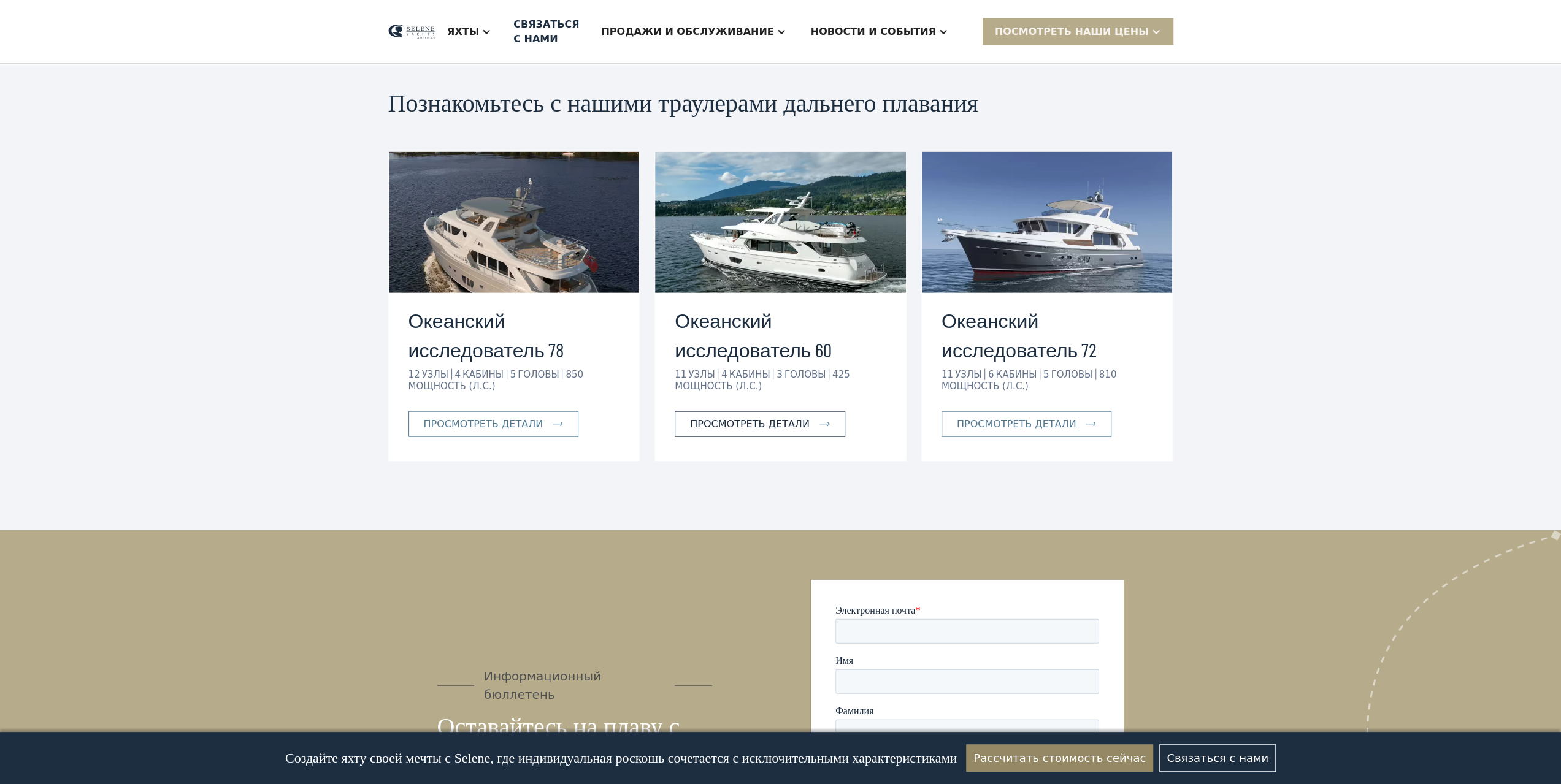
click at [751, 418] on font "просмотреть детали" at bounding box center [749, 423] width 120 height 12
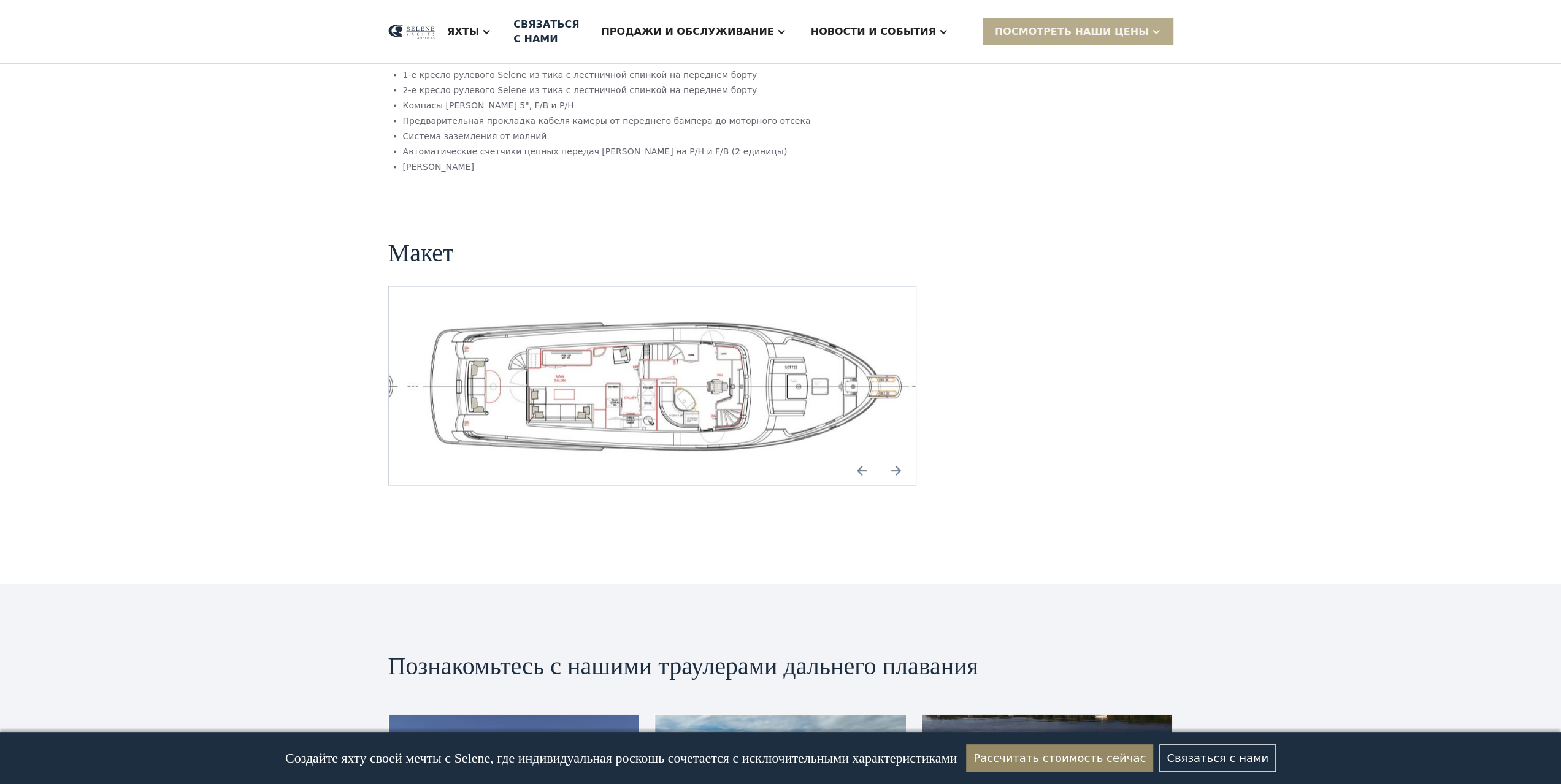
scroll to position [2655, 0]
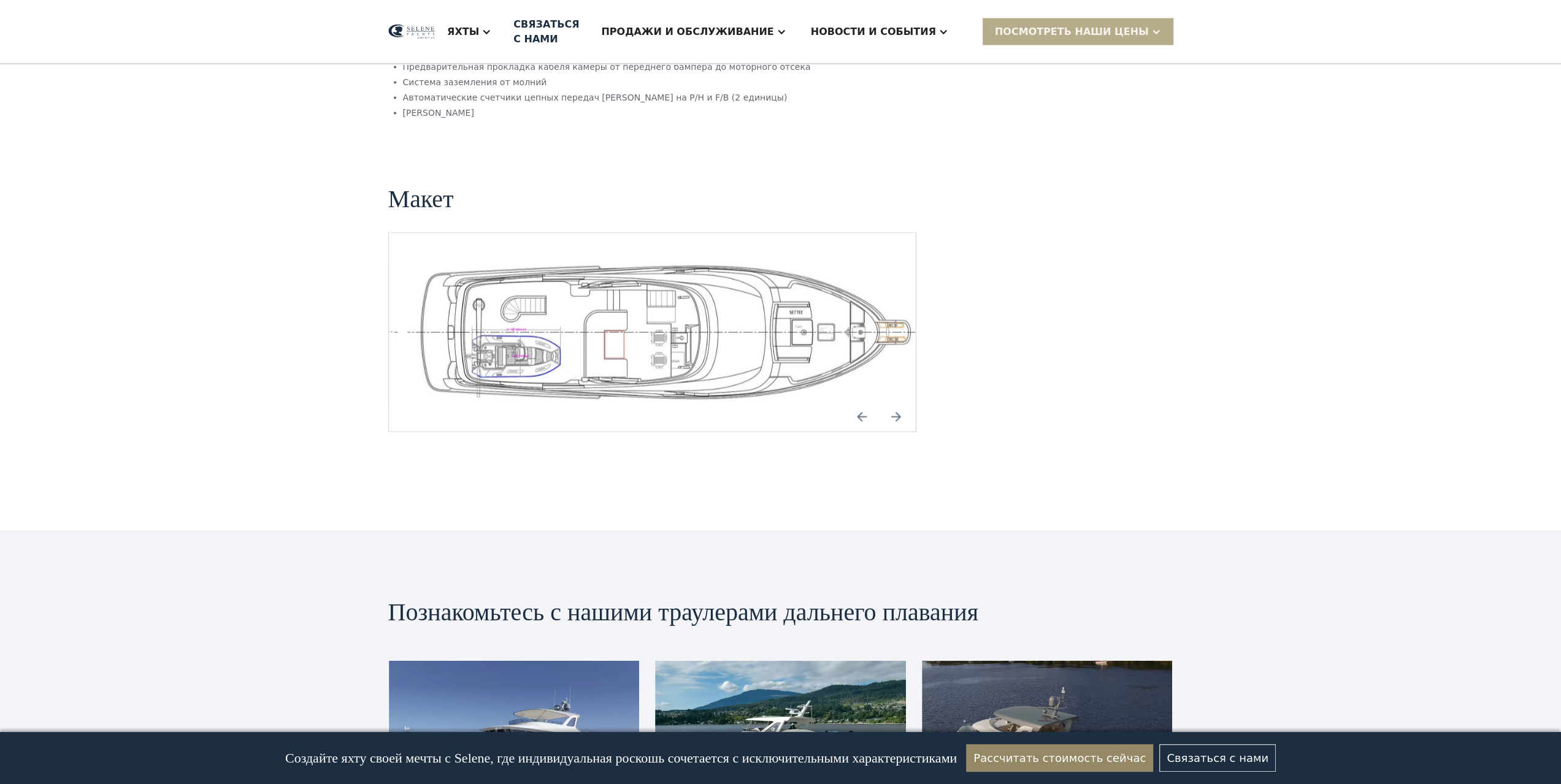
click at [892, 402] on img "Следующий слайд" at bounding box center [895, 416] width 29 height 29
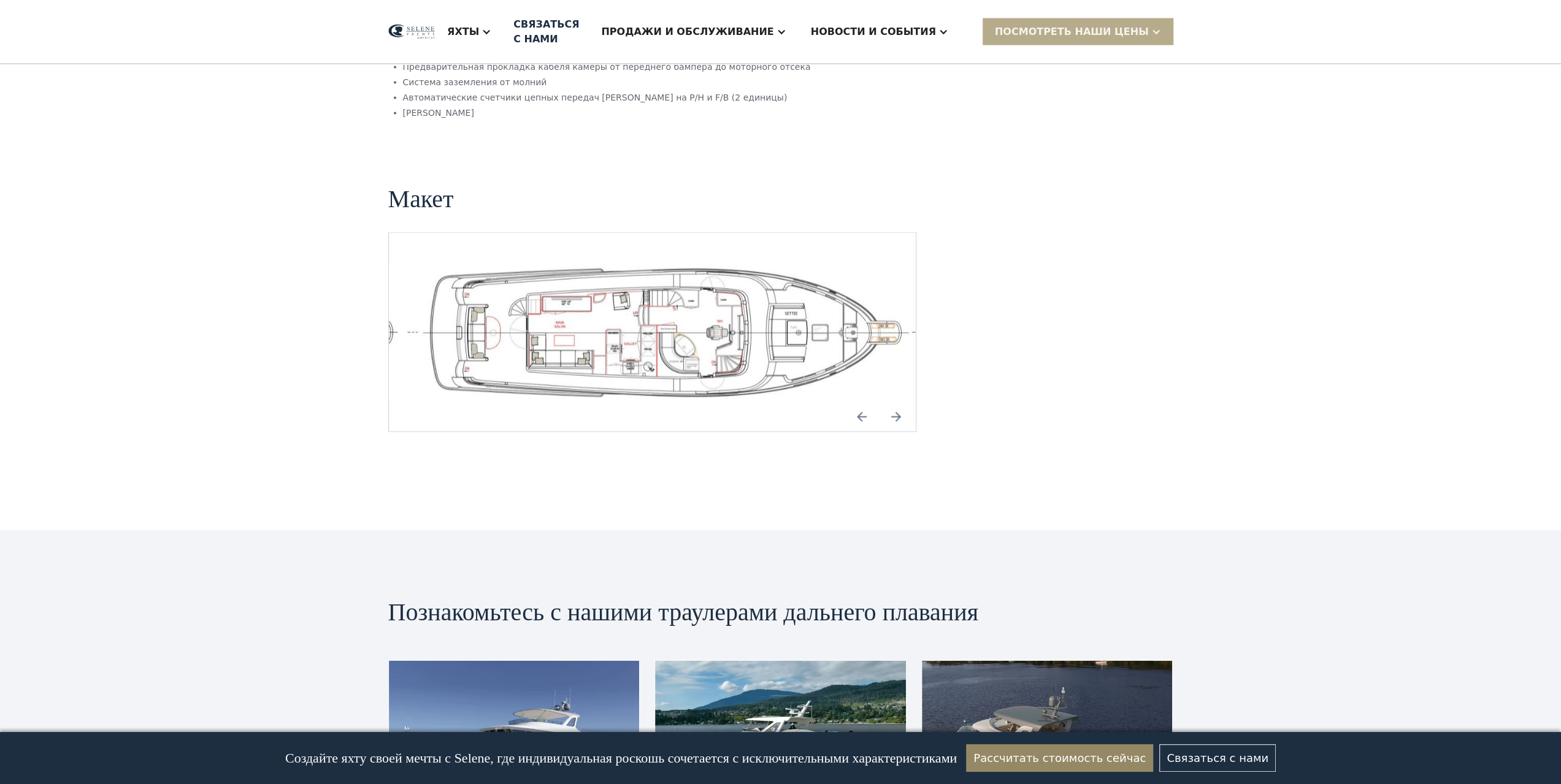
click at [892, 402] on img "Следующий слайд" at bounding box center [895, 416] width 29 height 29
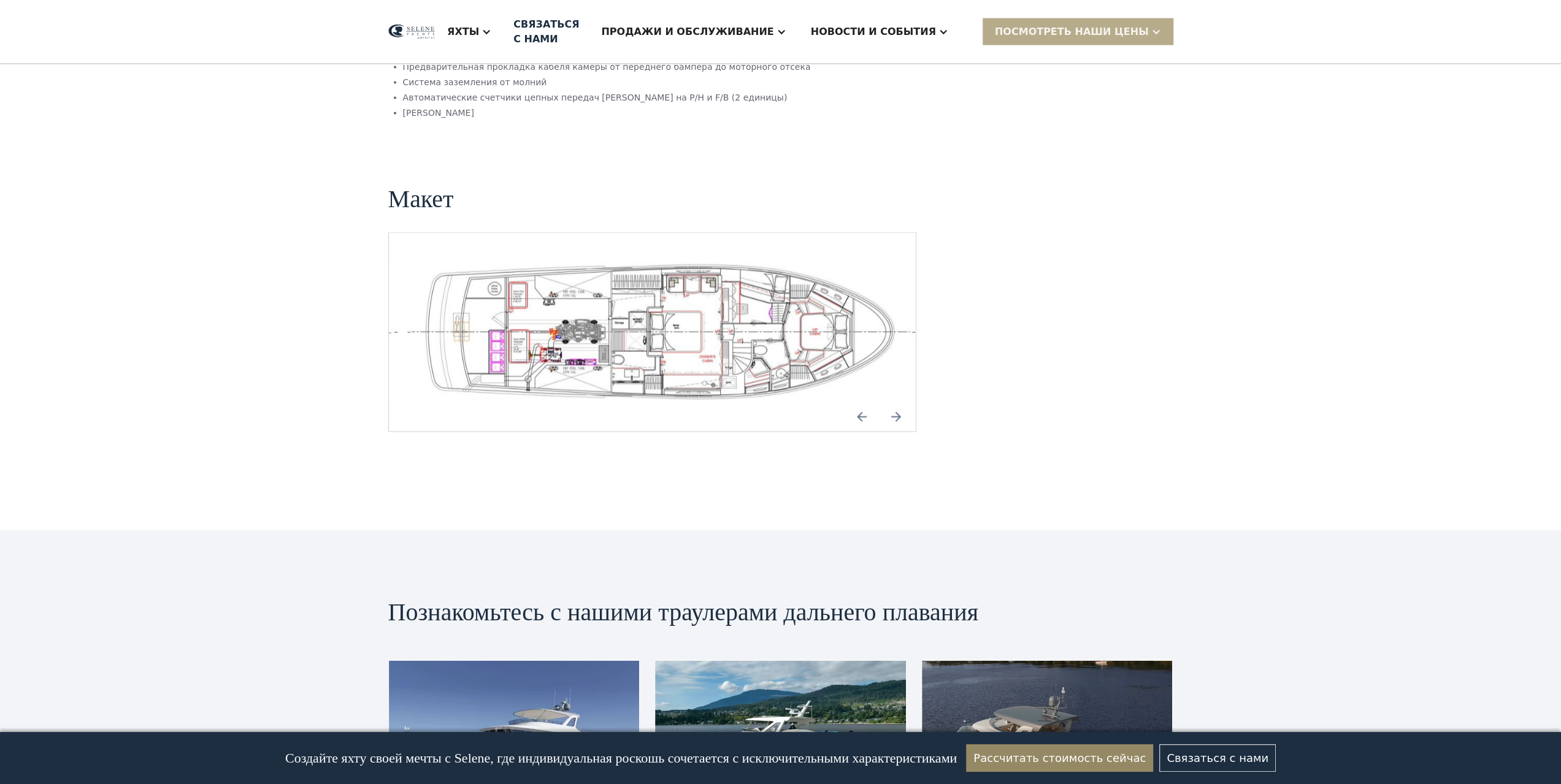
click at [892, 402] on img "Следующий слайд" at bounding box center [895, 416] width 29 height 29
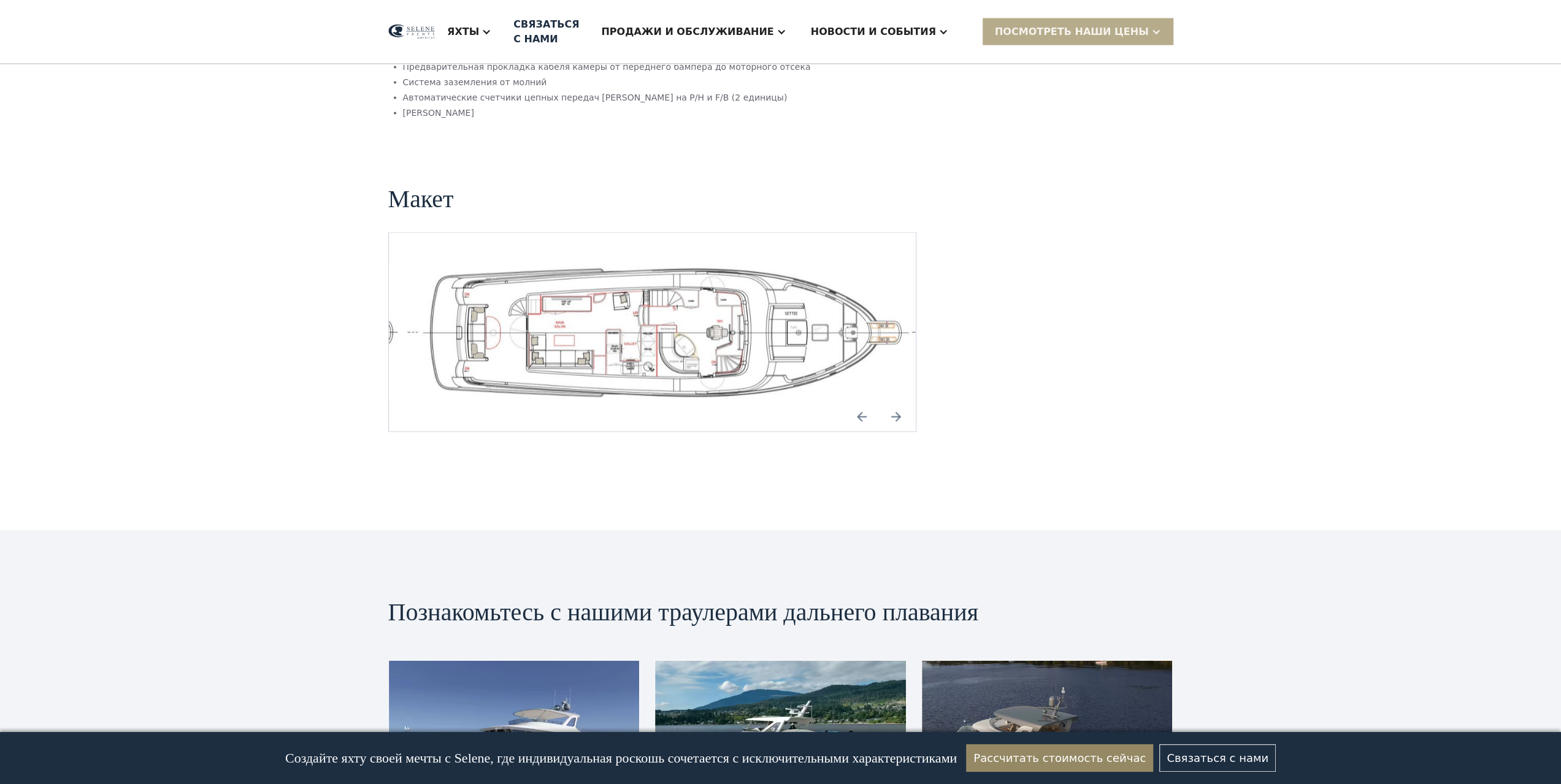
click at [701, 290] on img "открытый лайтбокс" at bounding box center [661, 332] width 508 height 140
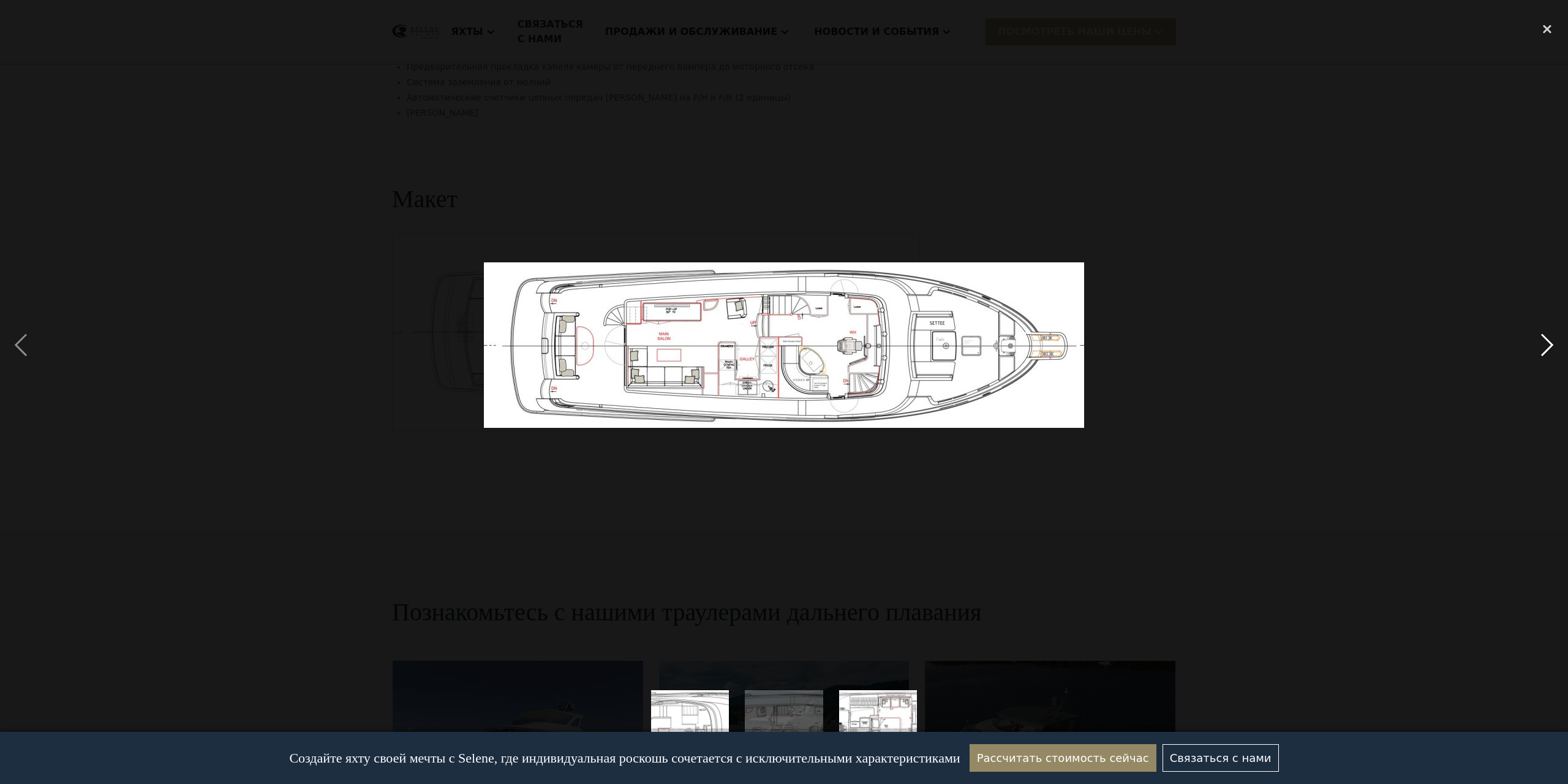
click at [1540, 339] on div "next image" at bounding box center [1547, 345] width 42 height 658
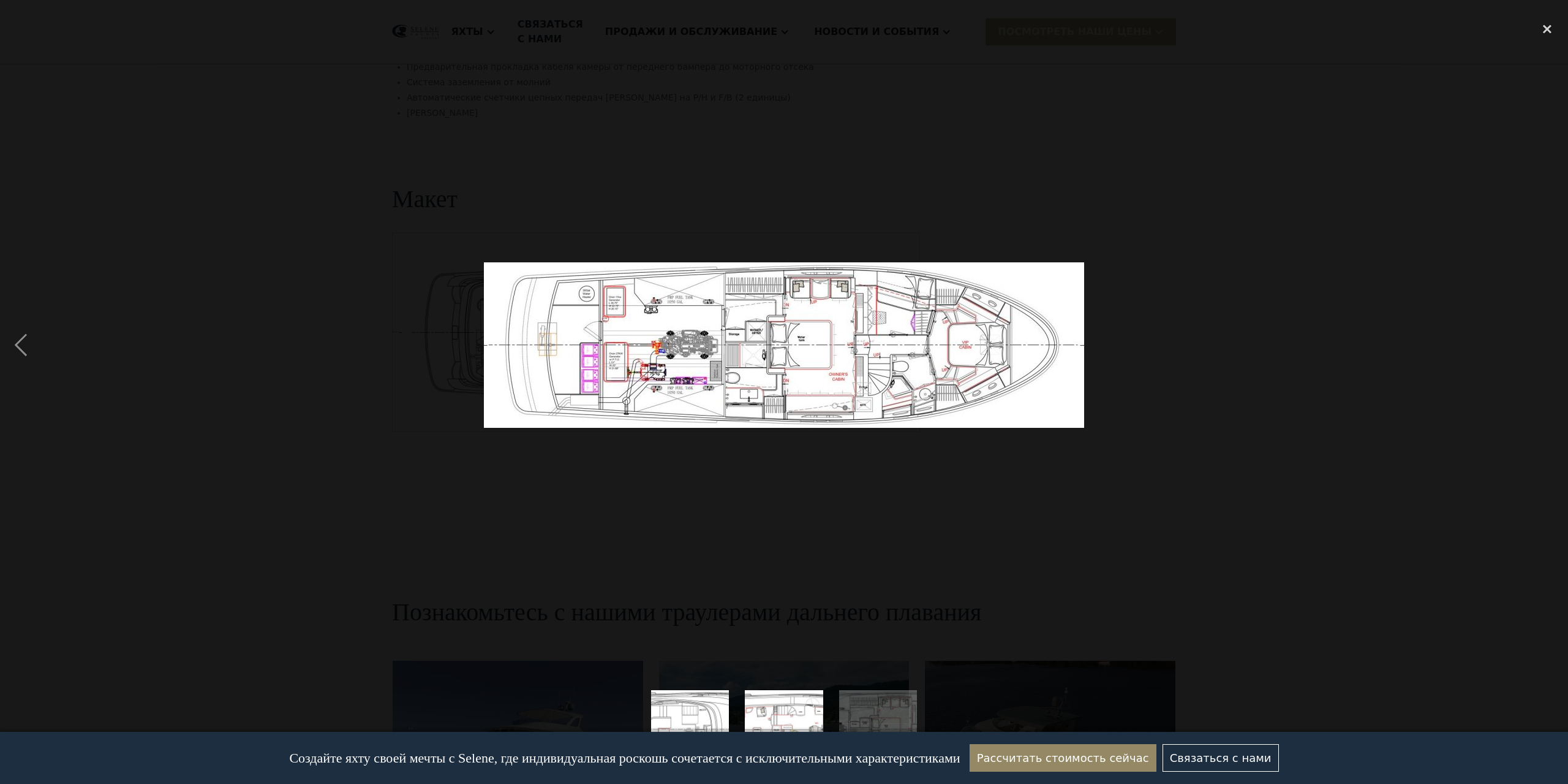
click at [1540, 339] on div "next image" at bounding box center [1547, 345] width 42 height 658
click at [21, 349] on div "previous image" at bounding box center [20, 345] width 42 height 658
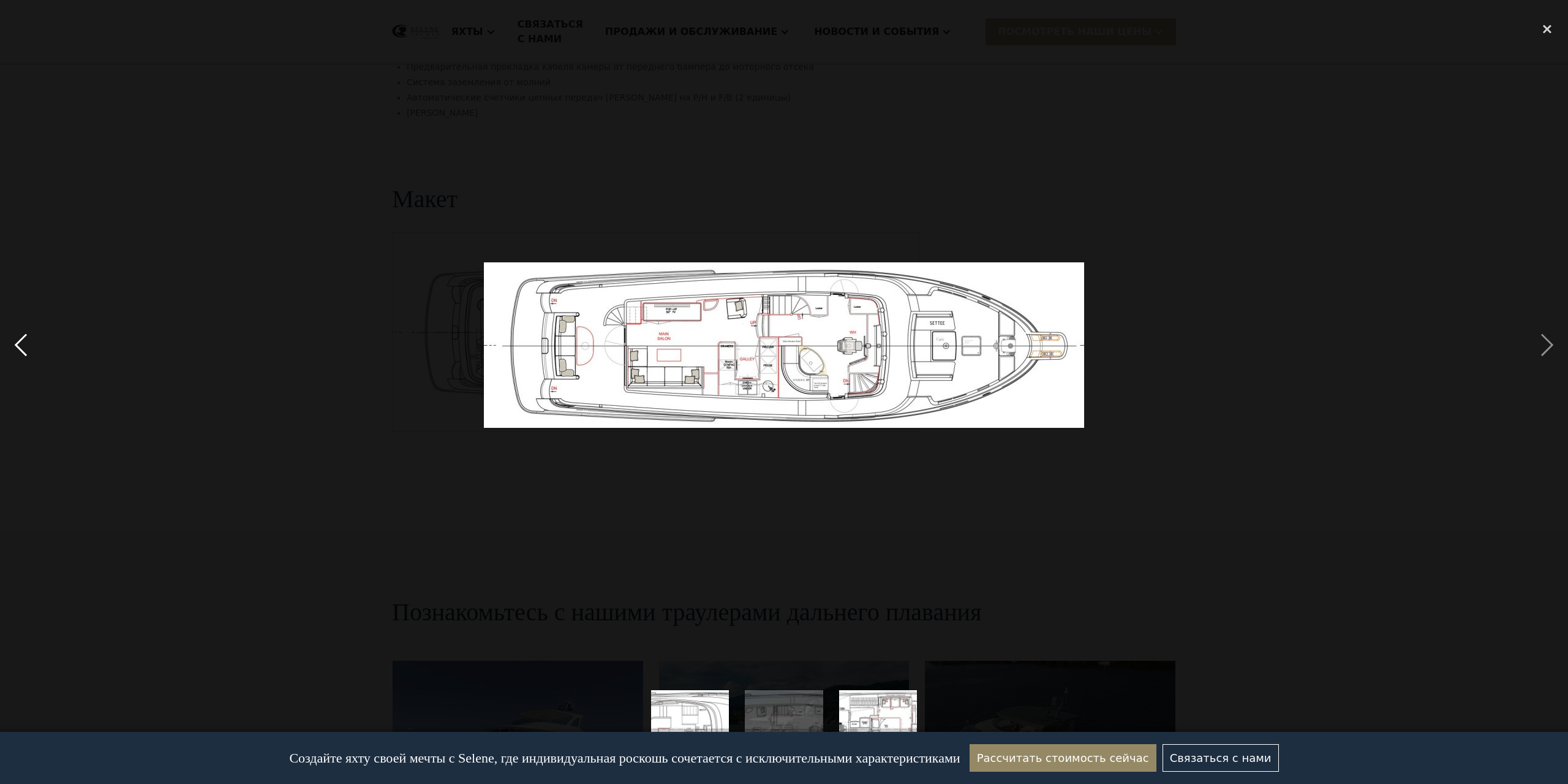
click at [21, 349] on div "previous image" at bounding box center [20, 345] width 42 height 658
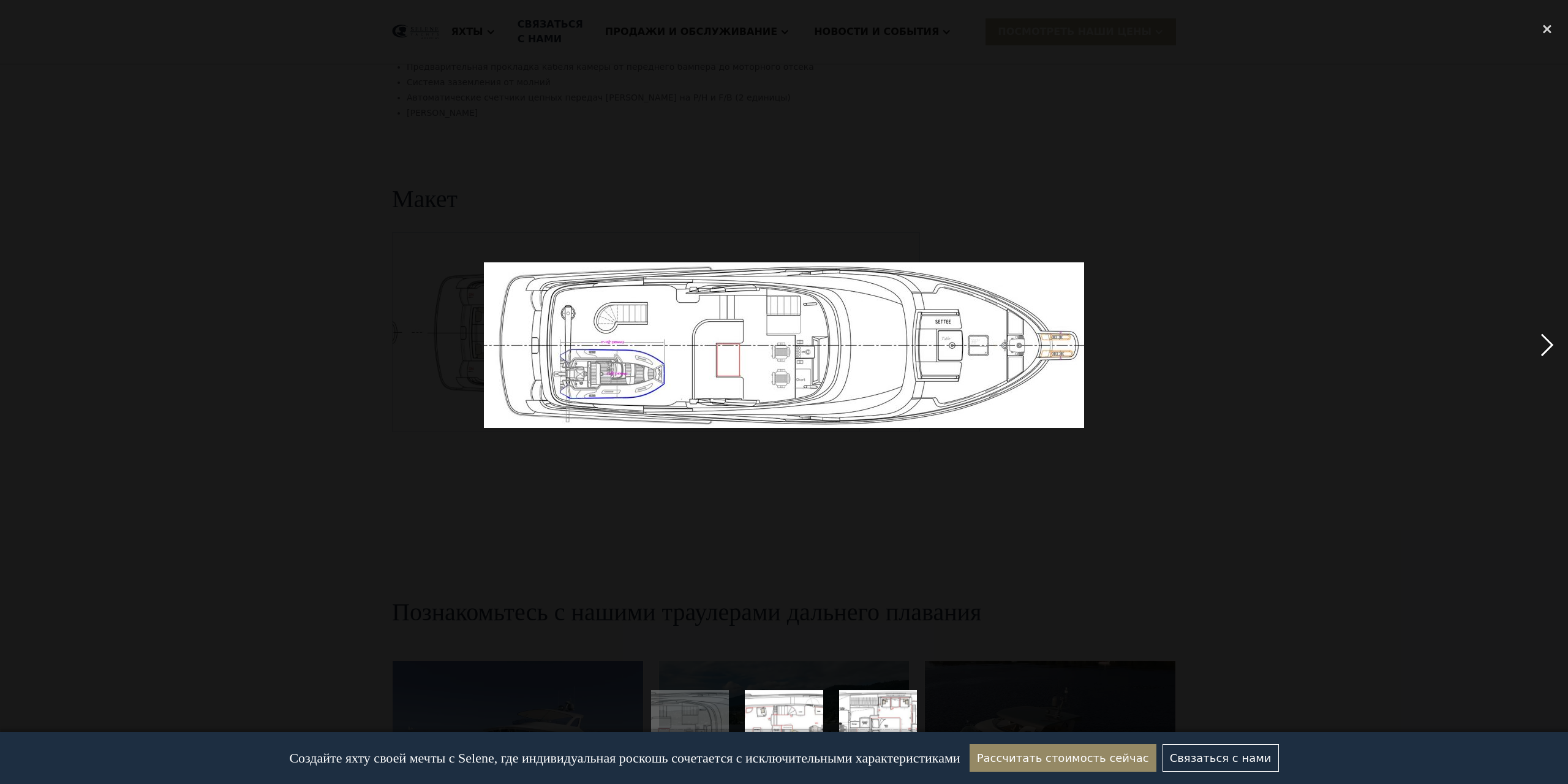
click at [1541, 338] on div "next image" at bounding box center [1547, 345] width 42 height 658
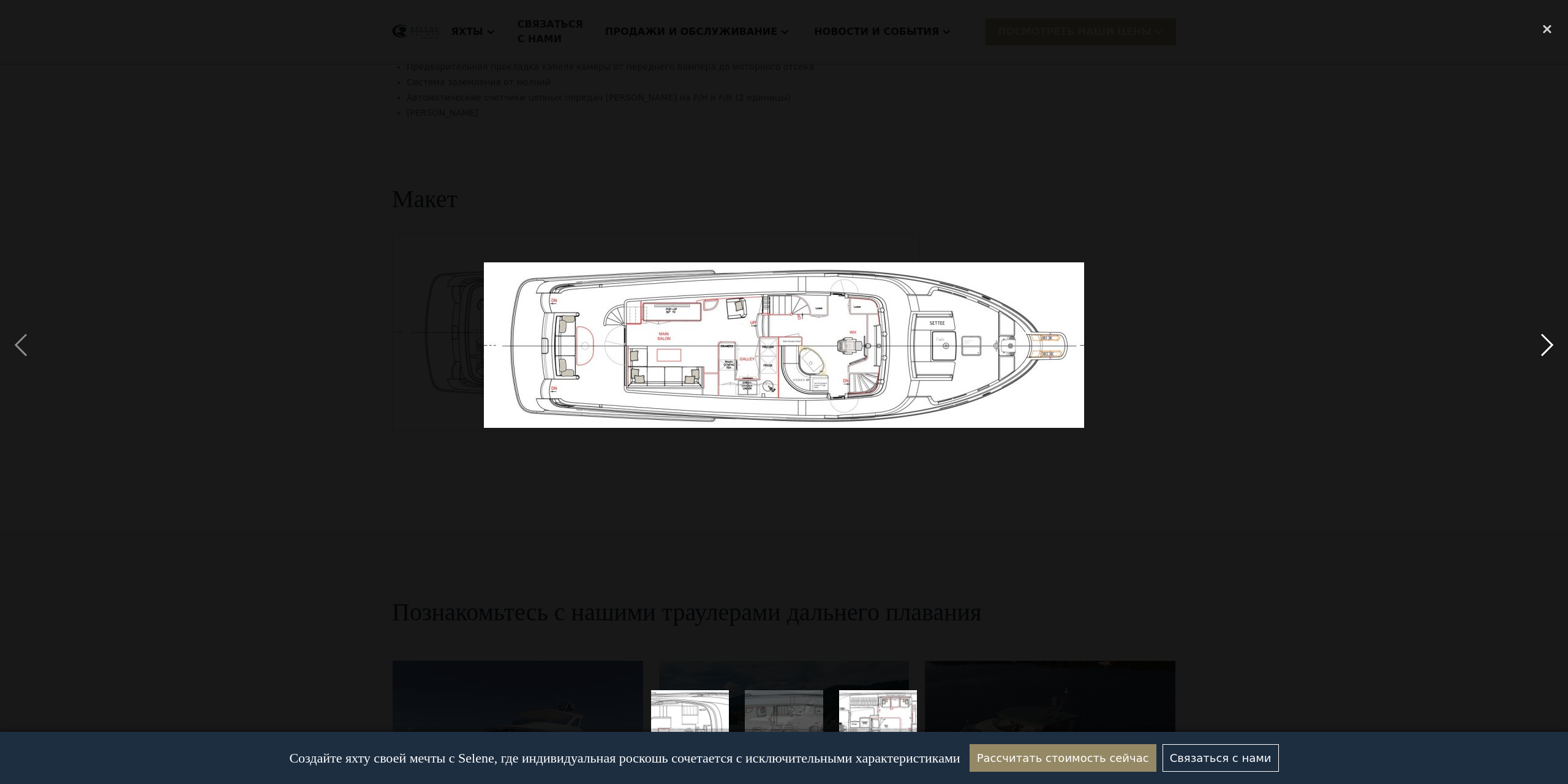
click at [1541, 338] on div "next image" at bounding box center [1547, 345] width 42 height 658
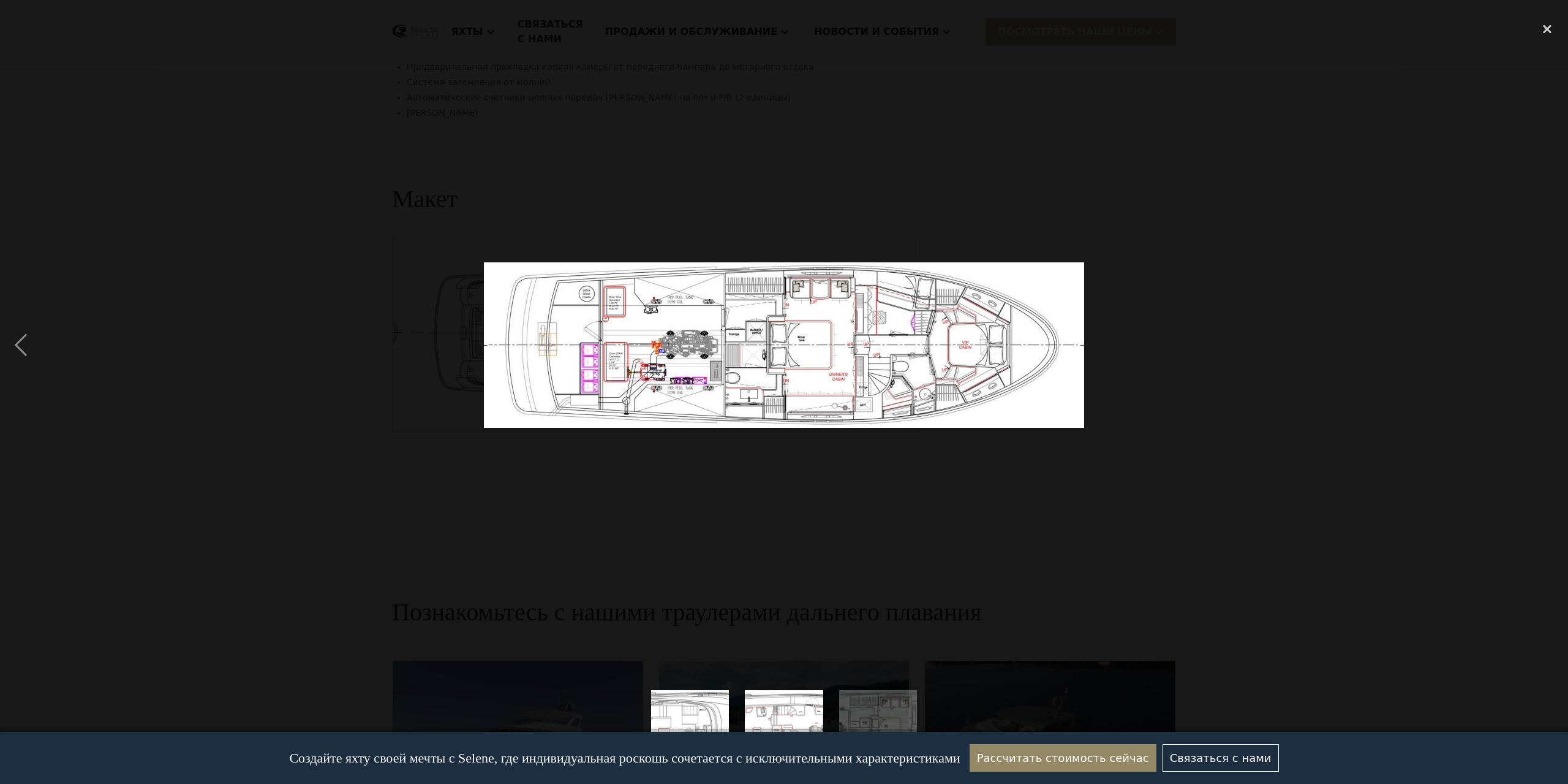
click at [1239, 418] on div at bounding box center [784, 345] width 1568 height 658
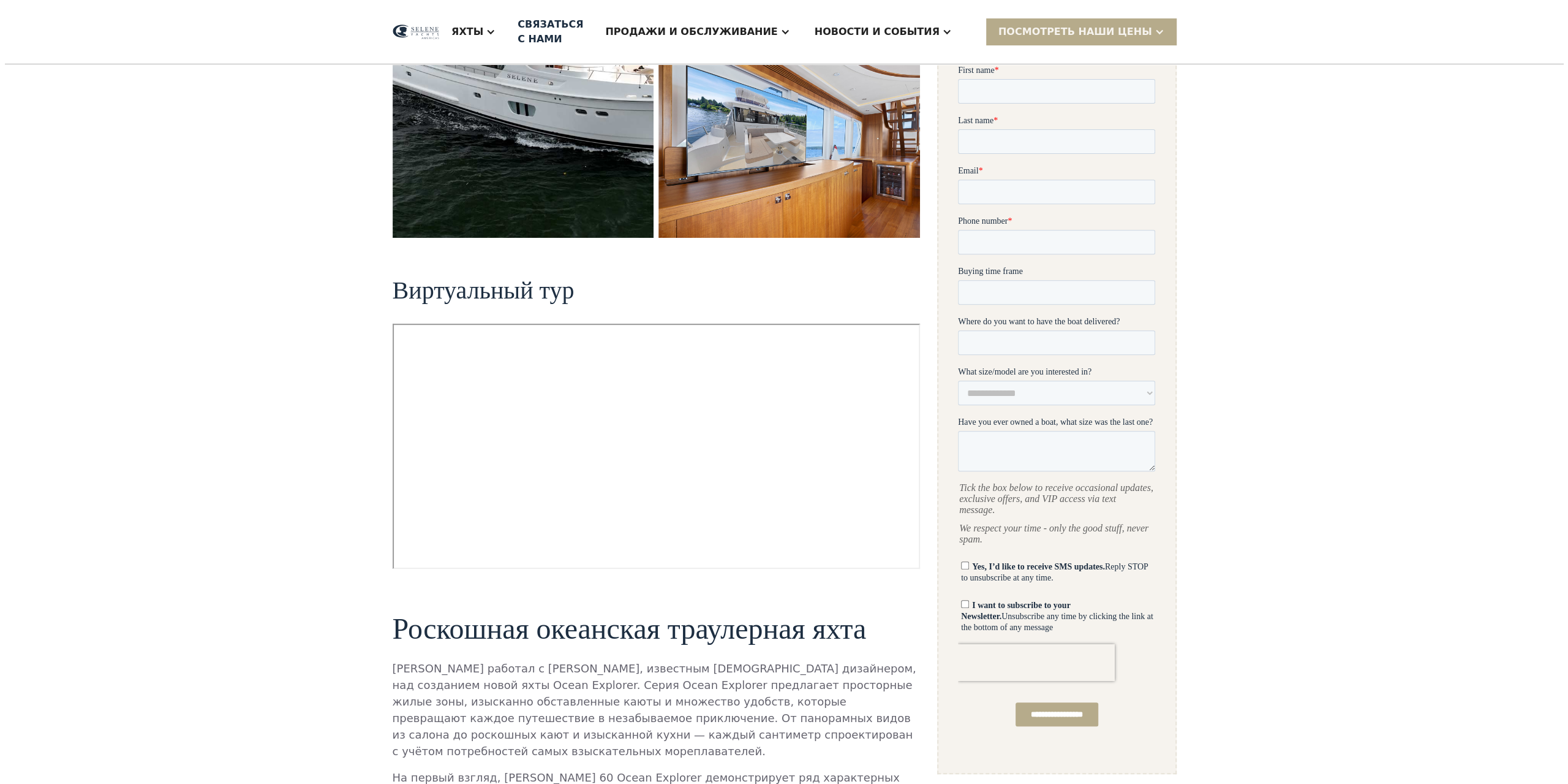
scroll to position [102, 0]
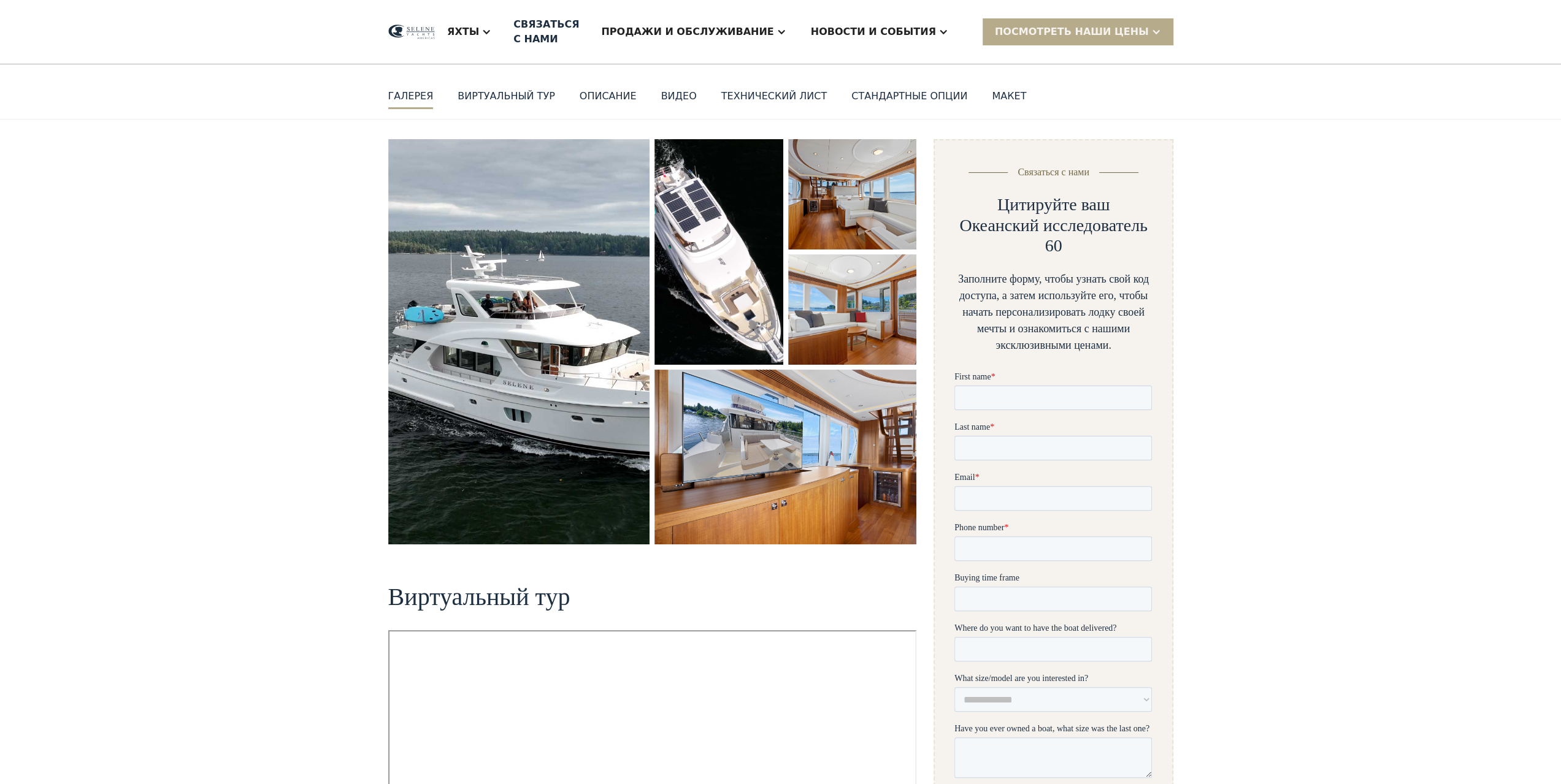
click at [528, 338] on img "открытый лайтбокс" at bounding box center [519, 341] width 261 height 405
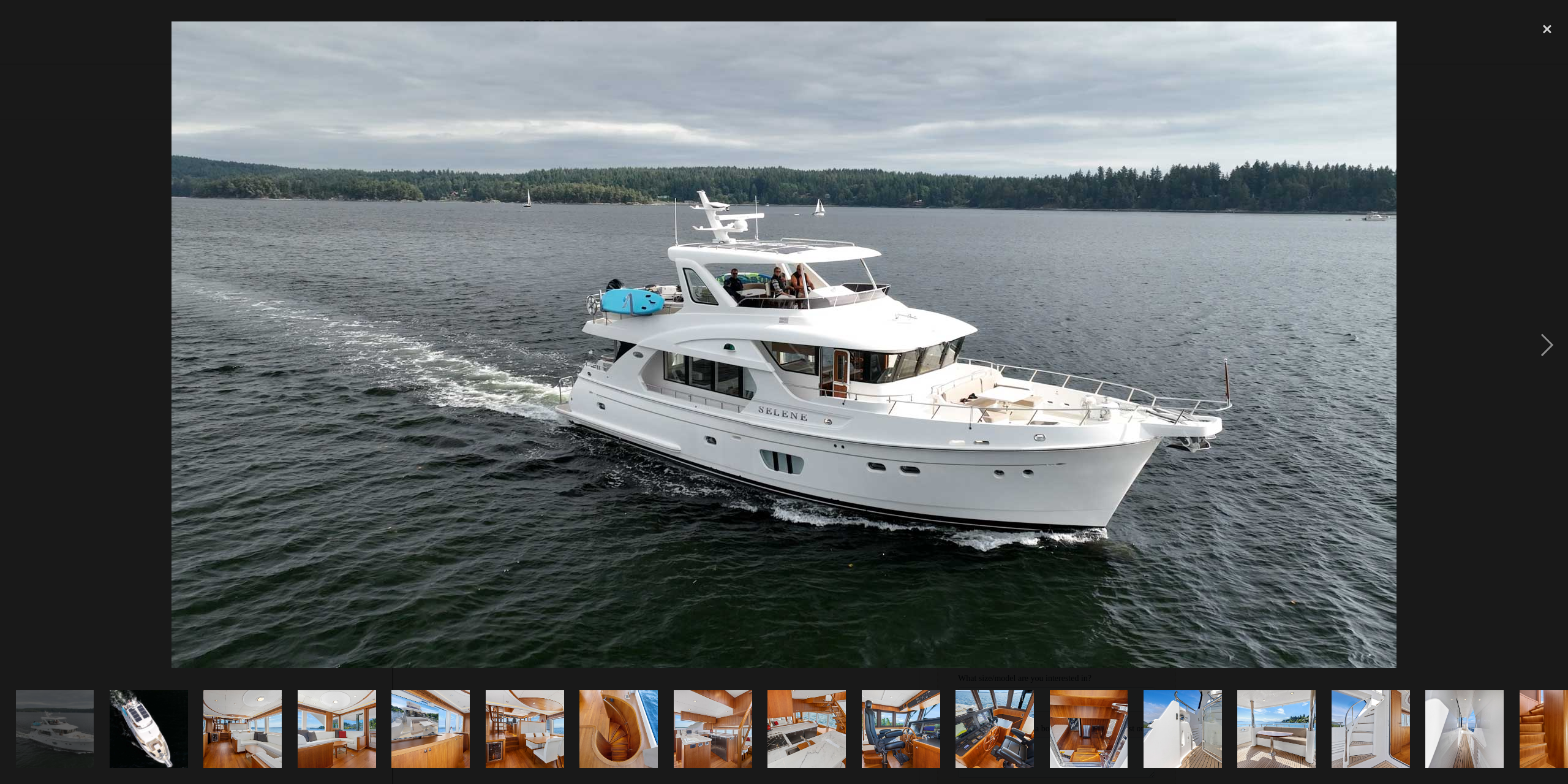
click at [136, 717] on img "show item 2 of 25" at bounding box center [148, 729] width 148 height 79
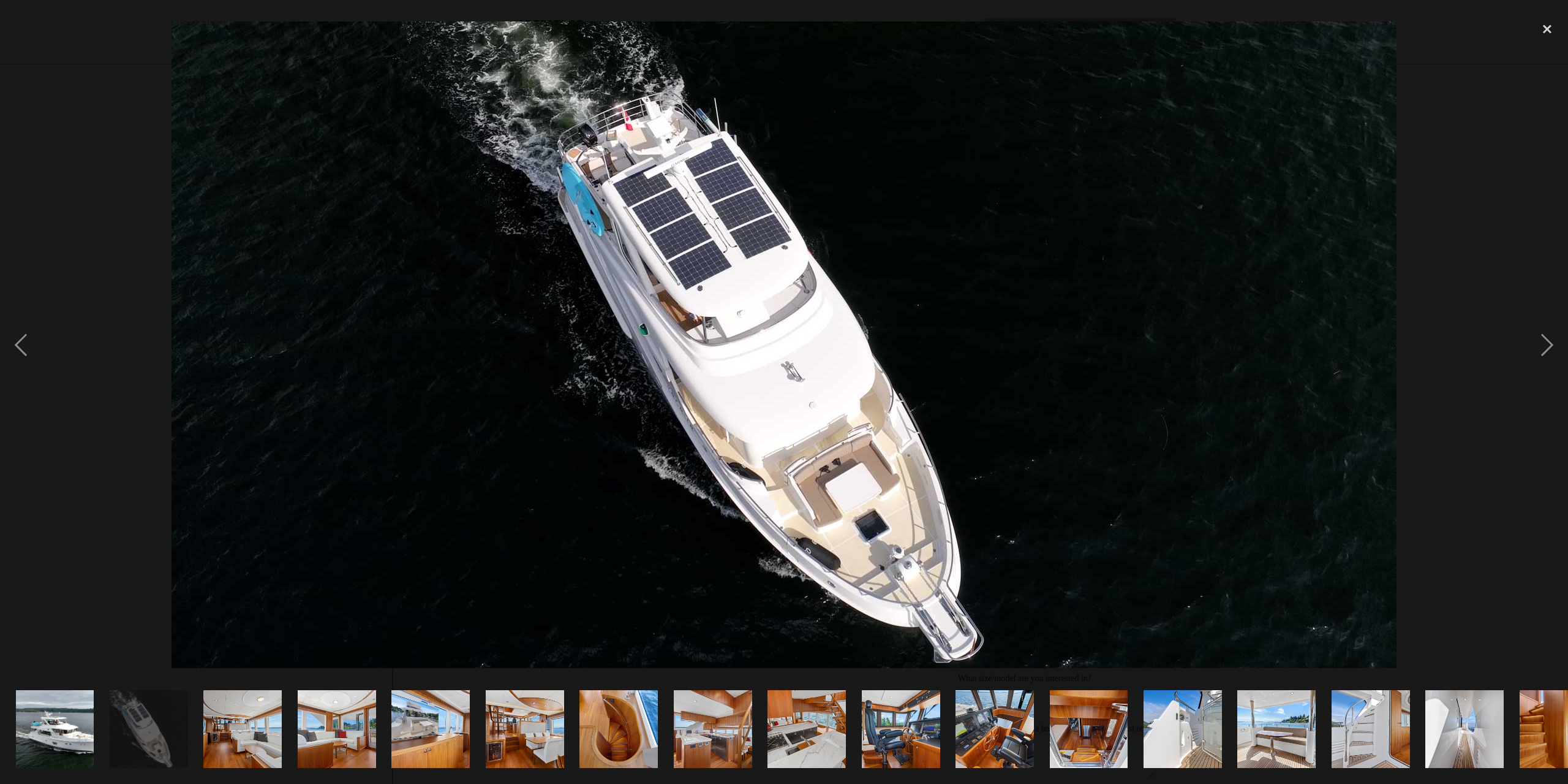
drag, startPoint x: 1443, startPoint y: 712, endPoint x: 1270, endPoint y: 718, distance: 173.1
click at [1271, 718] on div at bounding box center [784, 729] width 1568 height 110
click at [16, 343] on div "previous image" at bounding box center [20, 345] width 42 height 658
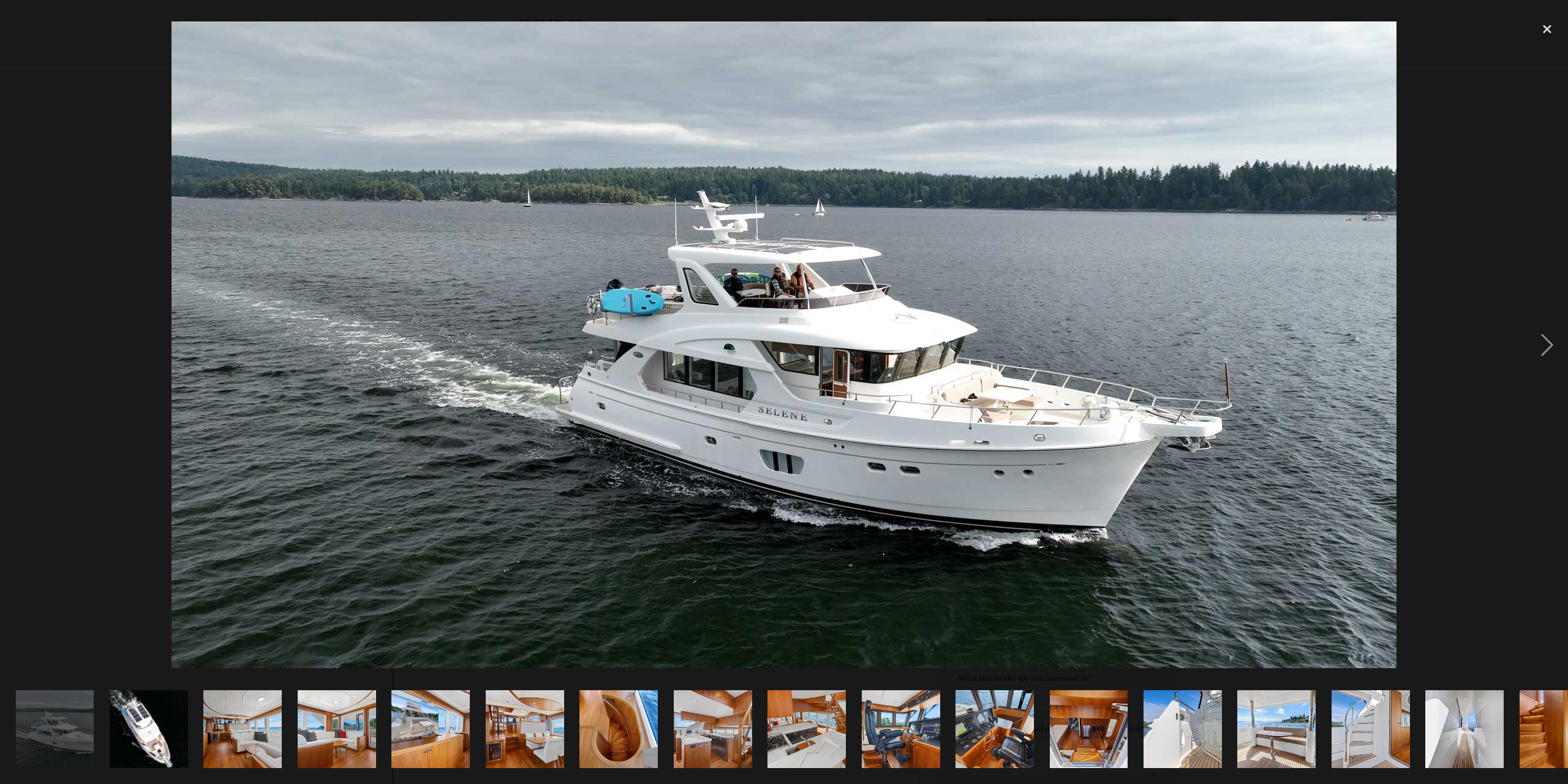
click at [16, 343] on div "previous image" at bounding box center [20, 345] width 42 height 658
click at [1549, 349] on div "next image" at bounding box center [1547, 345] width 42 height 658
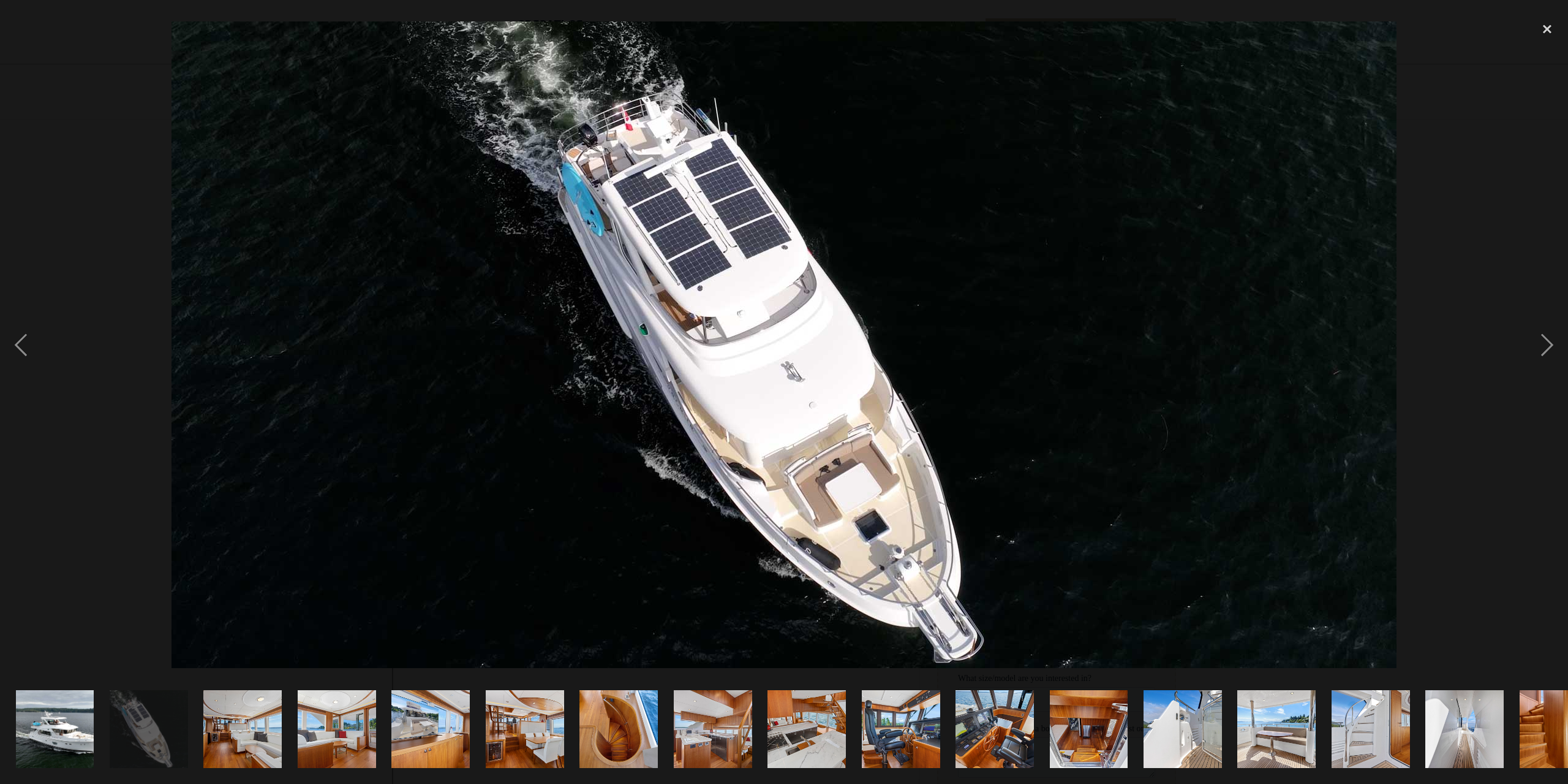
click at [246, 736] on img "show item 3 of 25" at bounding box center [243, 729] width 118 height 79
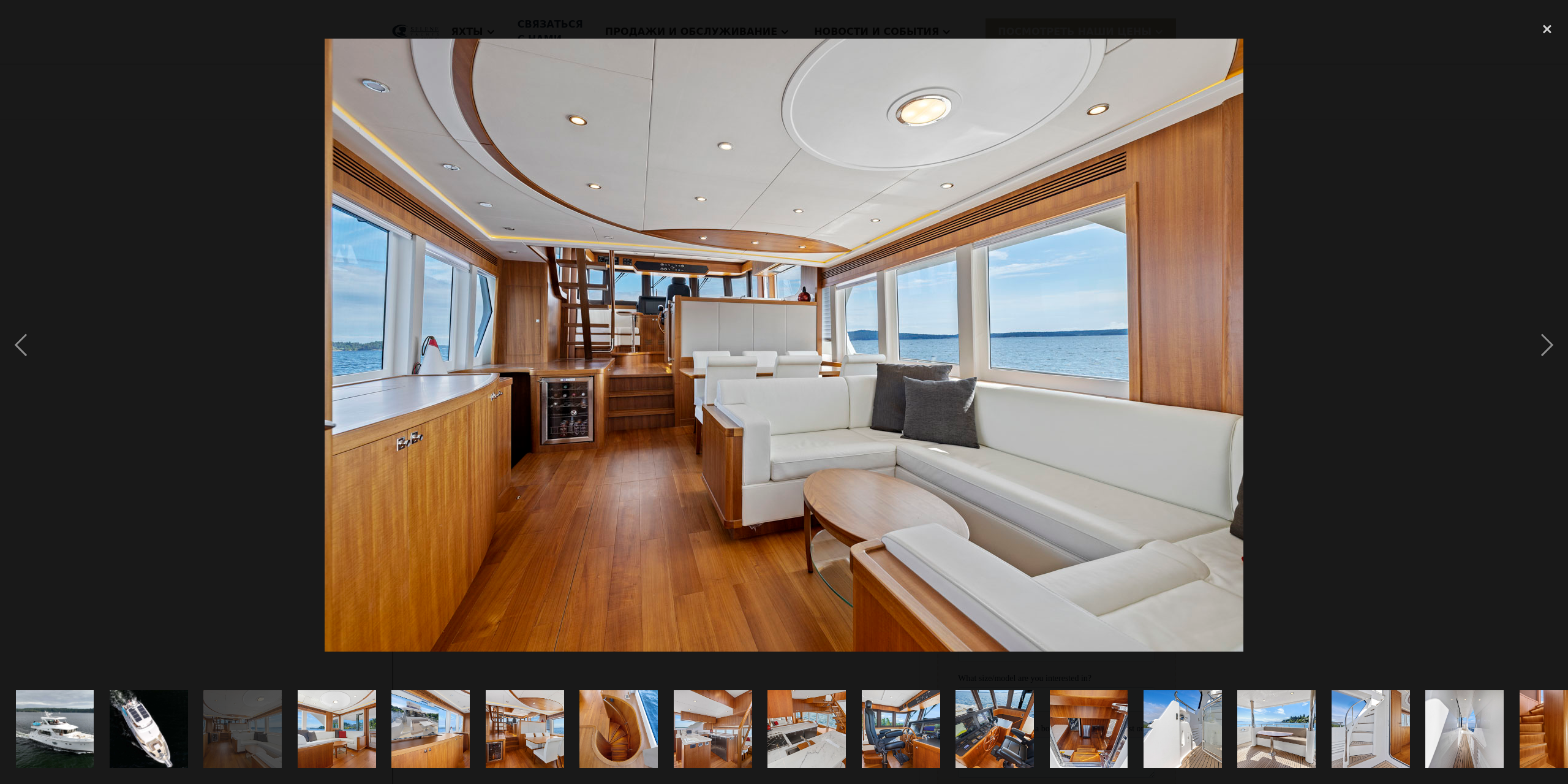
click at [355, 734] on img "show item 4 of 25" at bounding box center [336, 729] width 118 height 79
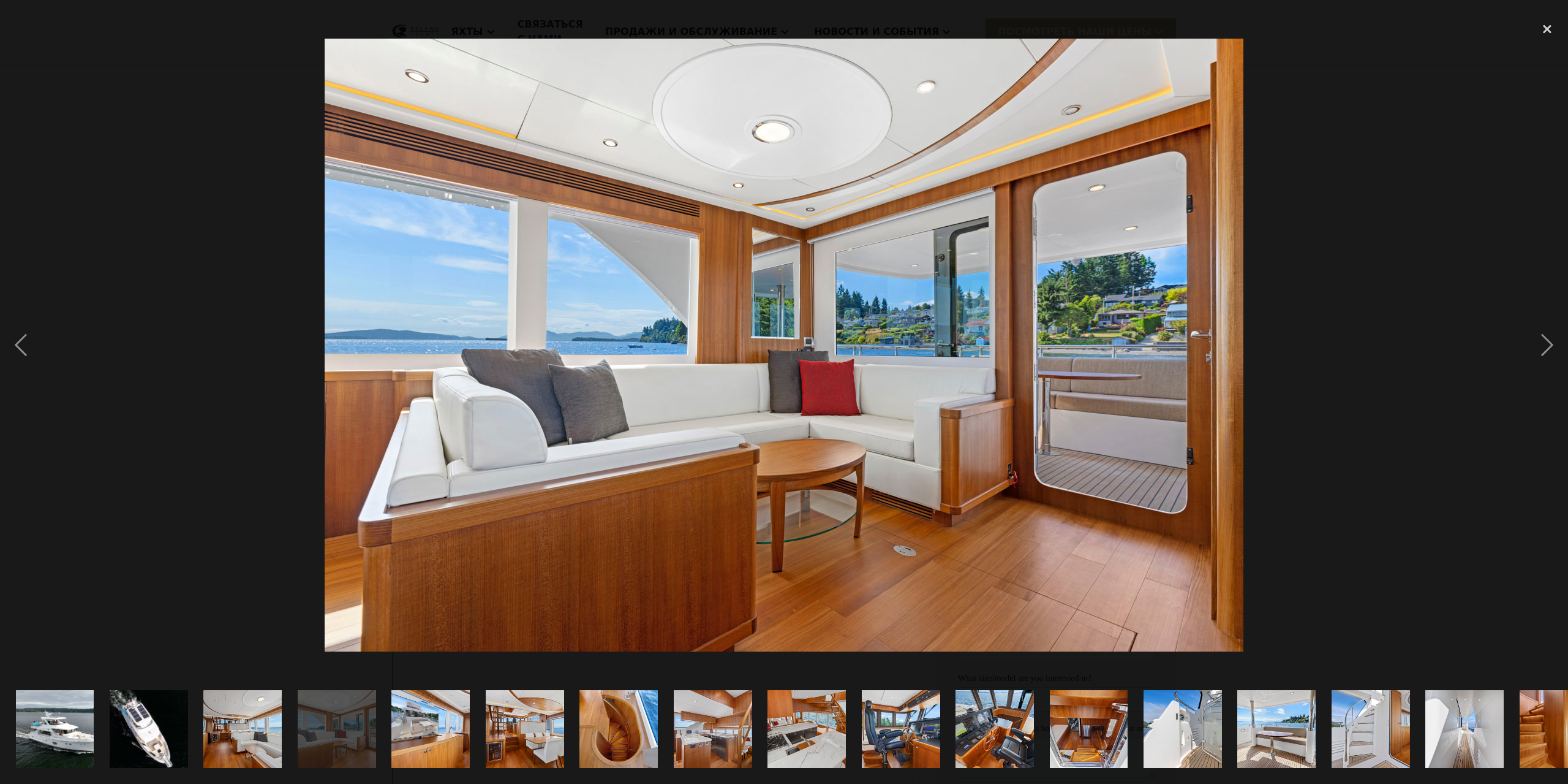
click at [418, 717] on img "show item 5 of 25" at bounding box center [430, 729] width 118 height 79
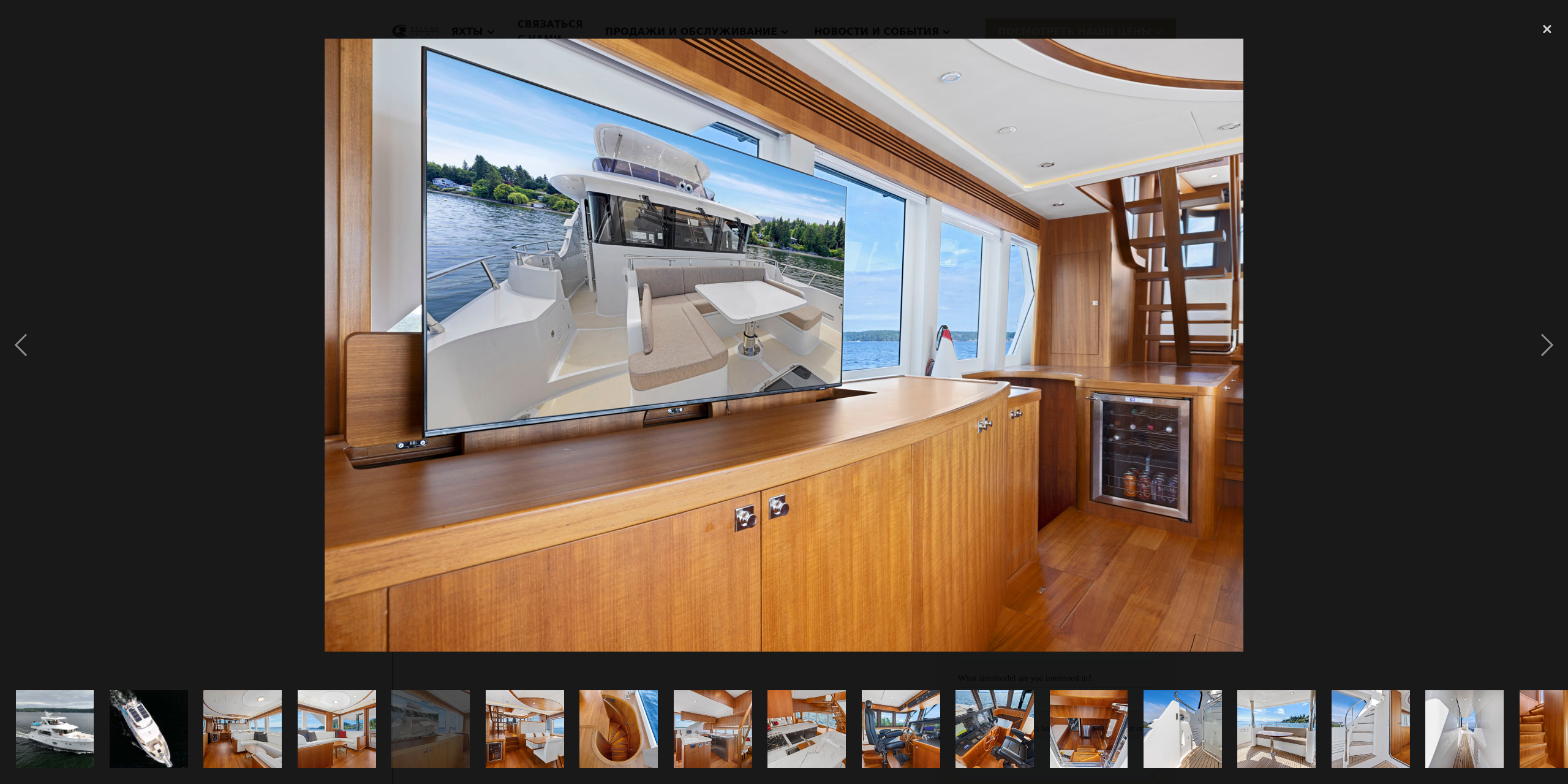
click at [508, 723] on img "show item 6 of 25" at bounding box center [524, 729] width 118 height 79
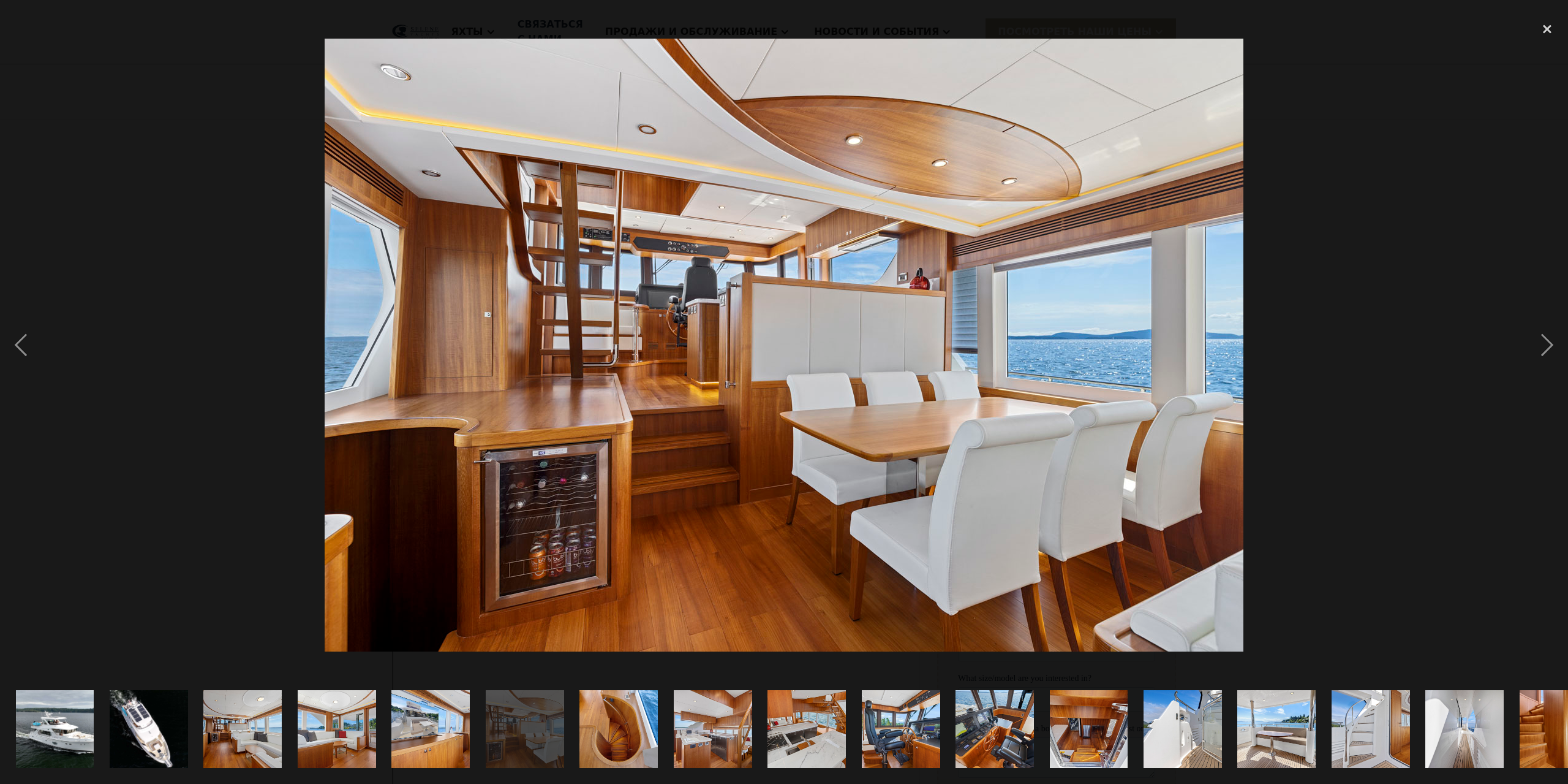
click at [616, 733] on img "show item 7 of 25" at bounding box center [618, 729] width 118 height 79
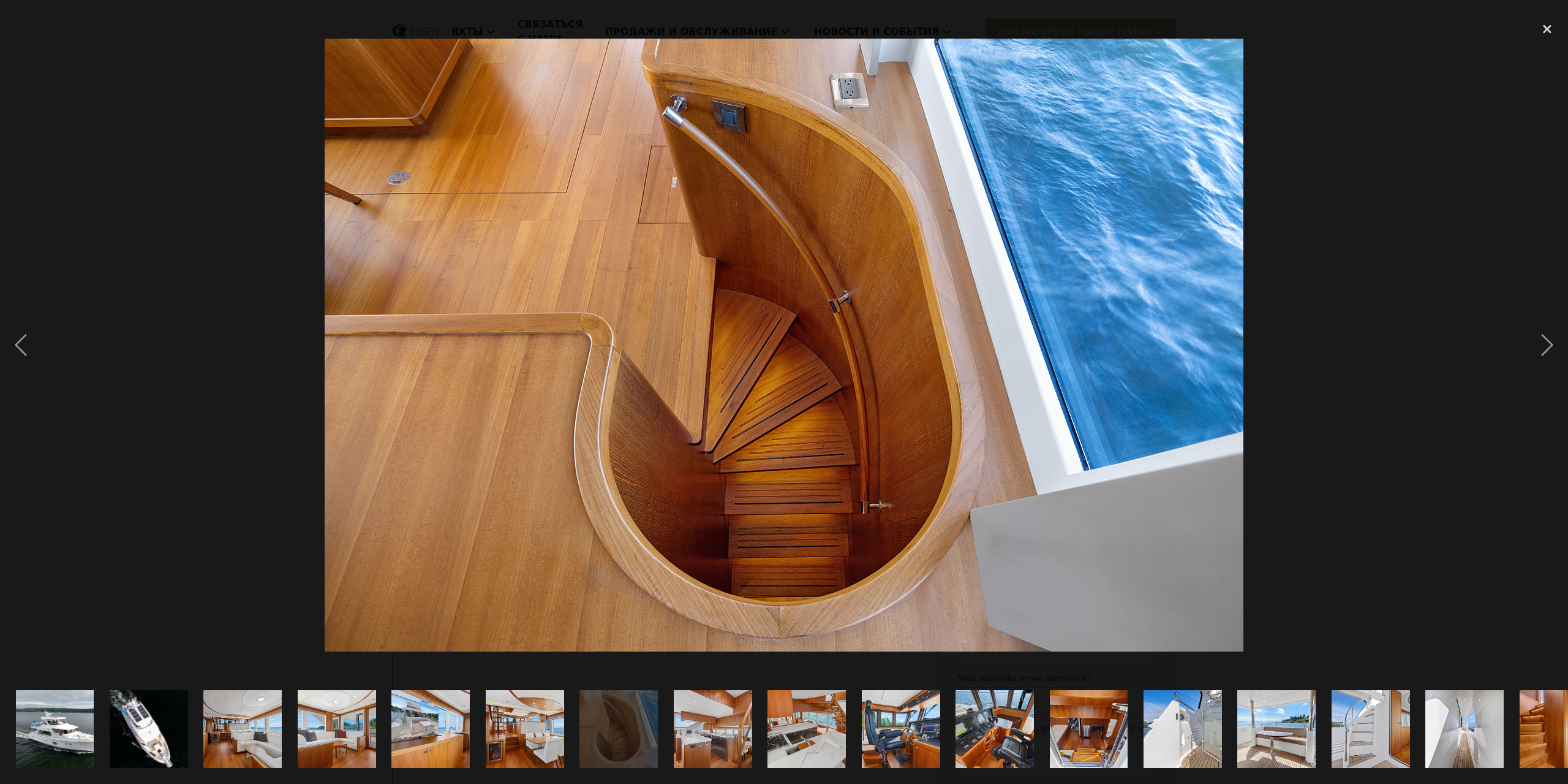
click at [714, 720] on img "show item 8 of 25" at bounding box center [713, 729] width 118 height 79
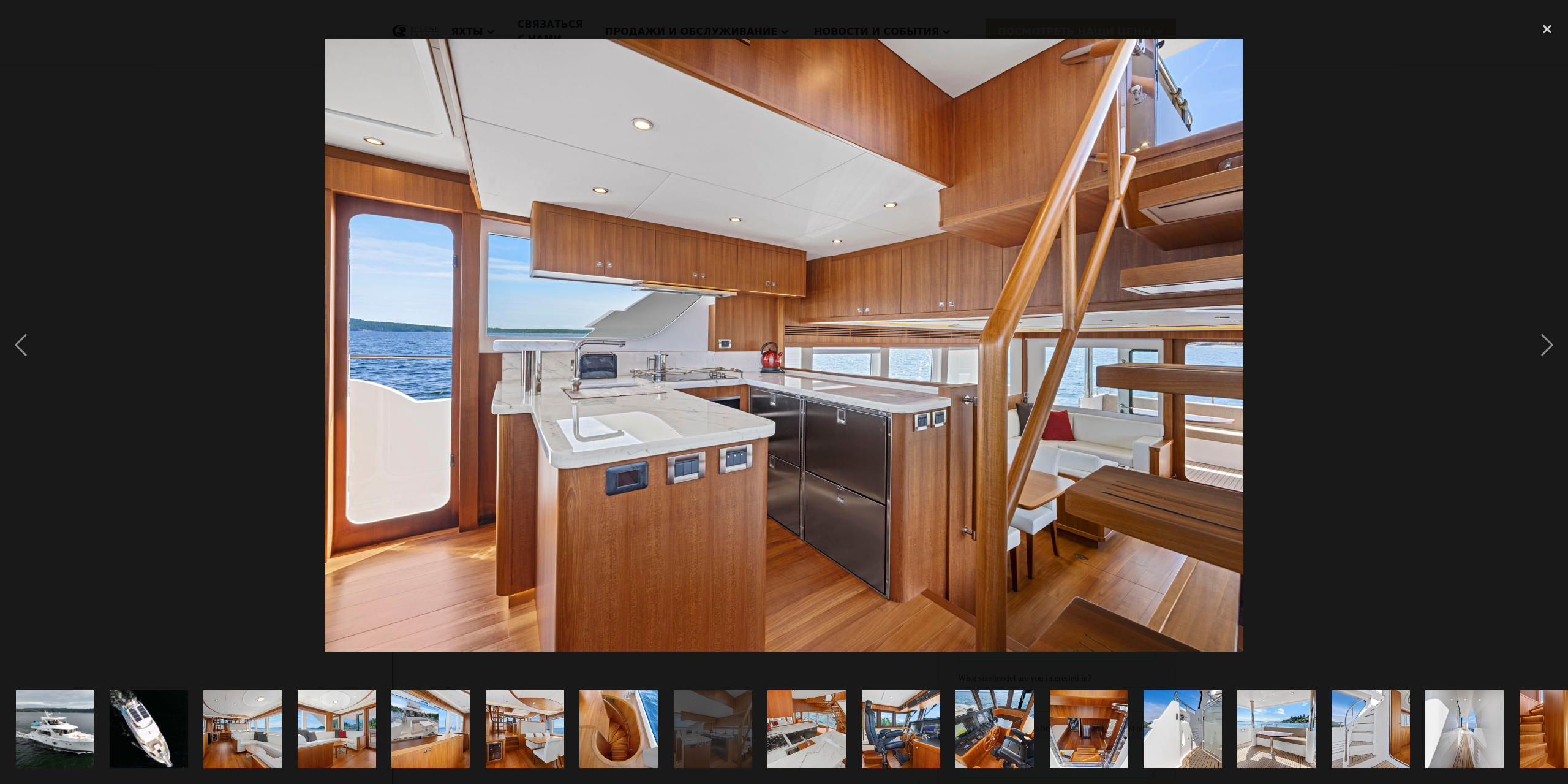
click at [807, 710] on img "show item 9 of 25" at bounding box center [807, 729] width 118 height 79
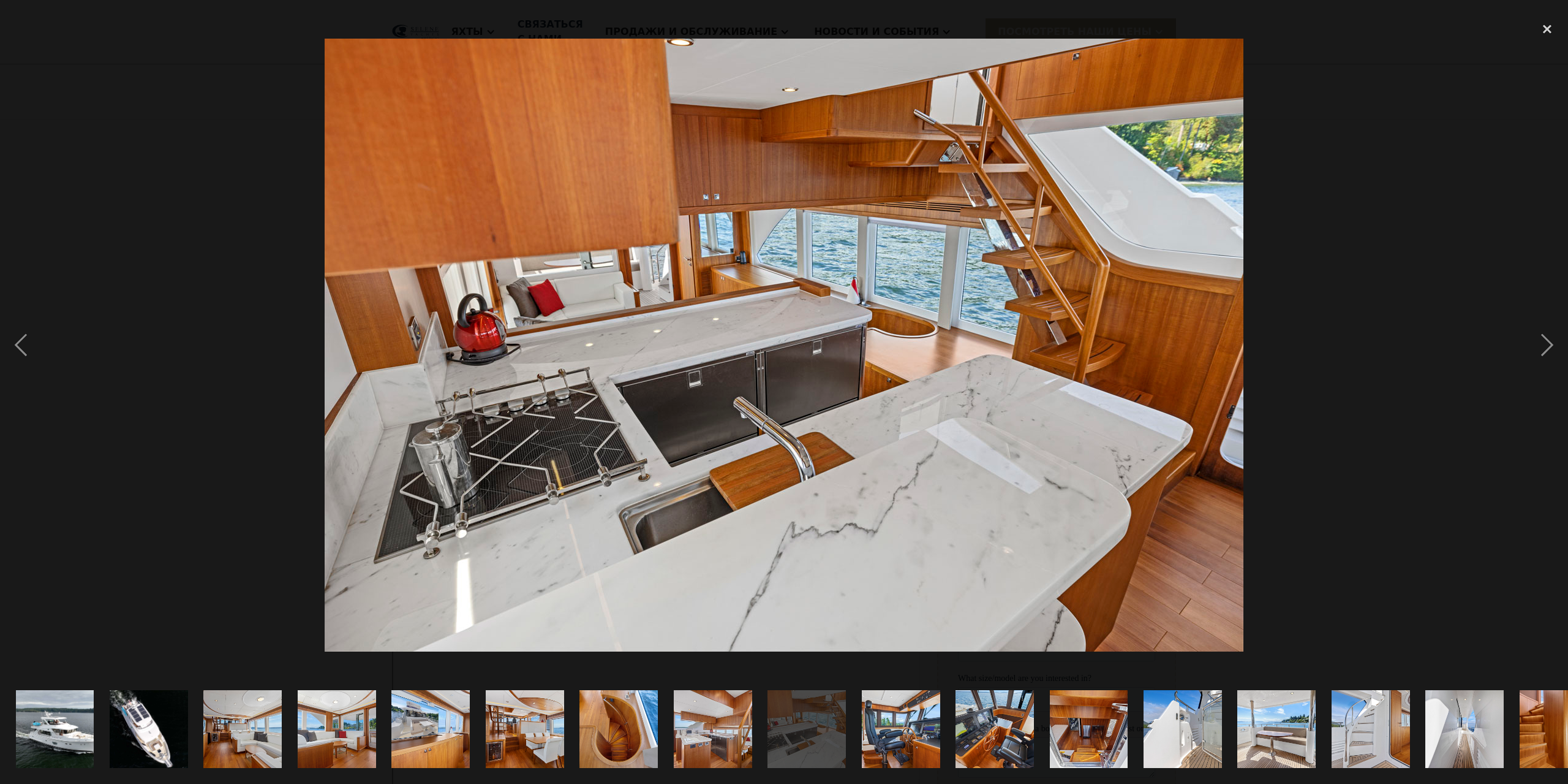
click at [885, 721] on img "show item 10 of 25" at bounding box center [900, 729] width 118 height 79
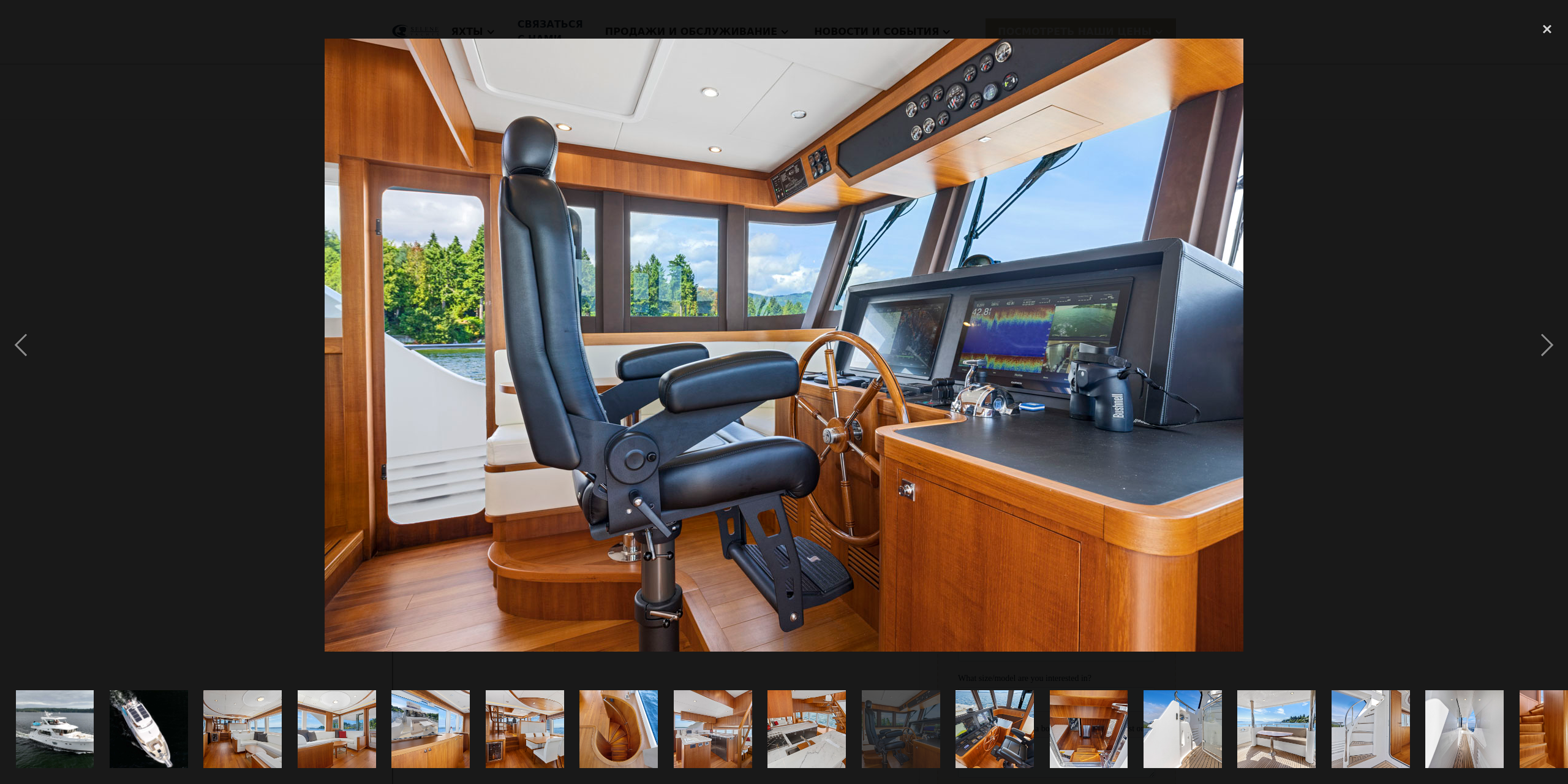
click at [1015, 729] on img "show item 11 of 25" at bounding box center [994, 729] width 118 height 79
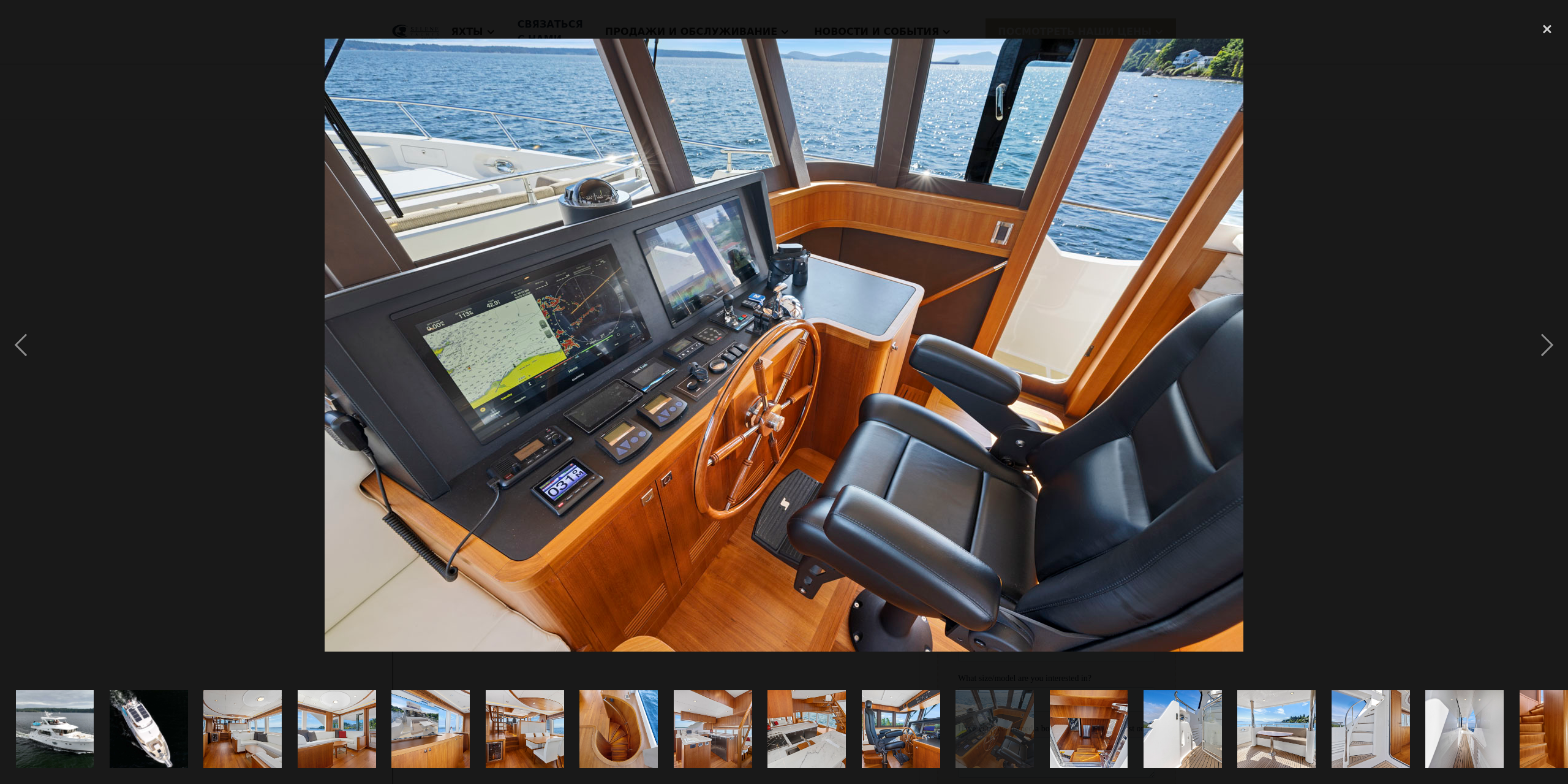
click at [1098, 720] on img "show item 12 of 25" at bounding box center [1089, 729] width 118 height 79
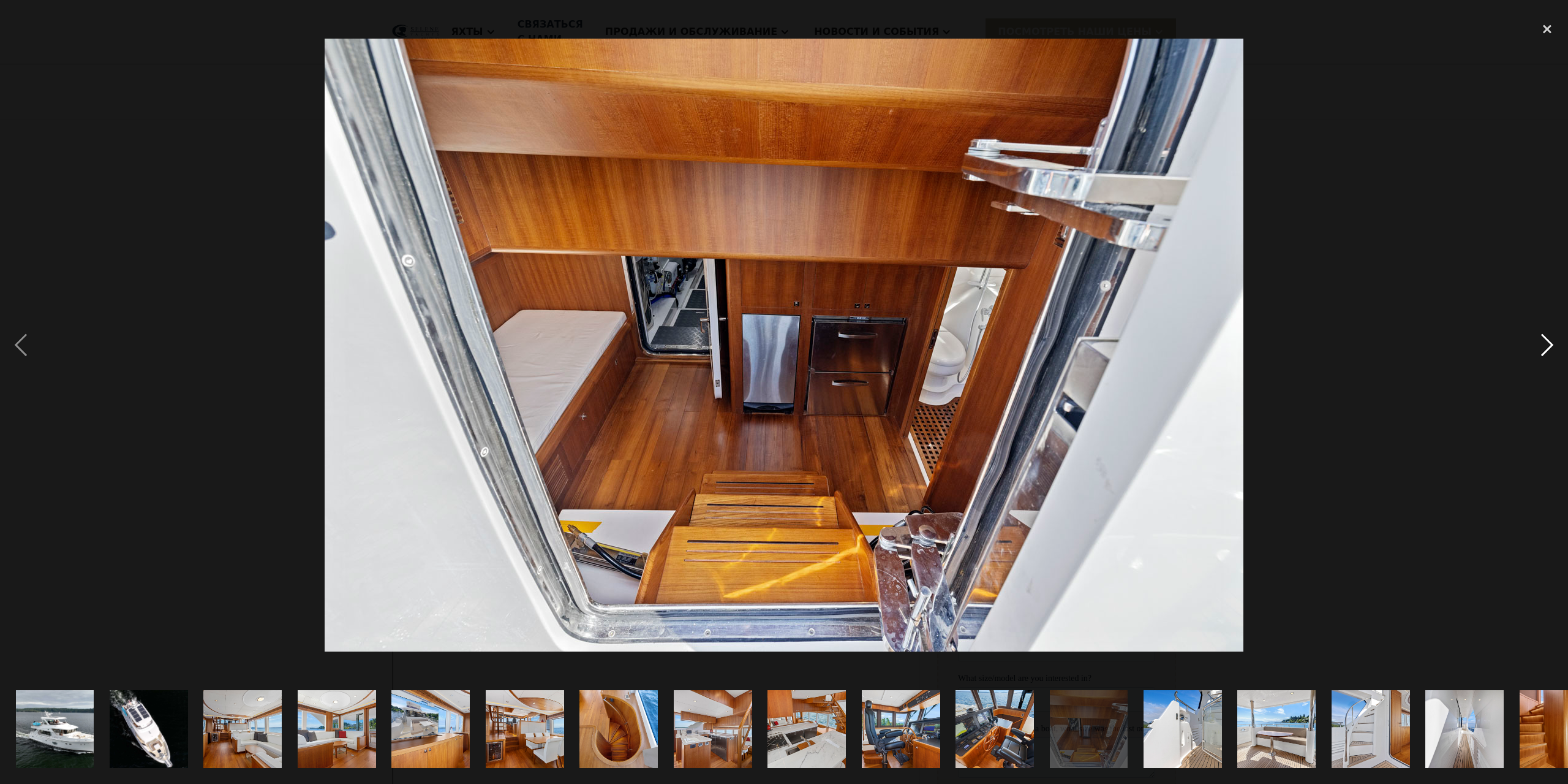
click at [1541, 347] on div "next image" at bounding box center [1547, 345] width 42 height 658
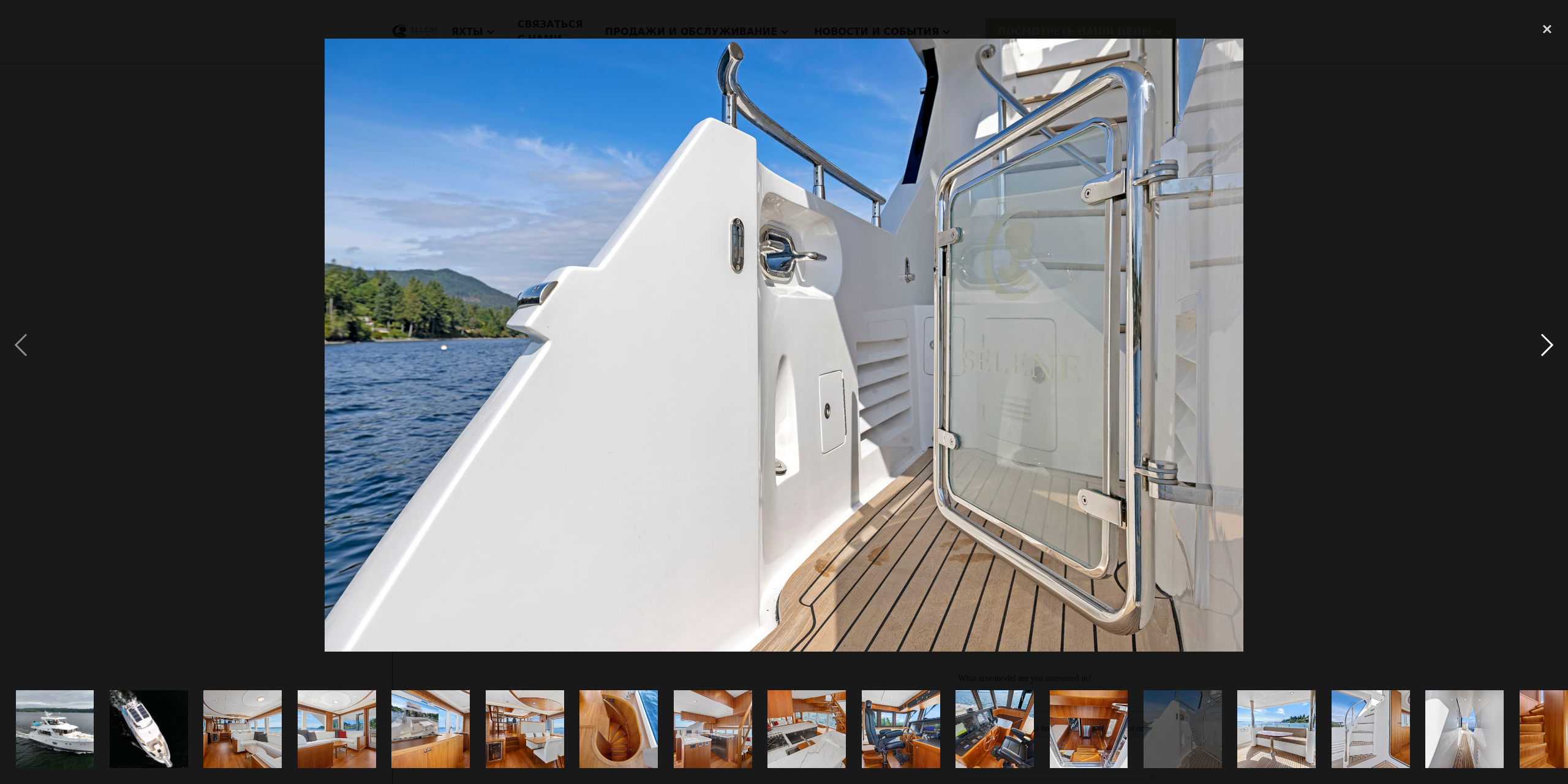
click at [1541, 347] on div "next image" at bounding box center [1547, 345] width 42 height 658
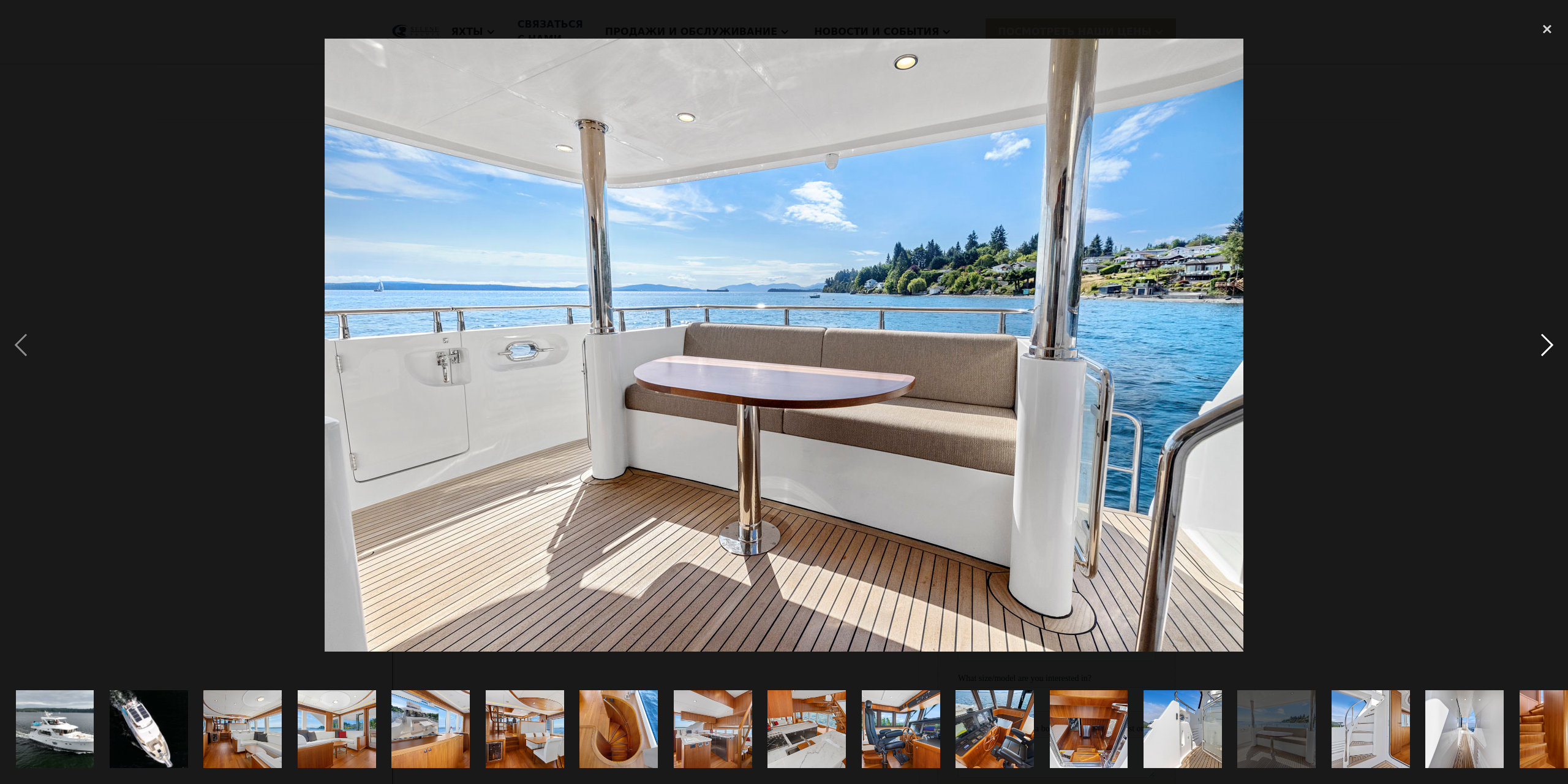
click at [1543, 343] on div "next image" at bounding box center [1547, 345] width 42 height 658
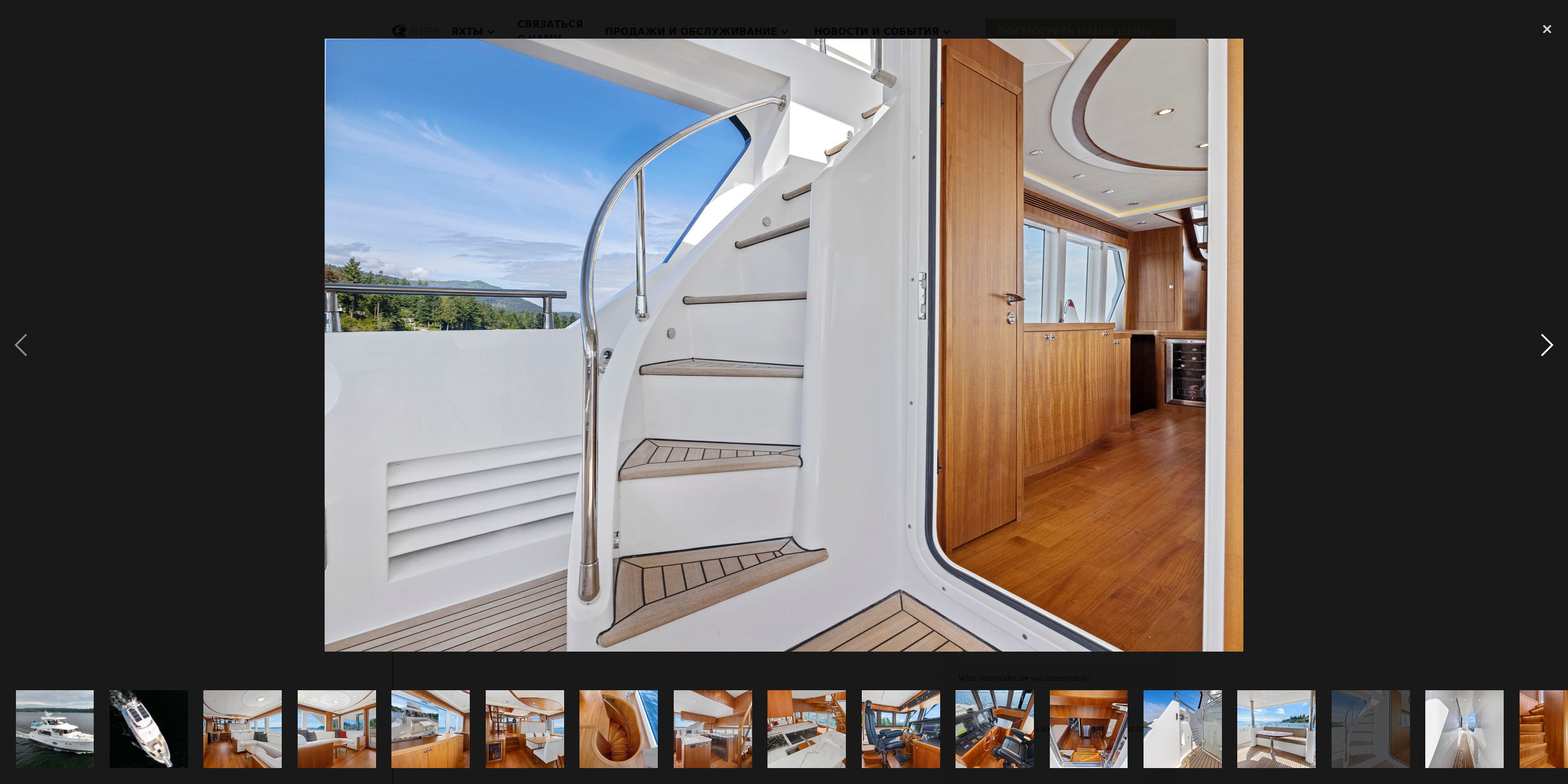
click at [1549, 348] on div "next image" at bounding box center [1547, 345] width 42 height 658
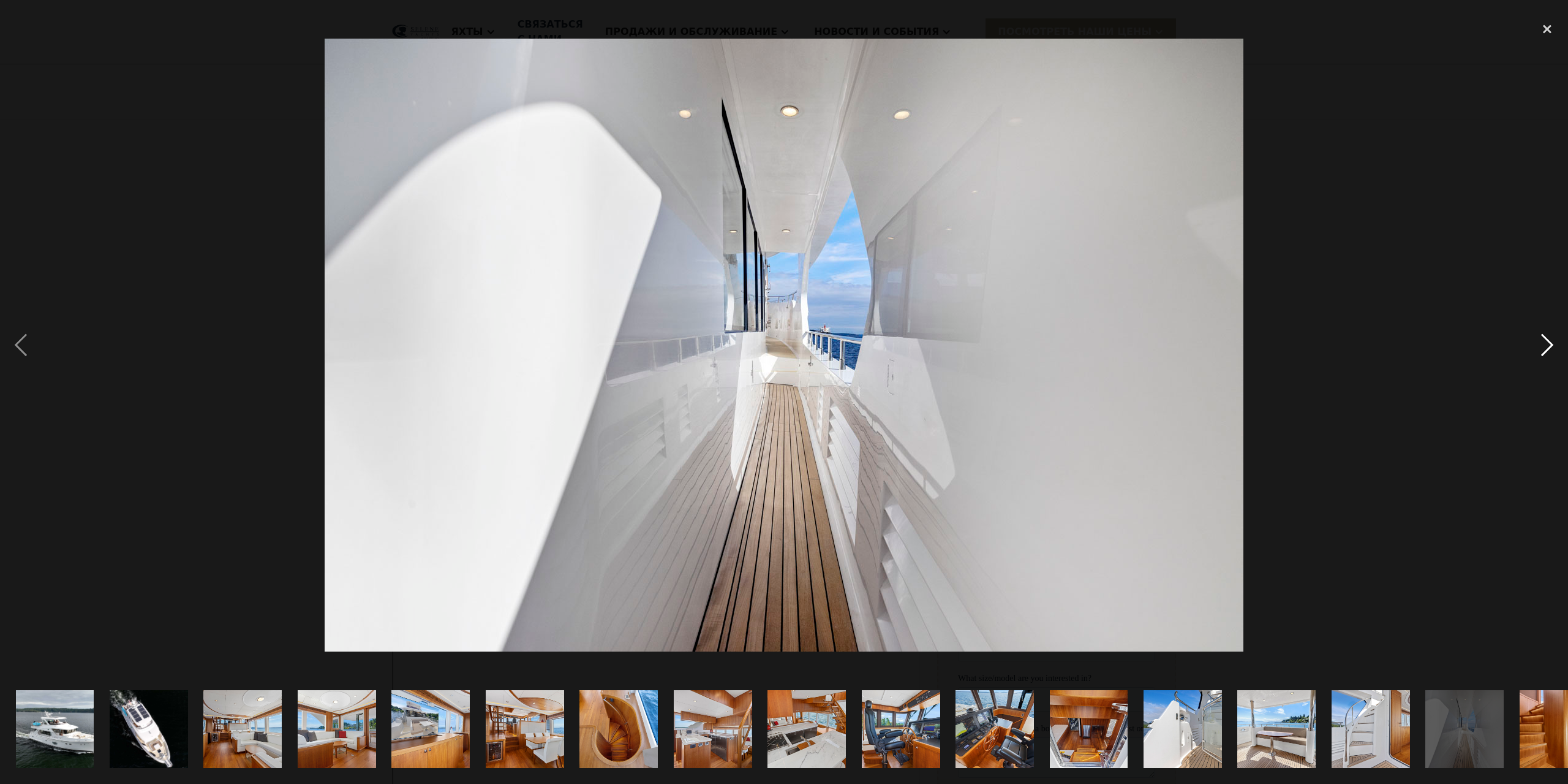
click at [1549, 348] on div "next image" at bounding box center [1547, 345] width 42 height 658
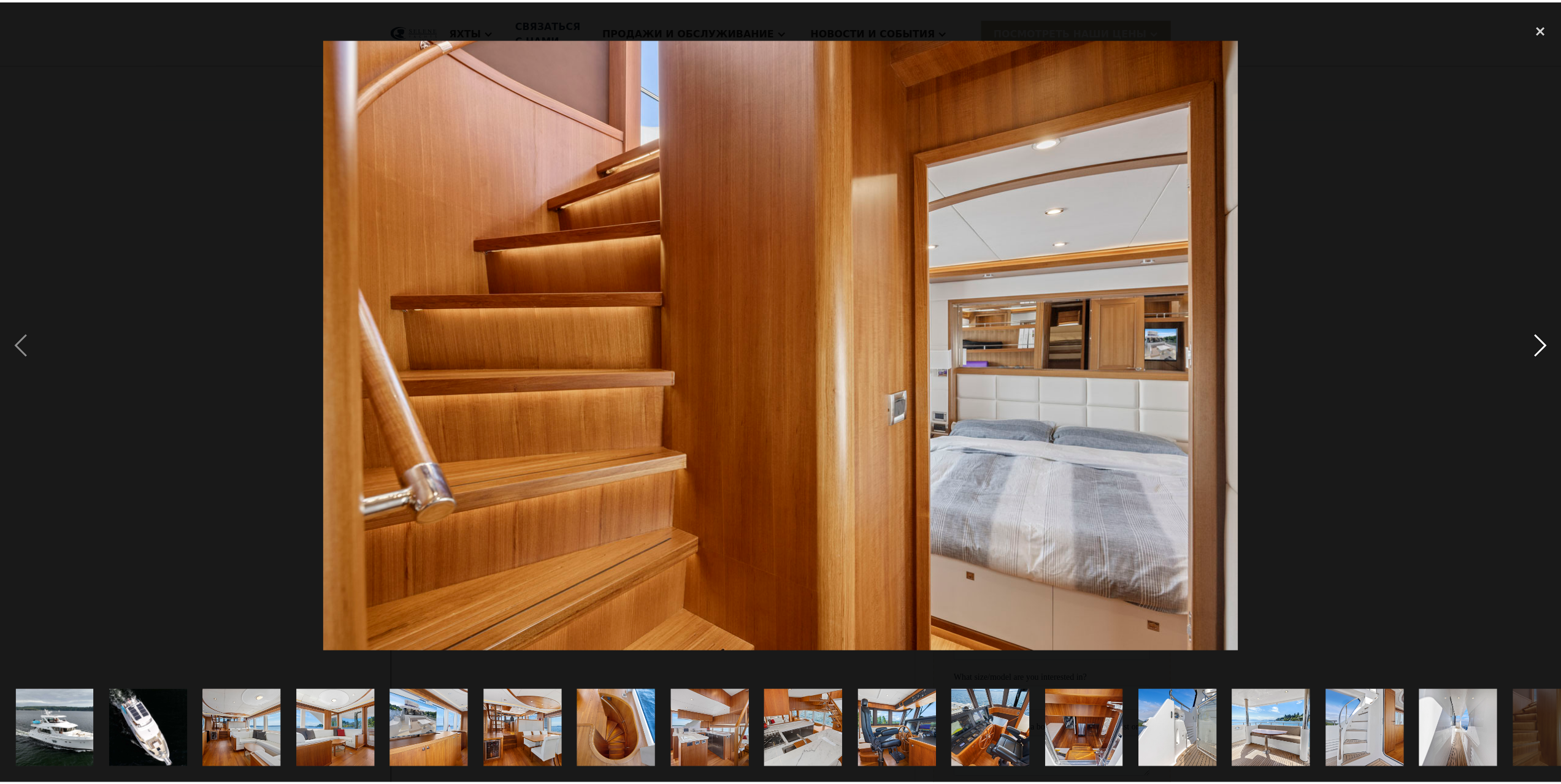
scroll to position [0, 799]
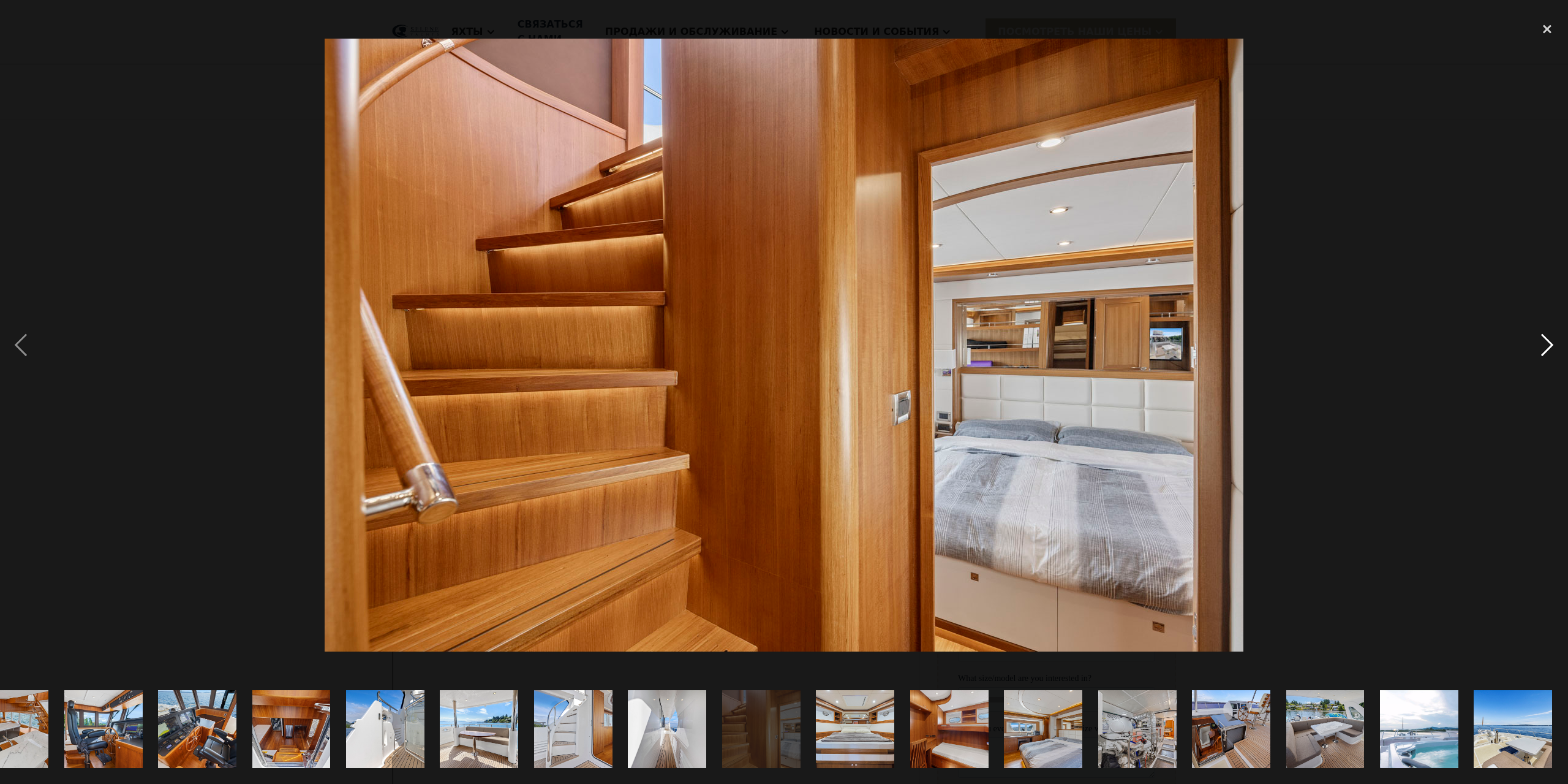
click at [1543, 345] on div "next image" at bounding box center [1547, 345] width 42 height 658
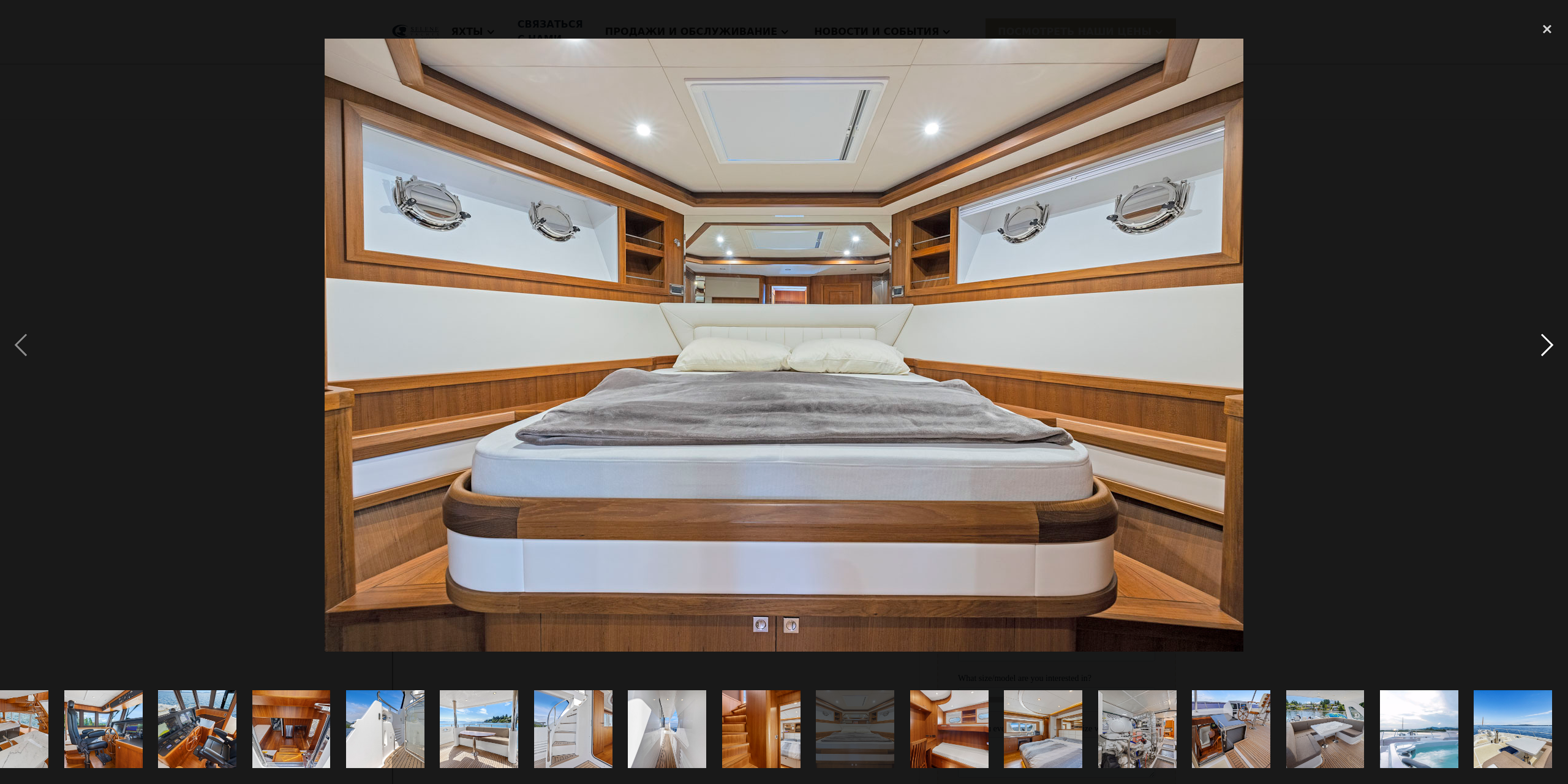
click at [1543, 344] on div "next image" at bounding box center [1547, 345] width 42 height 658
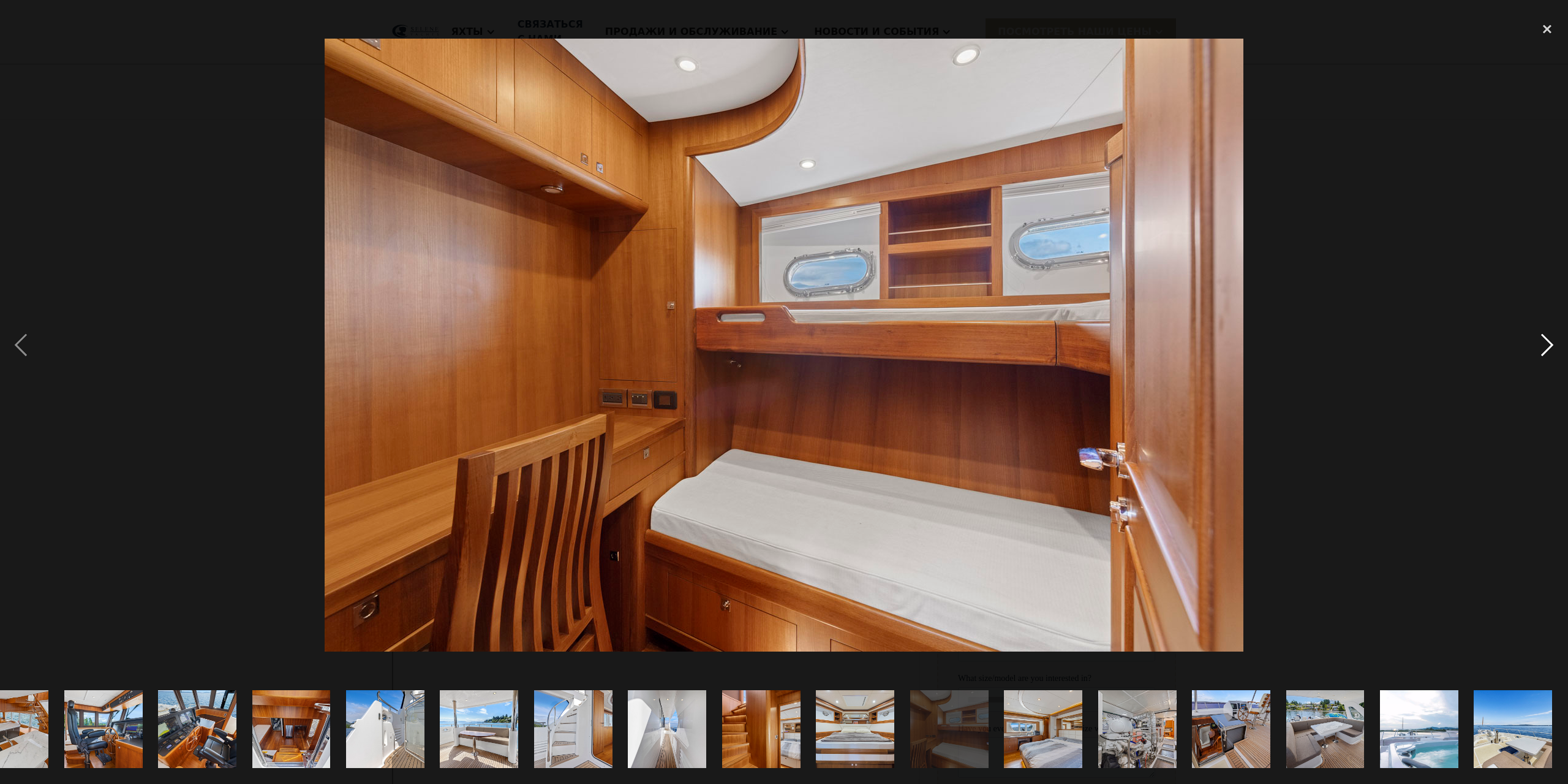
click at [1545, 339] on div "next image" at bounding box center [1547, 345] width 42 height 658
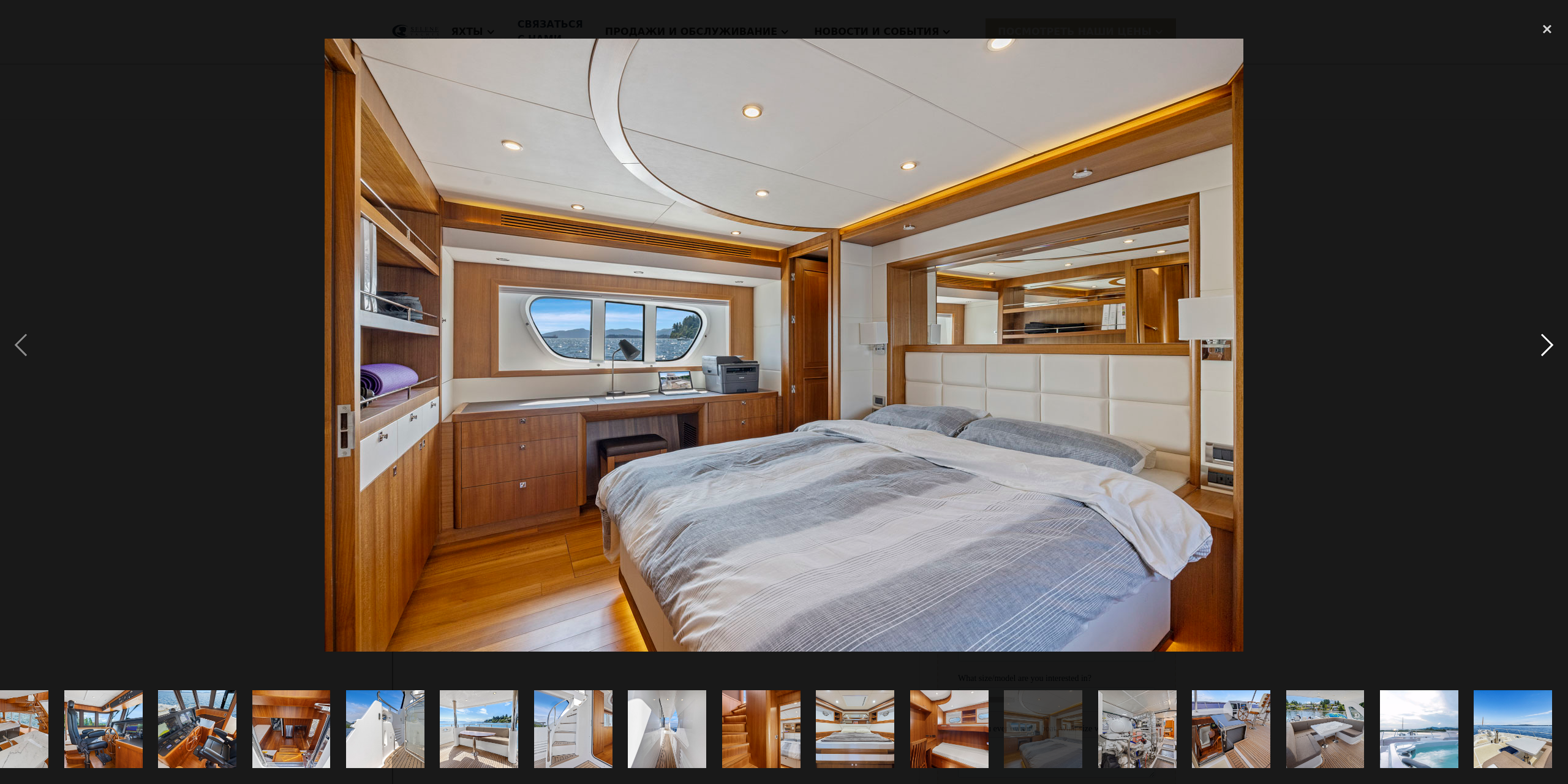
click at [1543, 344] on div "next image" at bounding box center [1547, 345] width 42 height 658
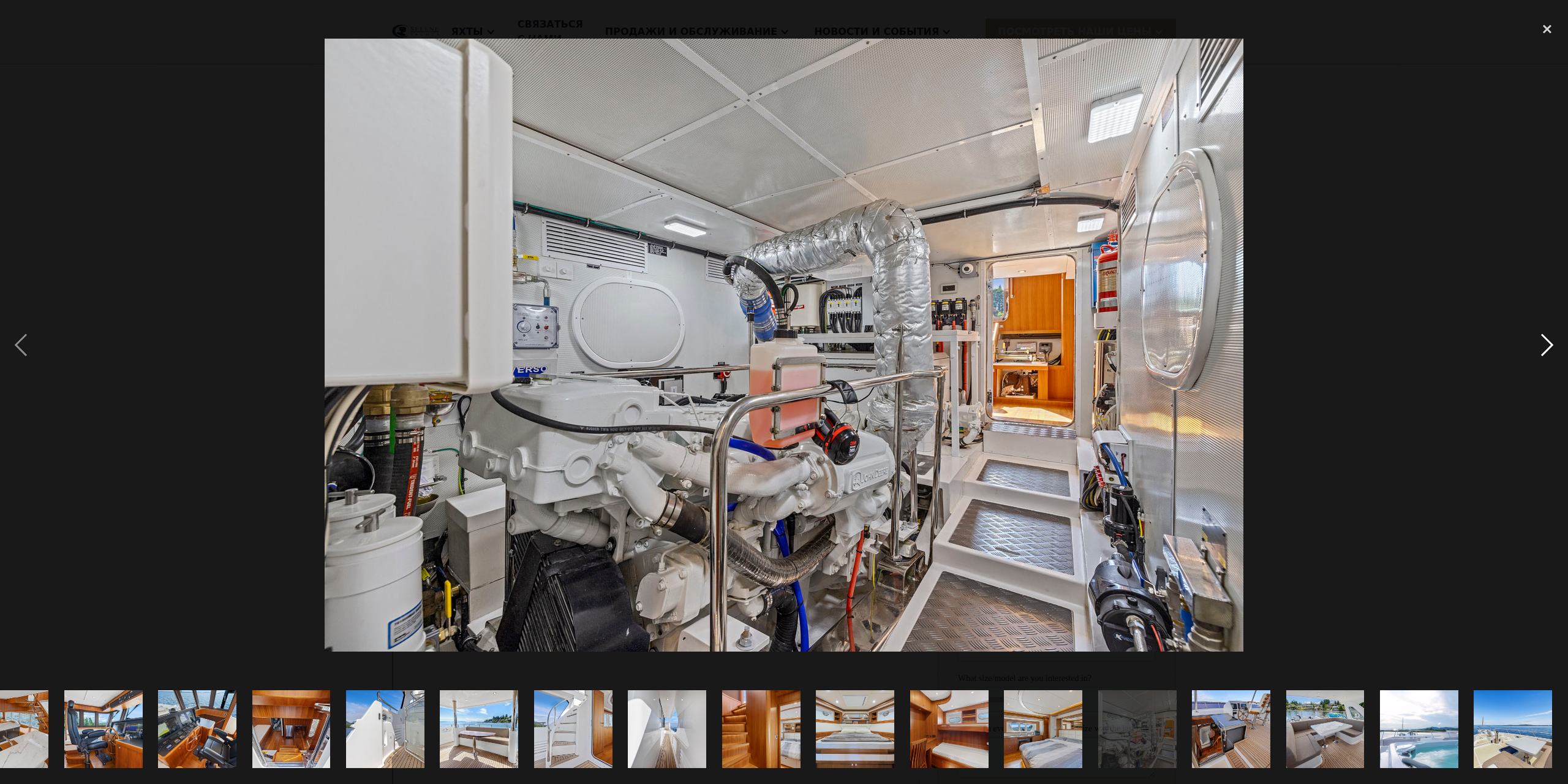
click at [1545, 347] on div "next image" at bounding box center [1547, 345] width 42 height 658
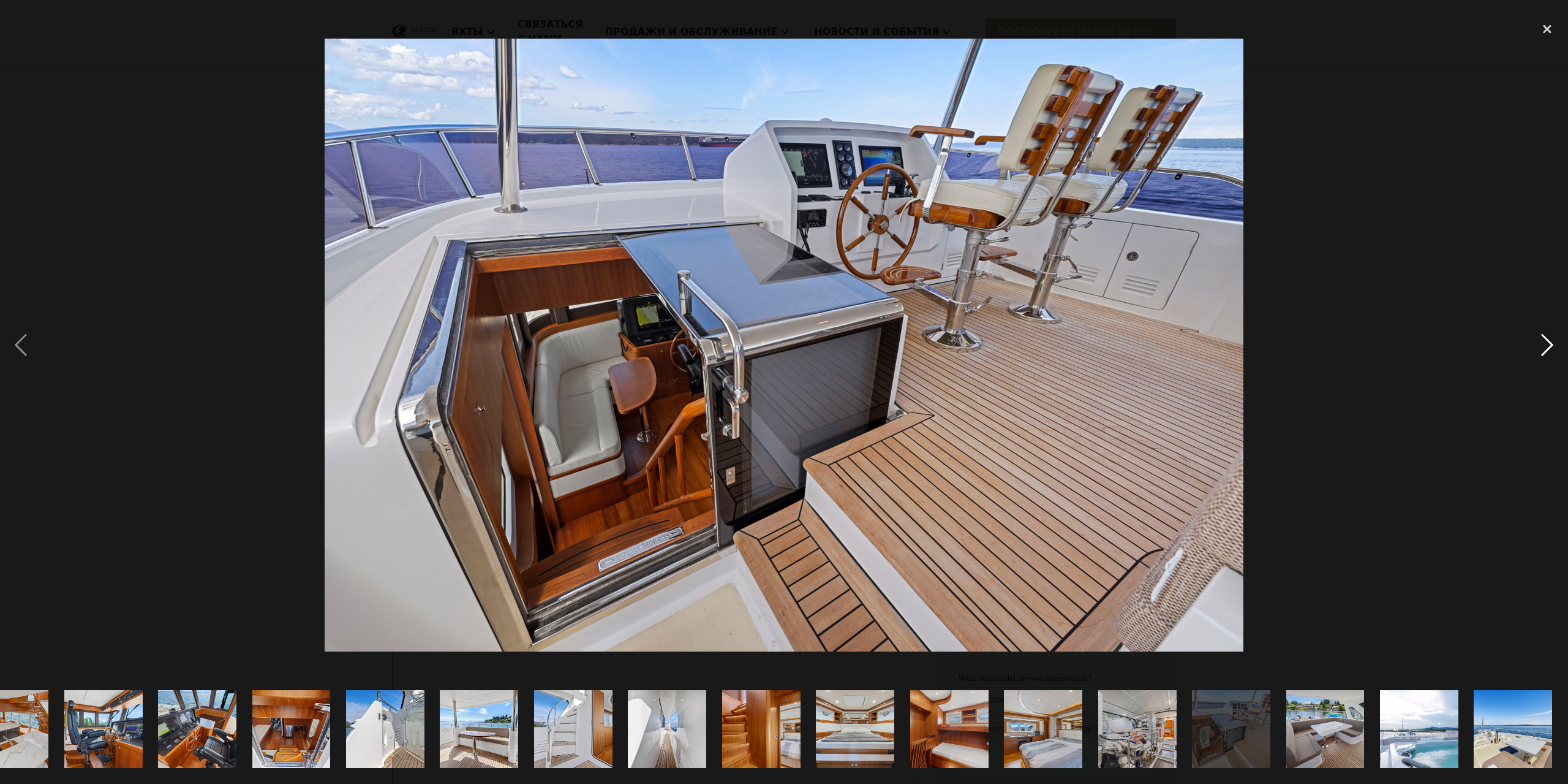
click at [1545, 349] on div "next image" at bounding box center [1547, 345] width 42 height 658
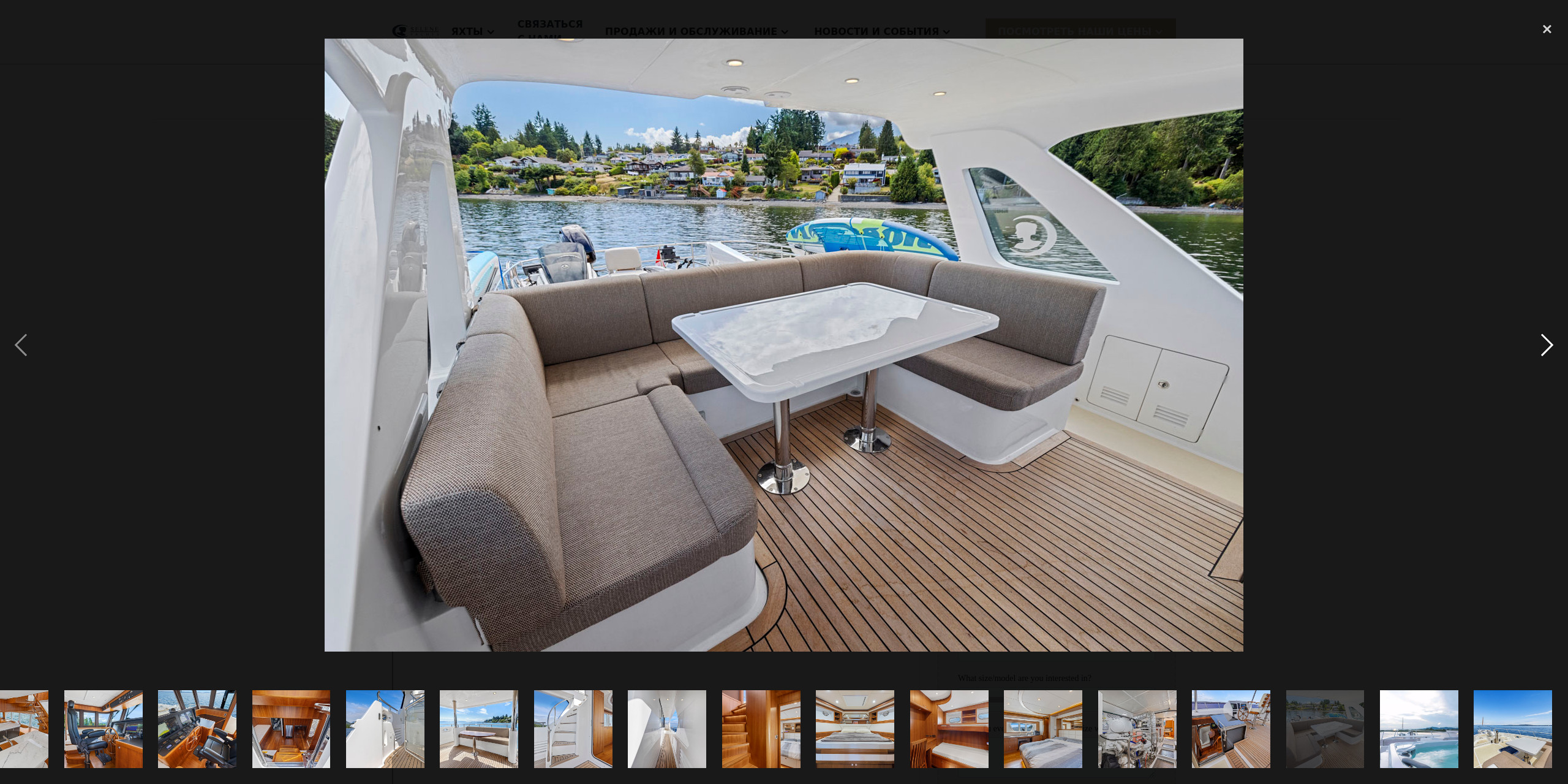
click at [1549, 346] on div "next image" at bounding box center [1547, 345] width 42 height 658
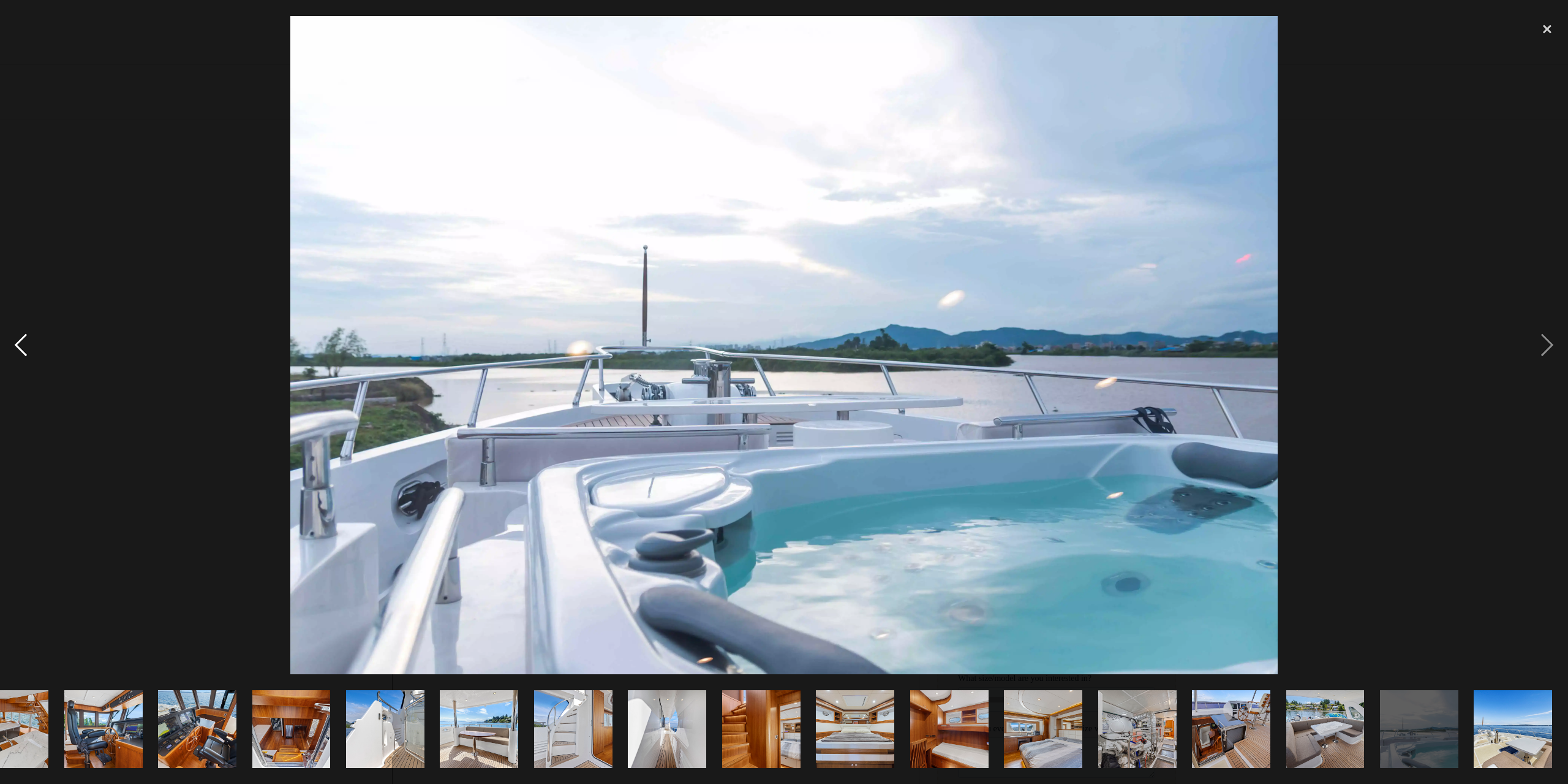
click at [25, 347] on div "previous image" at bounding box center [20, 345] width 42 height 658
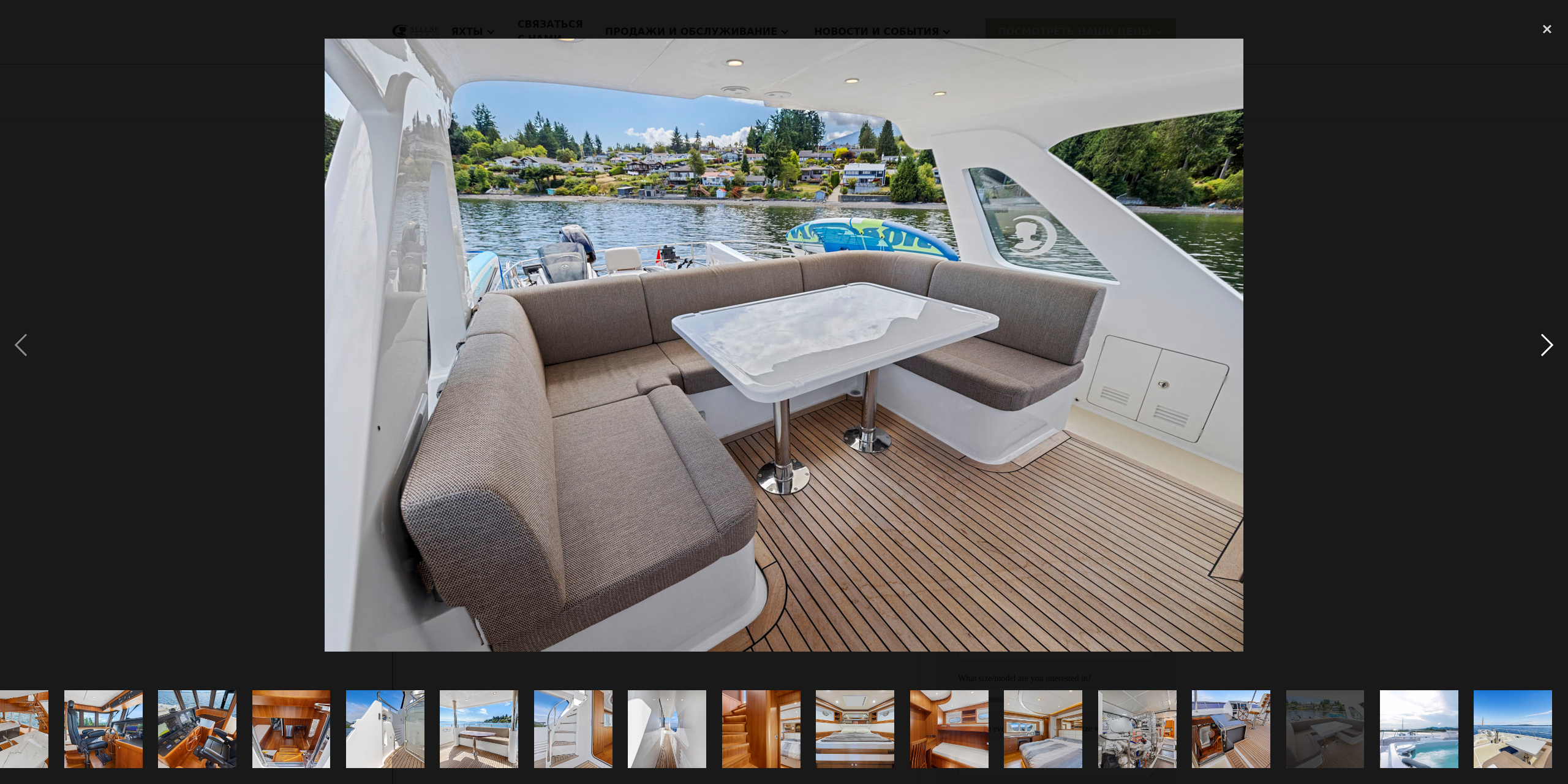
click at [1546, 346] on div "next image" at bounding box center [1547, 345] width 42 height 658
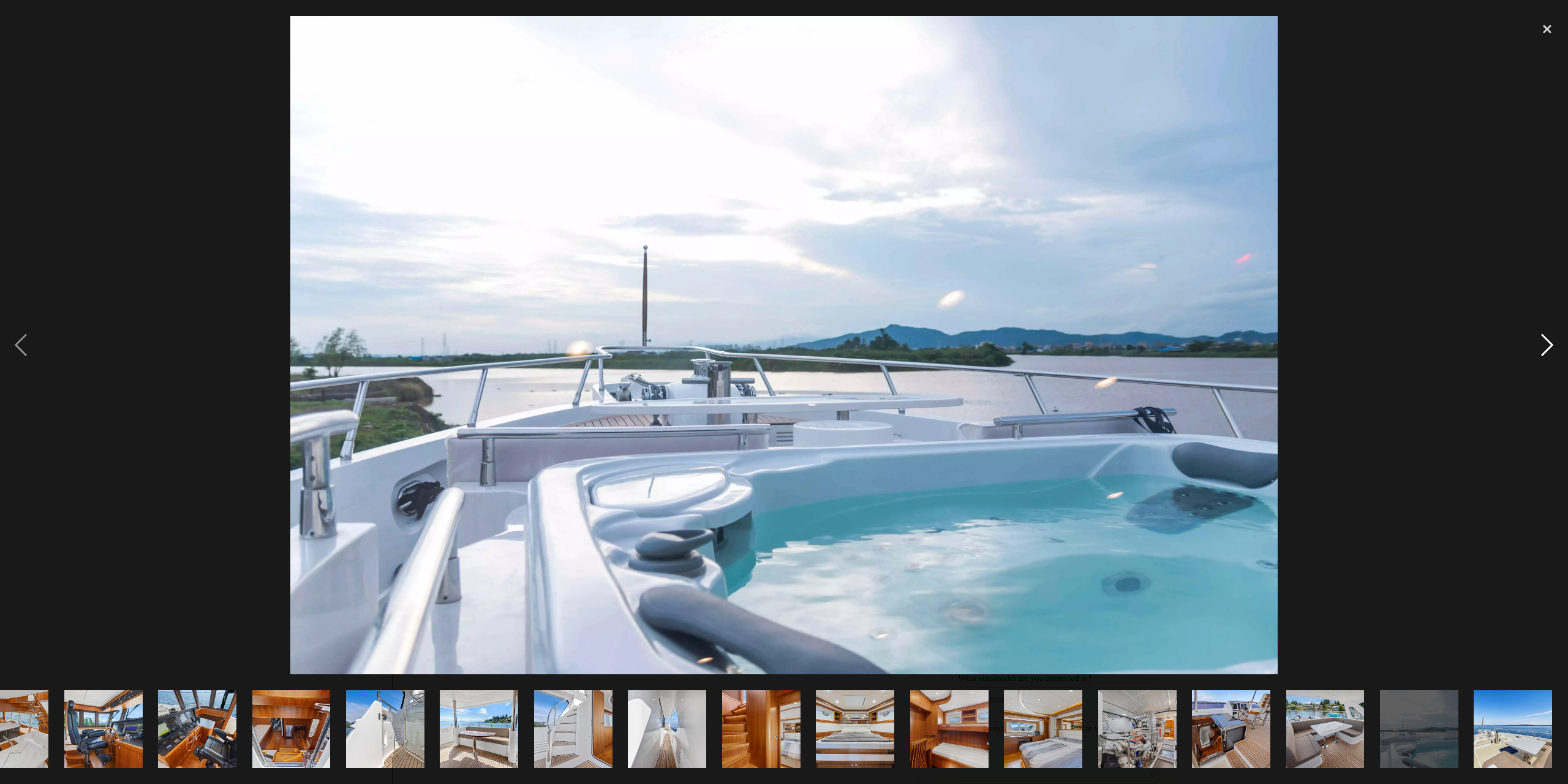
click at [1546, 346] on div "next image" at bounding box center [1547, 345] width 42 height 658
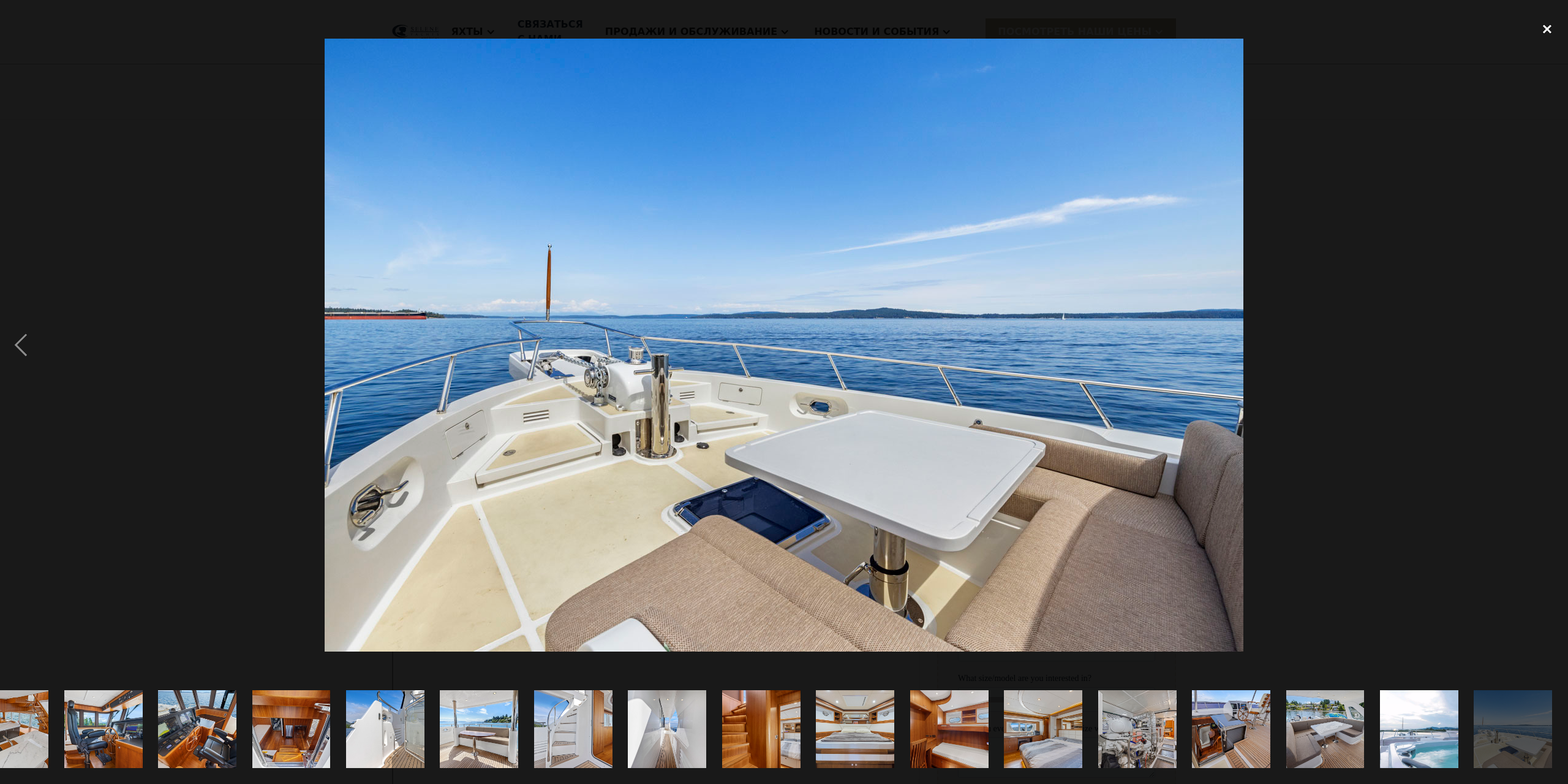
click at [1549, 28] on div "close lightbox" at bounding box center [1547, 29] width 42 height 27
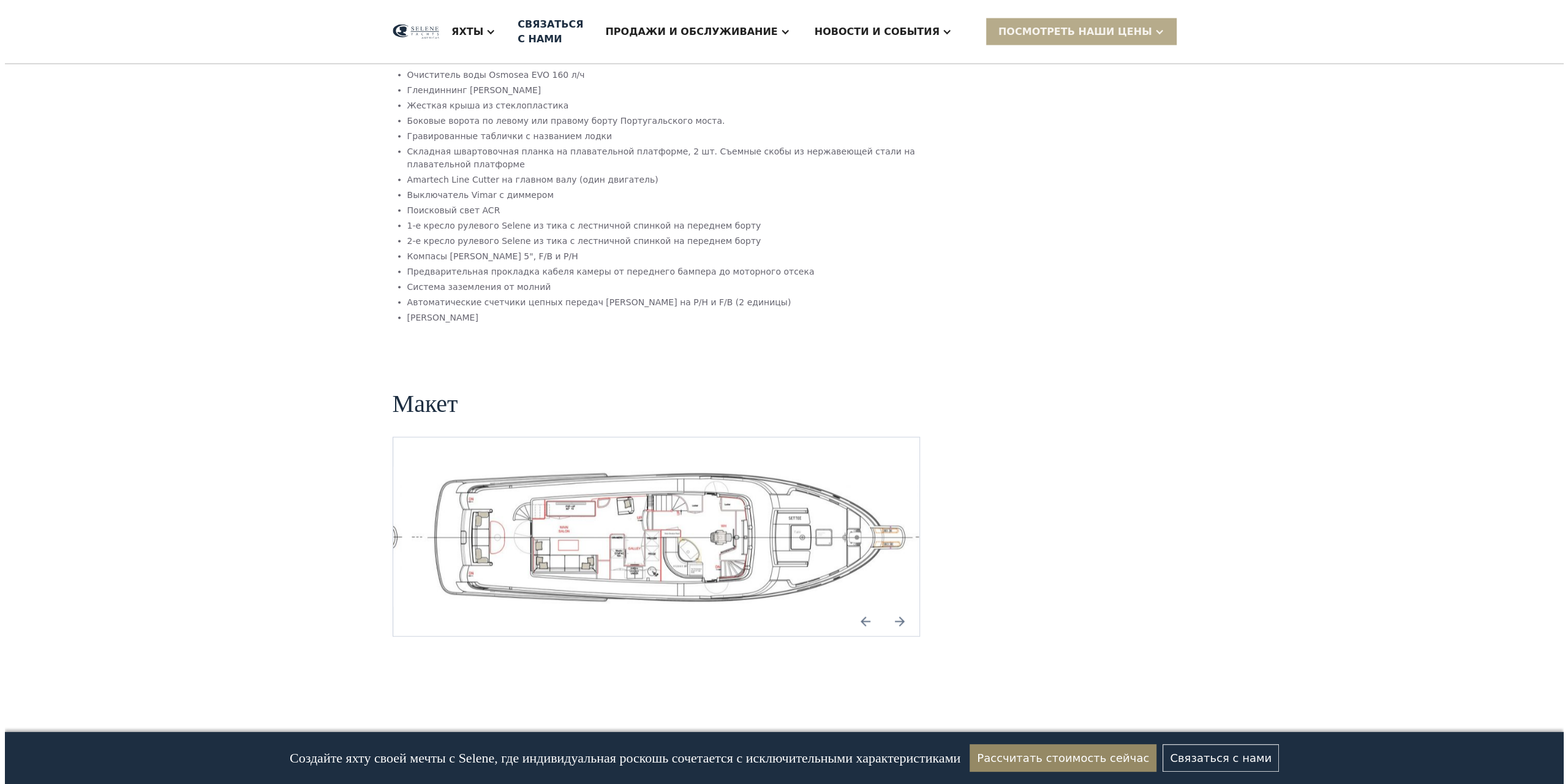
scroll to position [2655, 0]
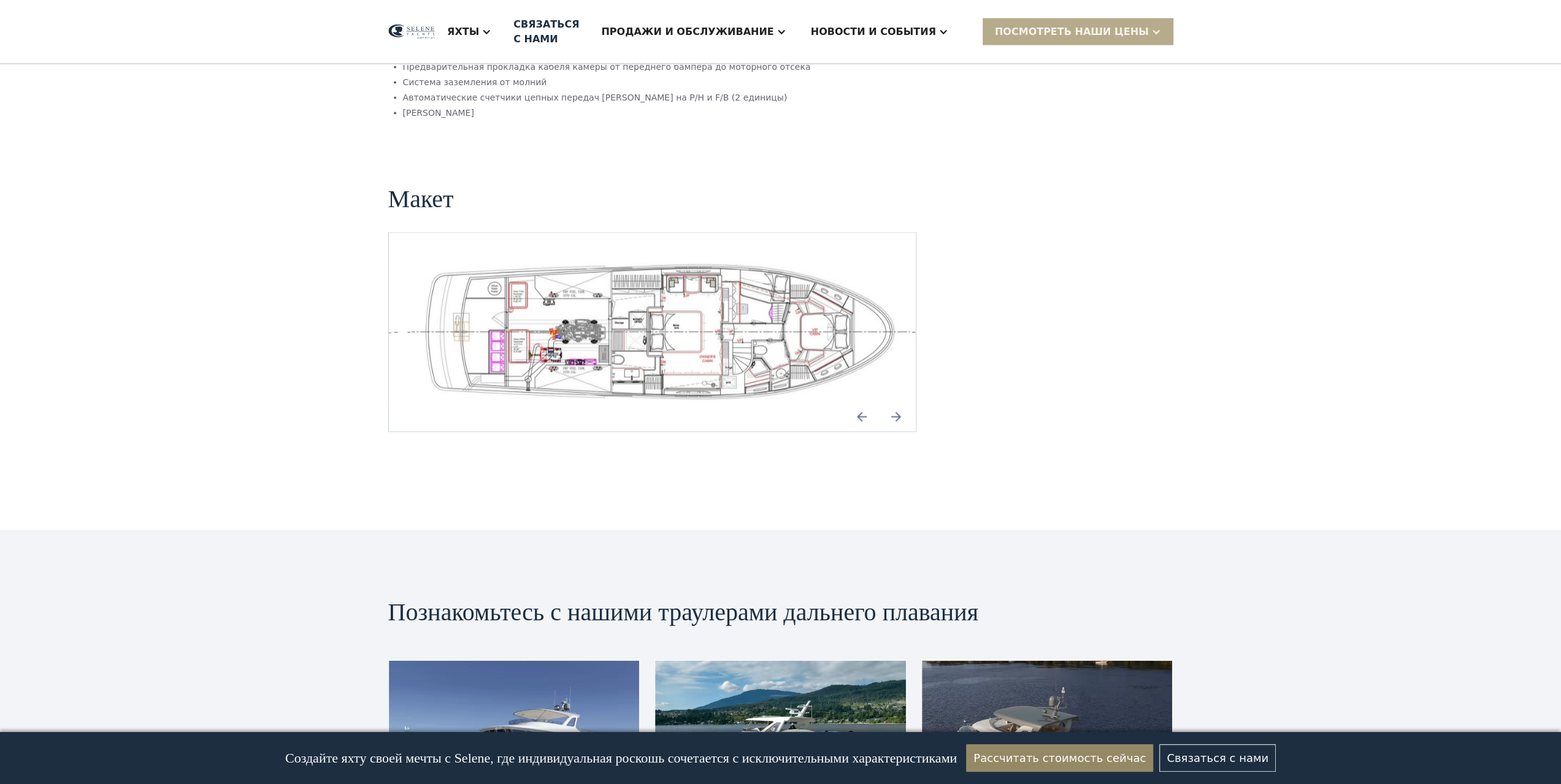
click at [698, 305] on img "открытый лайтбокс" at bounding box center [661, 332] width 508 height 140
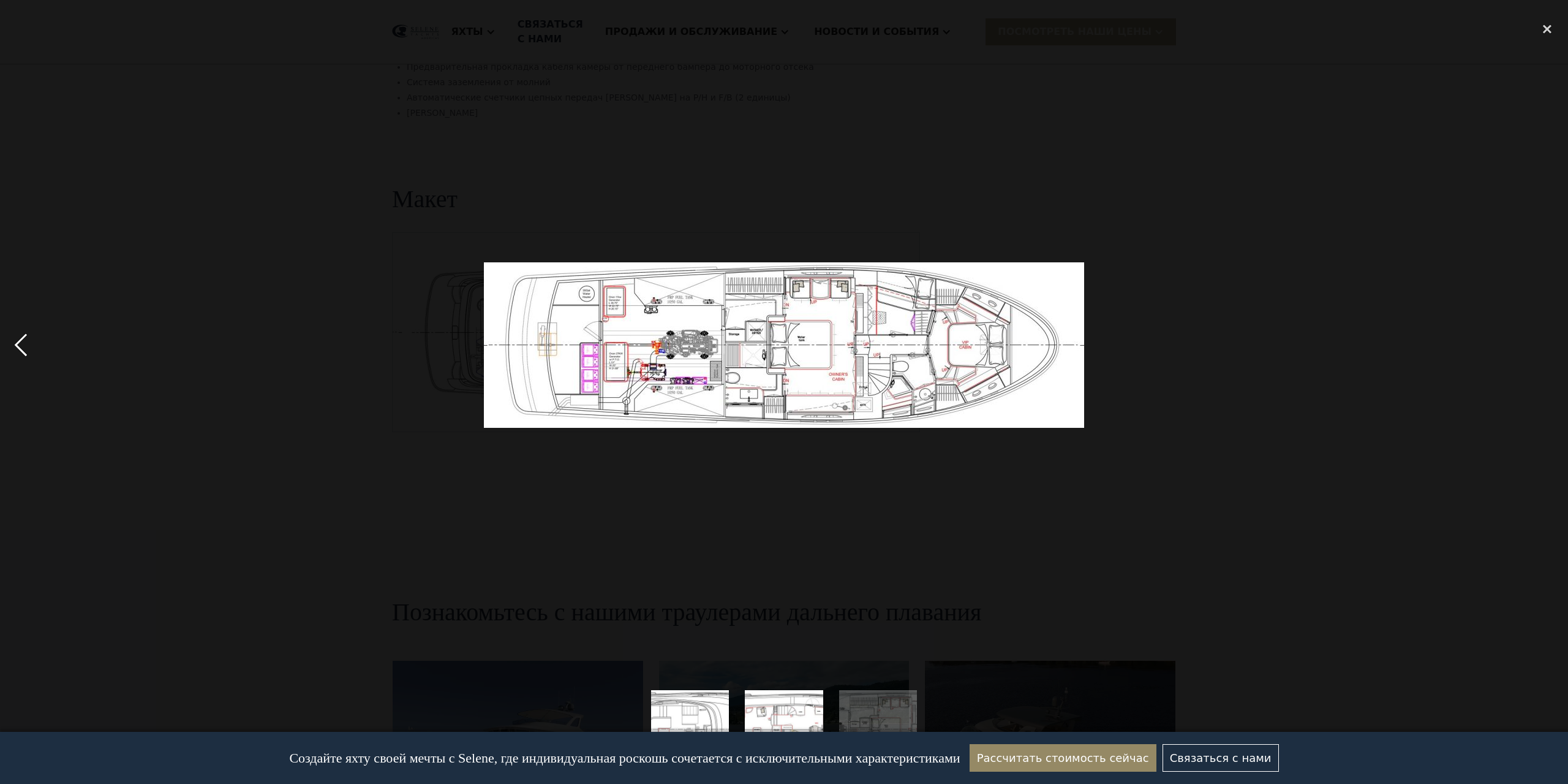
click at [15, 342] on div "previous image" at bounding box center [20, 345] width 42 height 658
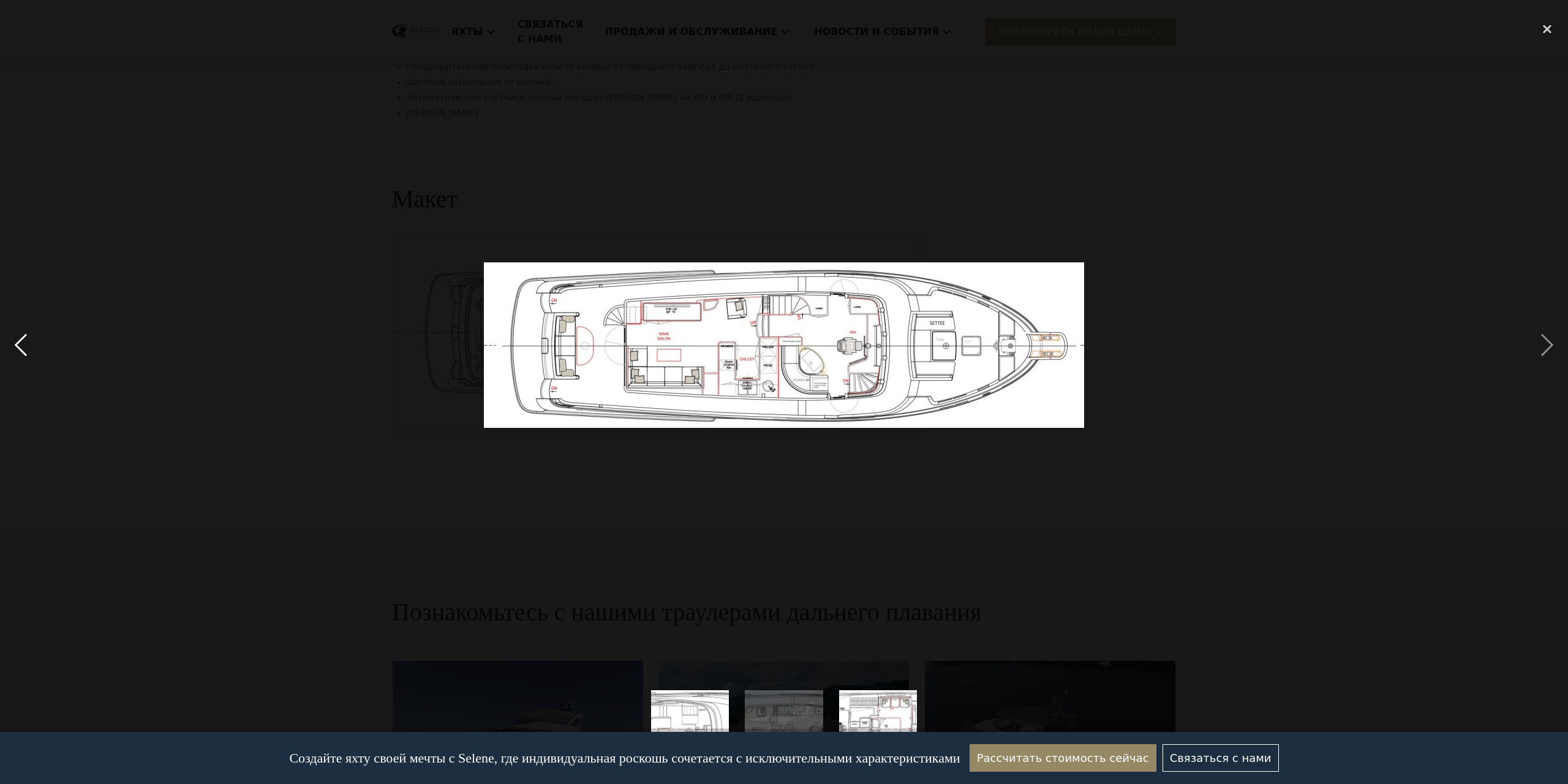
click at [15, 342] on div "previous image" at bounding box center [20, 345] width 42 height 658
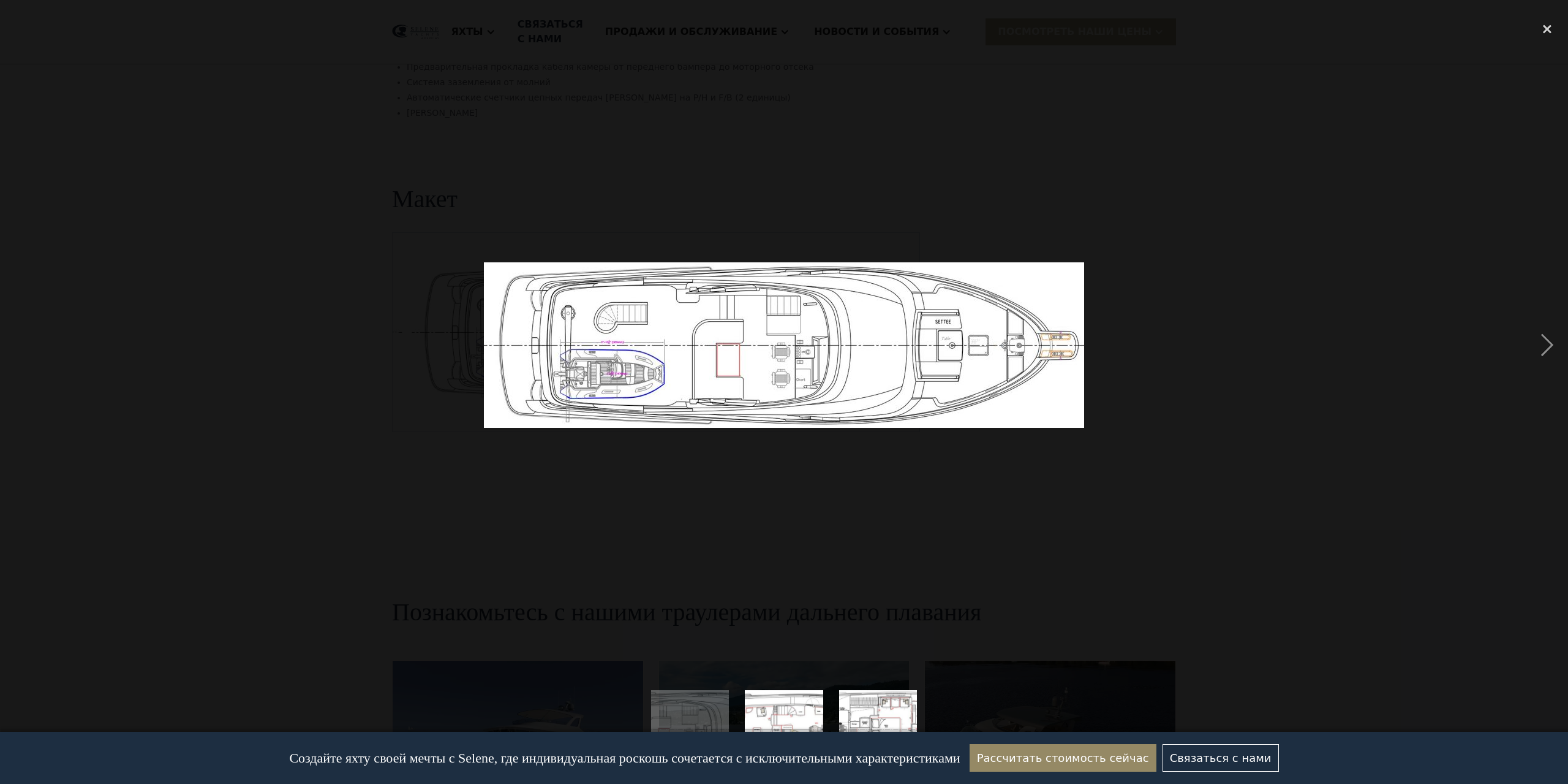
click at [15, 342] on div "previous image" at bounding box center [20, 345] width 42 height 658
click at [1551, 343] on div "next image" at bounding box center [1547, 345] width 42 height 658
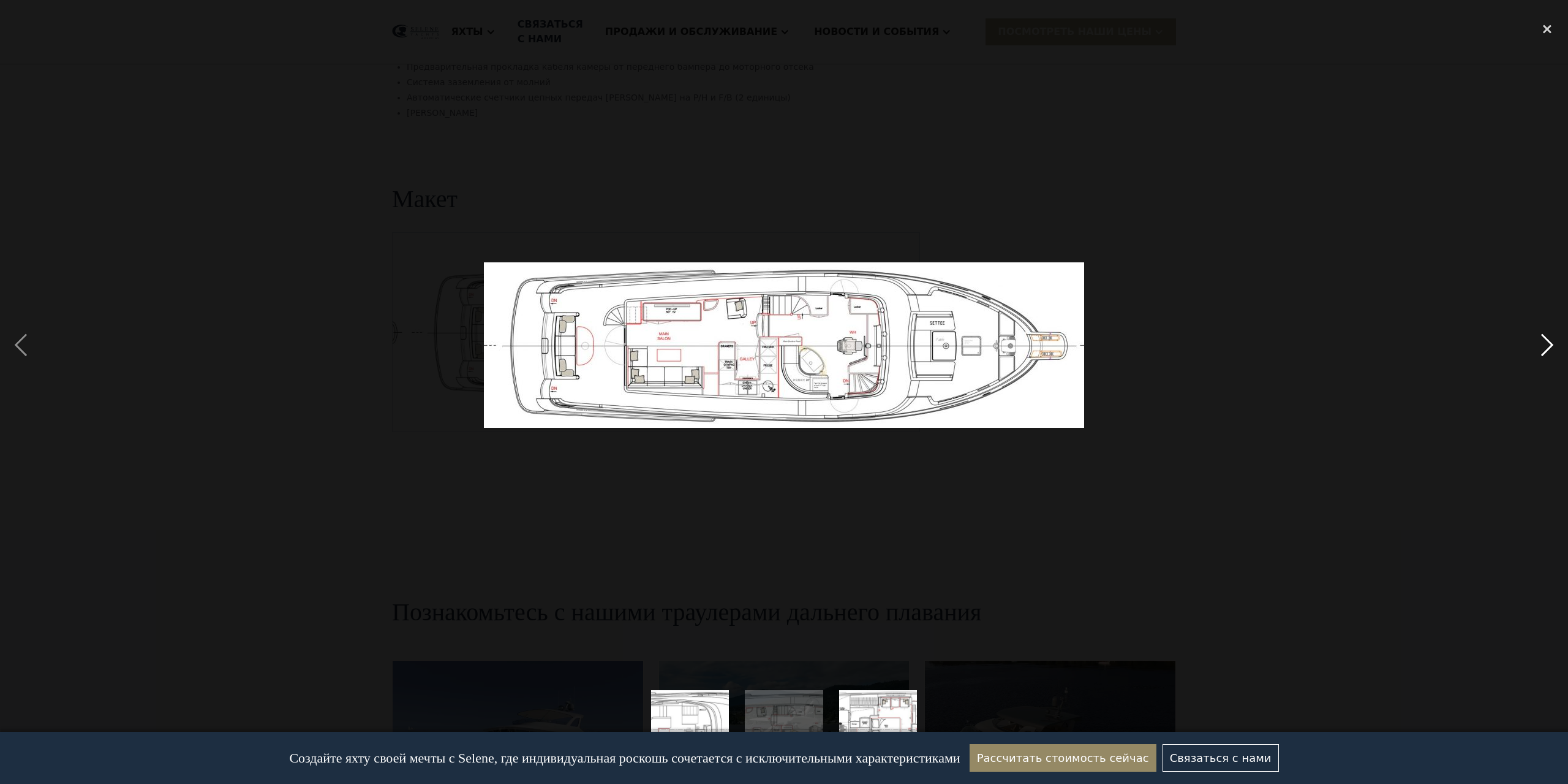
click at [1552, 342] on div "next image" at bounding box center [1547, 345] width 42 height 658
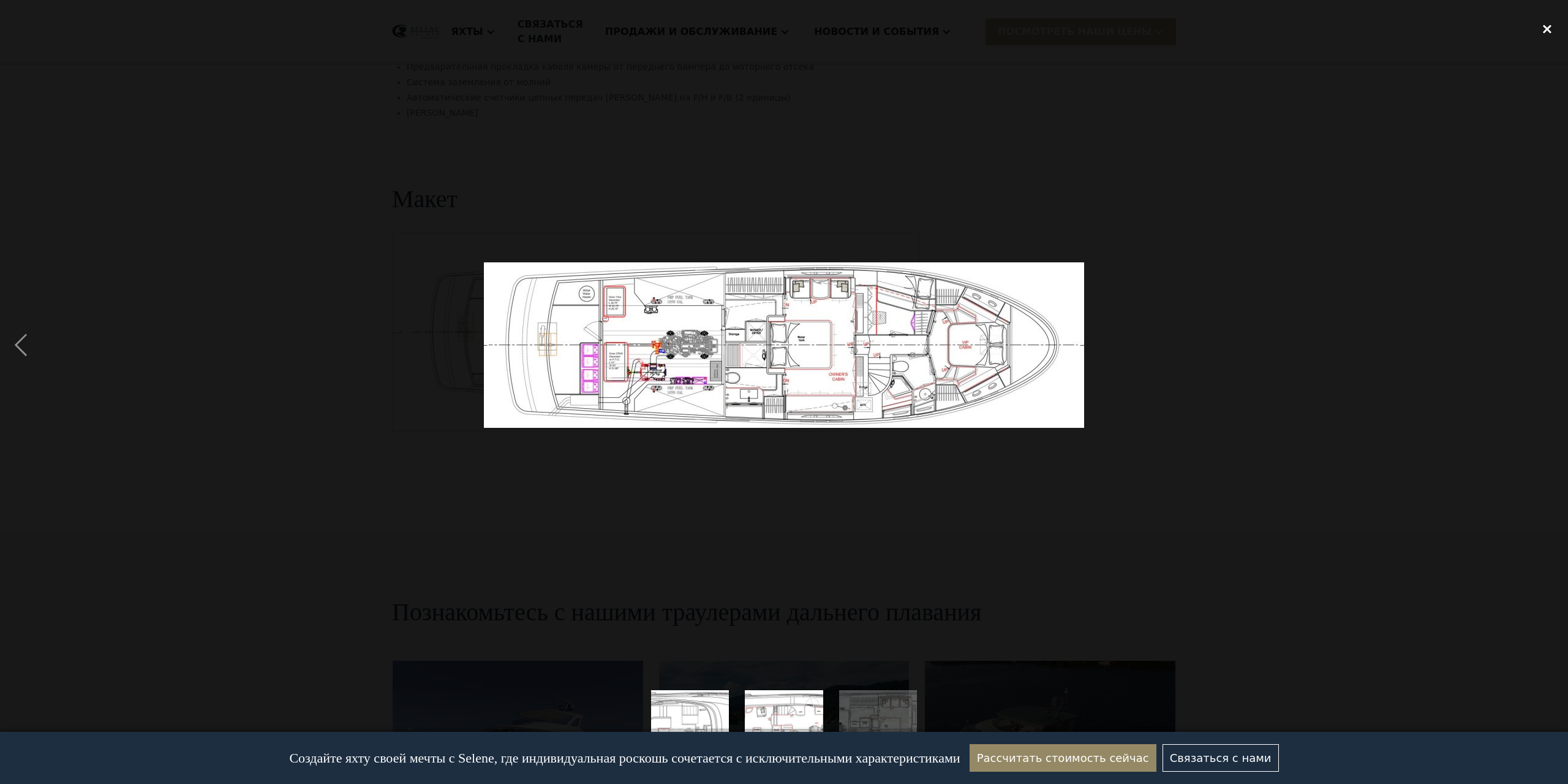
click at [1547, 33] on div "close lightbox" at bounding box center [1547, 29] width 42 height 27
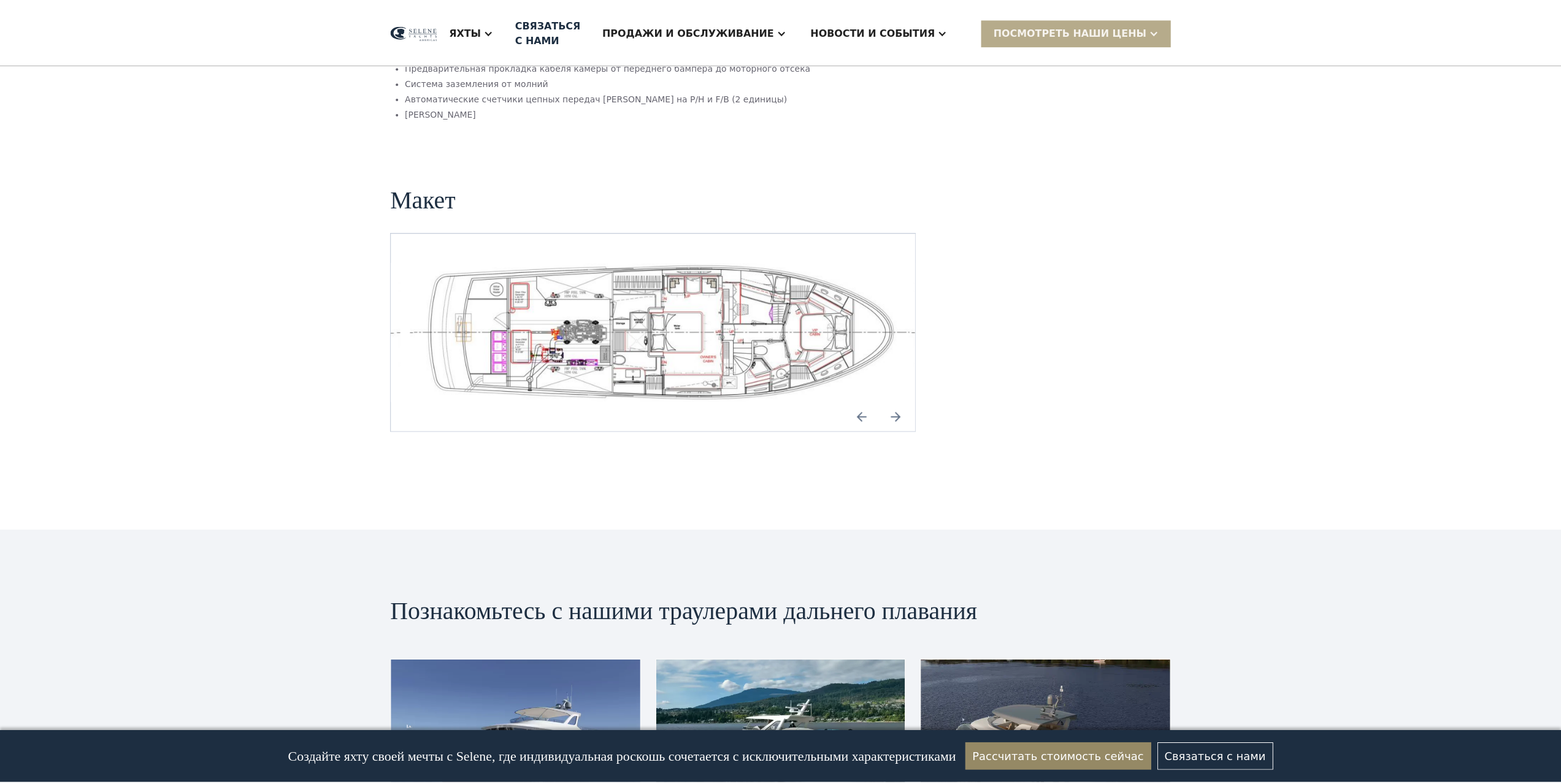
scroll to position [35, 0]
